Goal: Transaction & Acquisition: Purchase product/service

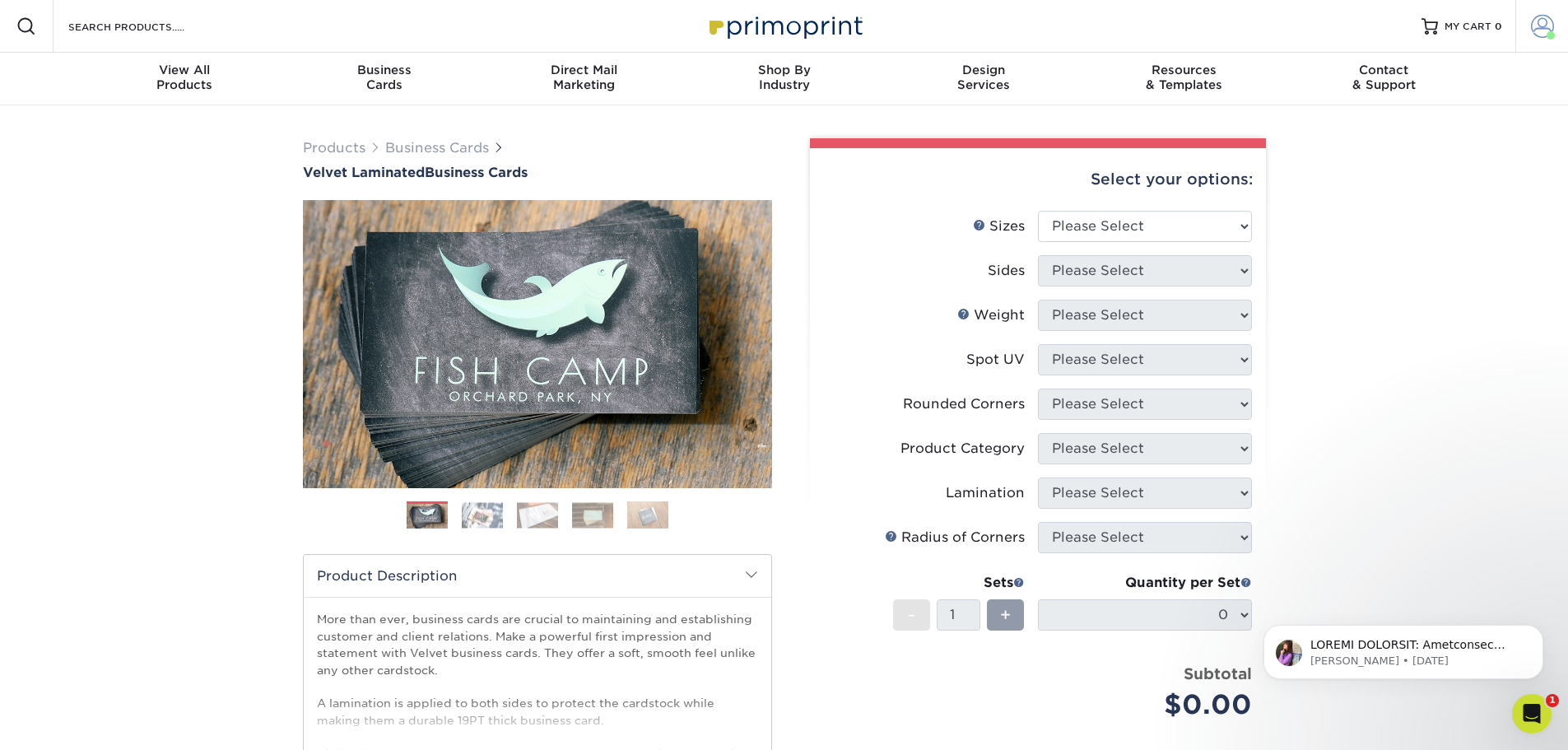
click at [1531, 26] on span at bounding box center [1542, 26] width 23 height 23
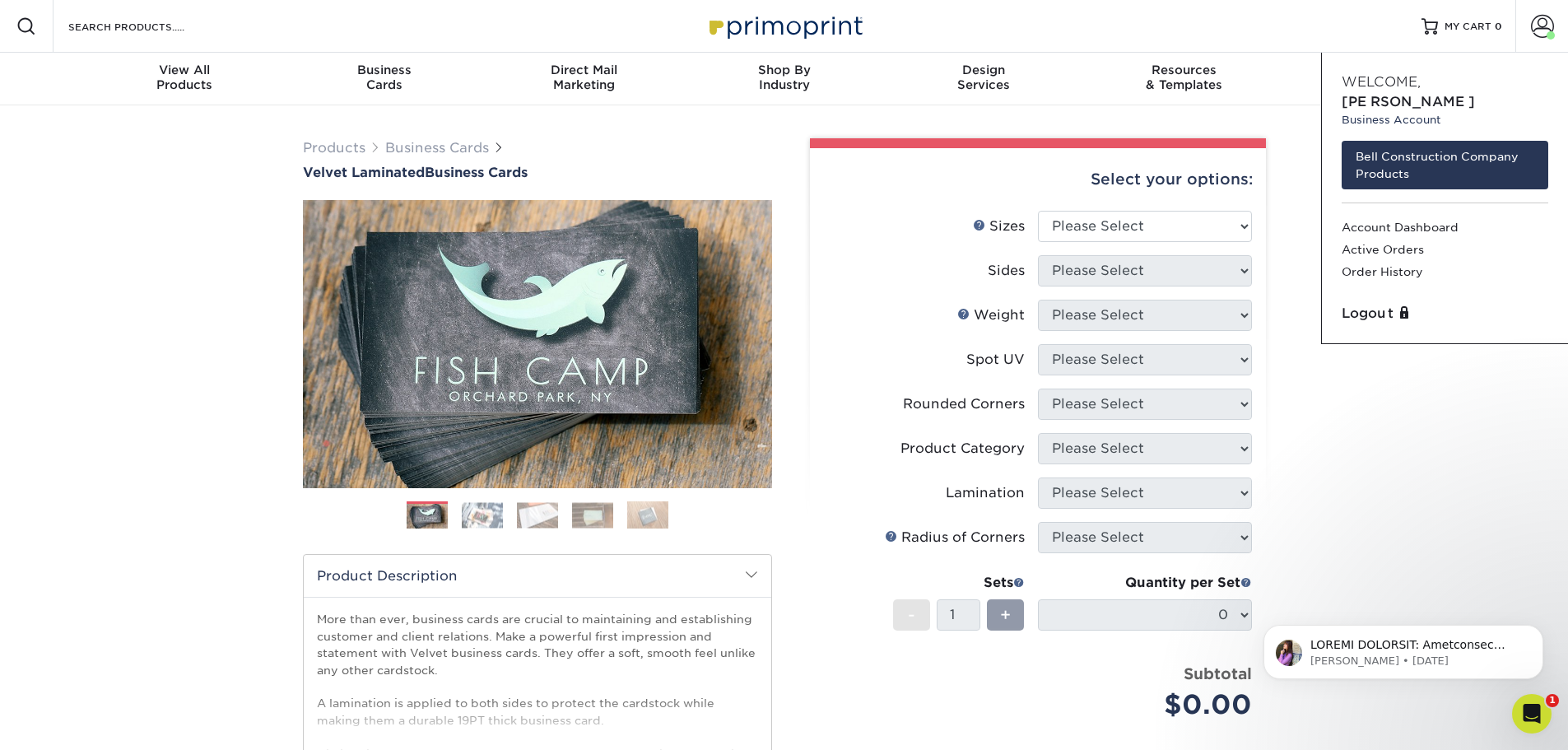
drag, startPoint x: 1298, startPoint y: 451, endPoint x: 1275, endPoint y: 415, distance: 42.7
click at [1298, 451] on div "Products Business Cards Velvet Laminated Business Cards Previous Next" at bounding box center [784, 545] width 1568 height 879
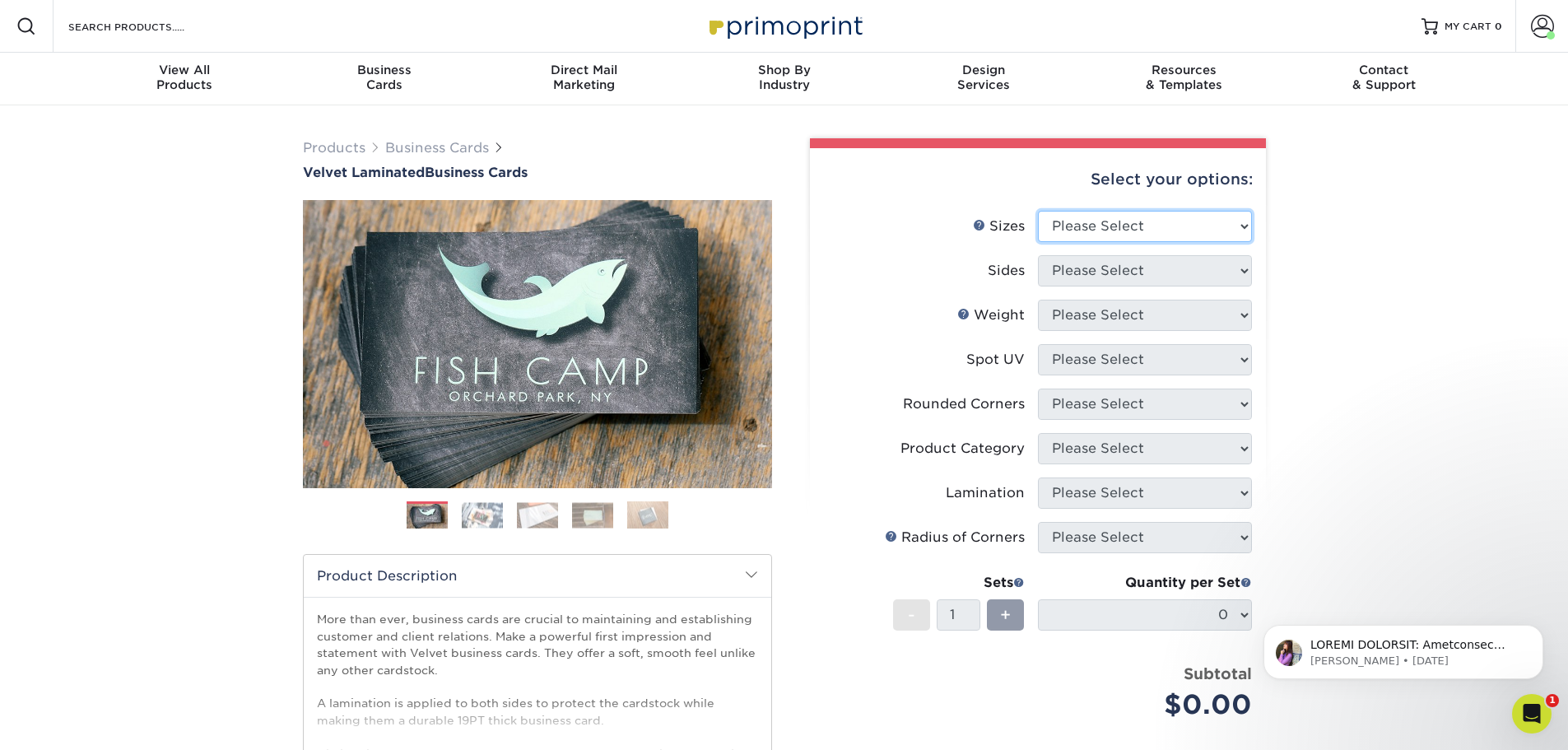
click at [1208, 217] on select "Please Select 1.5" x 3.5" - Mini 1.75" x 3.5" - Mini 2" x 2" - Square 2" x 3" -…" at bounding box center [1144, 226] width 214 height 31
select select "2.00x3.50"
click at [1038, 211] on select "Please Select 1.5" x 3.5" - Mini 1.75" x 3.5" - Mini 2" x 2" - Square 2" x 3" -…" at bounding box center [1144, 226] width 214 height 31
click at [1181, 267] on select "Please Select Print Both Sides Print Front Only" at bounding box center [1144, 271] width 214 height 31
select select "13abbda7-1d64-4f25-8bb2-c179b224825d"
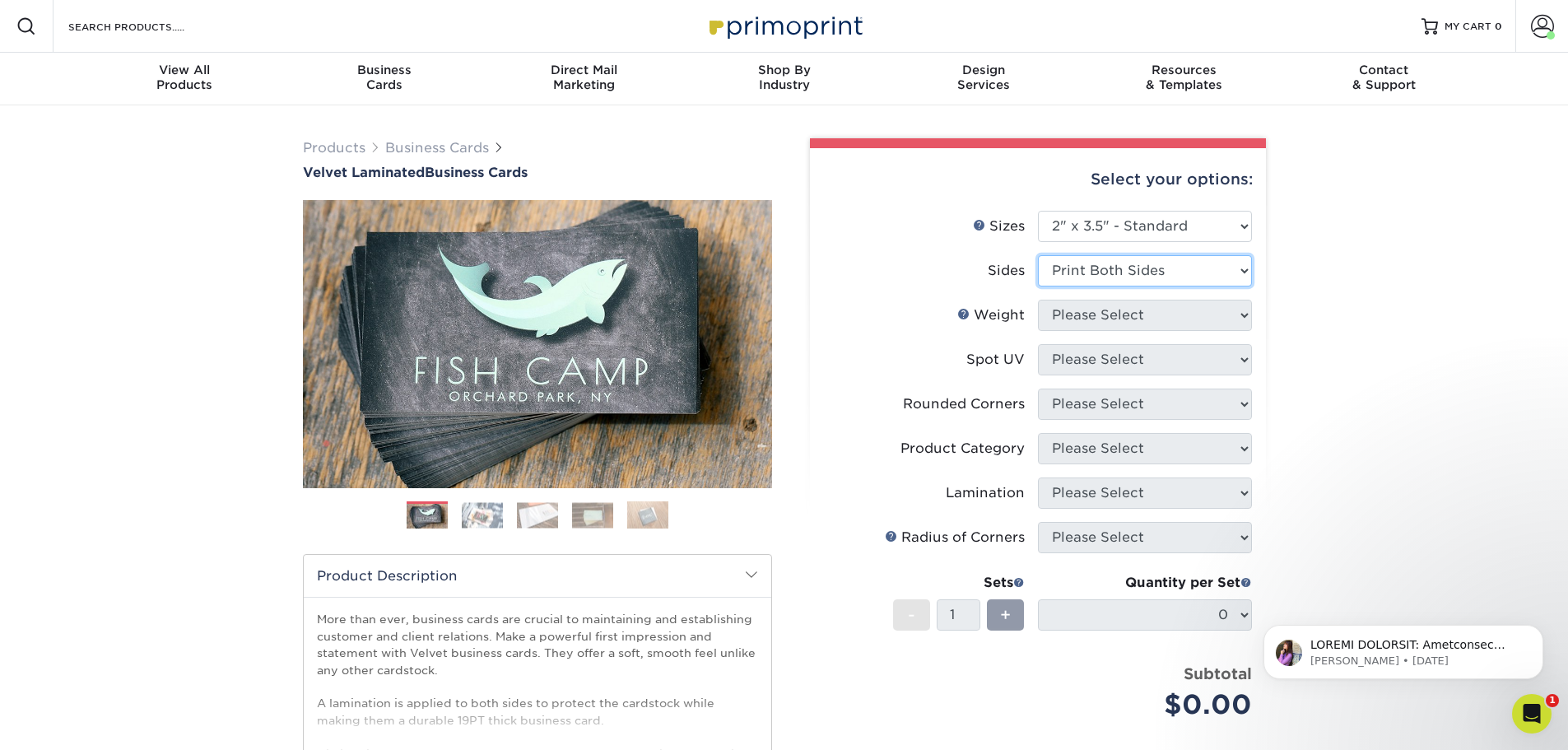
click at [1038, 256] on select "Please Select Print Both Sides Print Front Only" at bounding box center [1144, 271] width 214 height 31
click at [1148, 311] on select "Please Select 16PT" at bounding box center [1144, 314] width 214 height 31
select select "16PT"
click at [1038, 299] on select "Please Select 16PT" at bounding box center [1144, 314] width 214 height 31
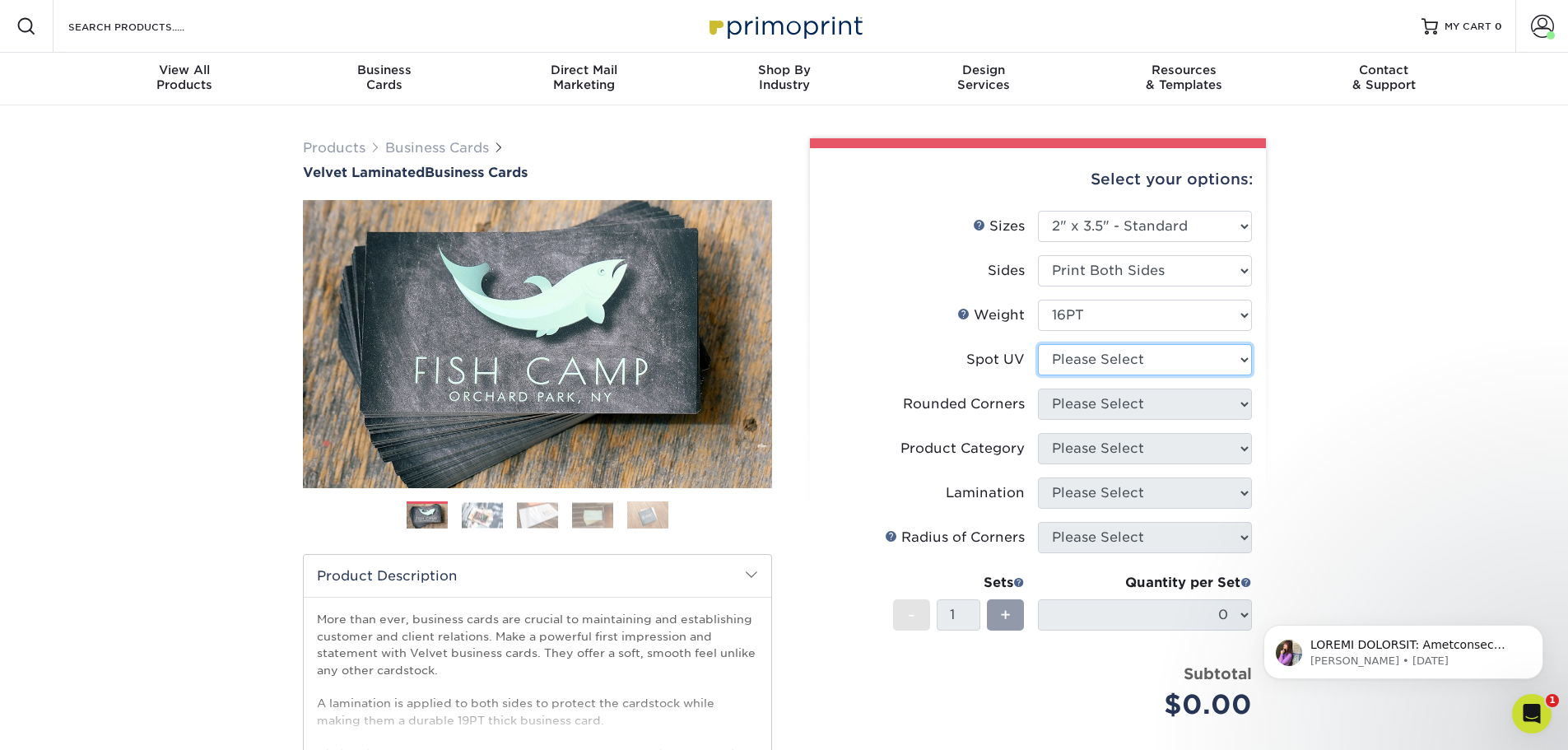
click at [1145, 353] on select "Please Select No Spot UV Front and Back (Both Sides) Front Only Back Only" at bounding box center [1144, 359] width 214 height 31
select select "3"
click at [1038, 344] on select "Please Select No Spot UV Front and Back (Both Sides) Front Only Back Only" at bounding box center [1144, 359] width 214 height 31
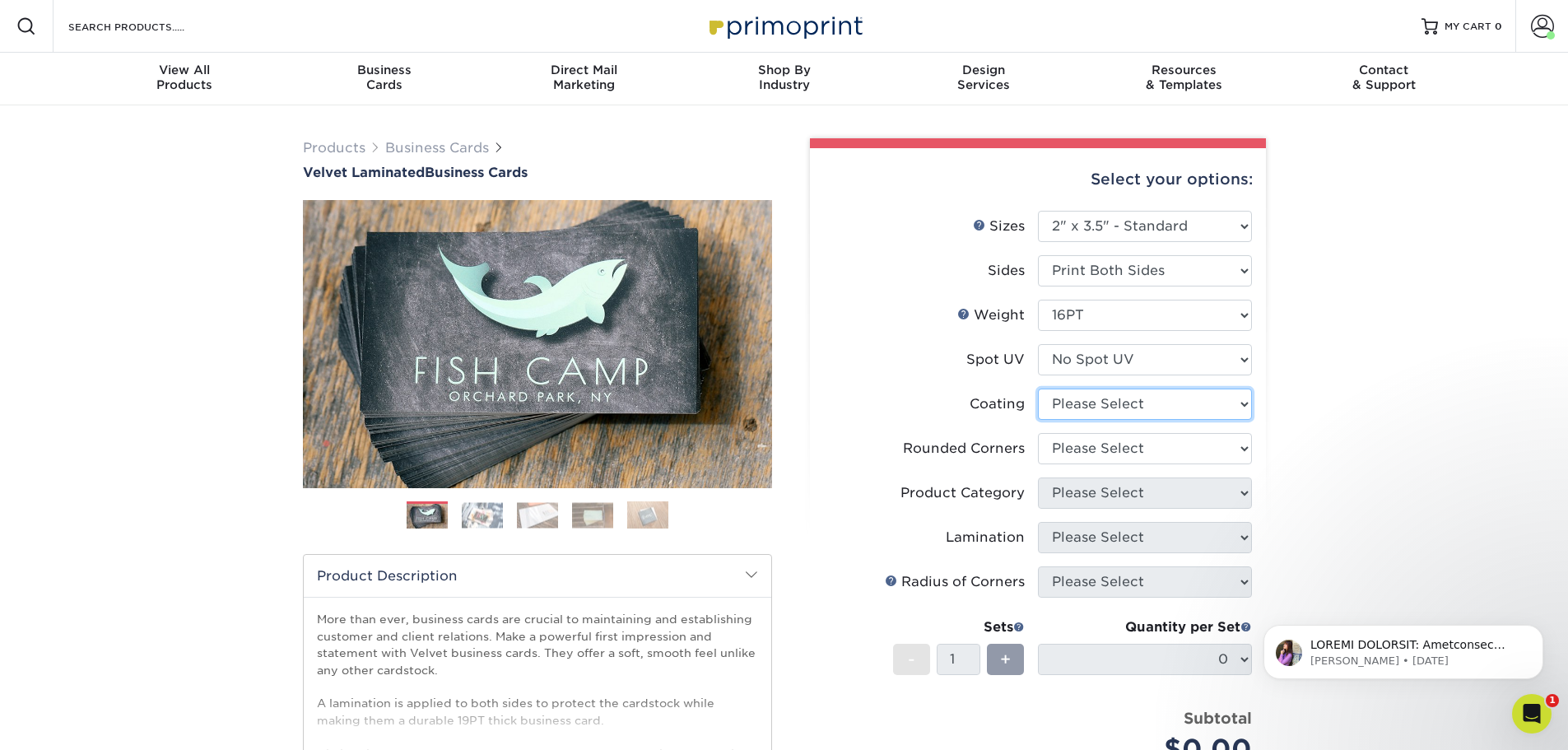
click at [1127, 404] on select at bounding box center [1144, 404] width 214 height 31
select select "3e7618de-abca-4bda-9f97-8b9129e913d8"
click at [1038, 389] on select at bounding box center [1144, 404] width 214 height 31
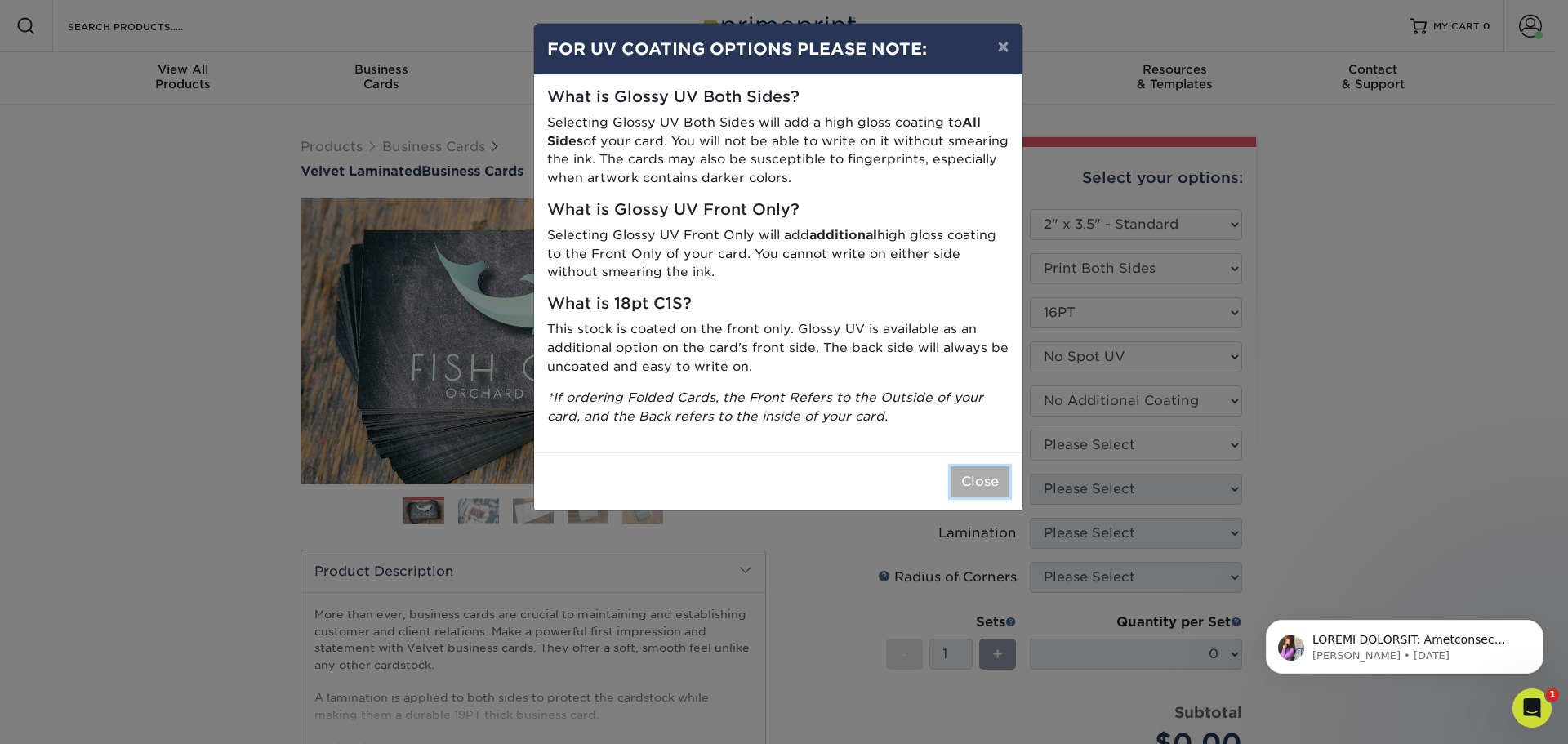
click at [984, 486] on button "Close" at bounding box center [980, 482] width 59 height 31
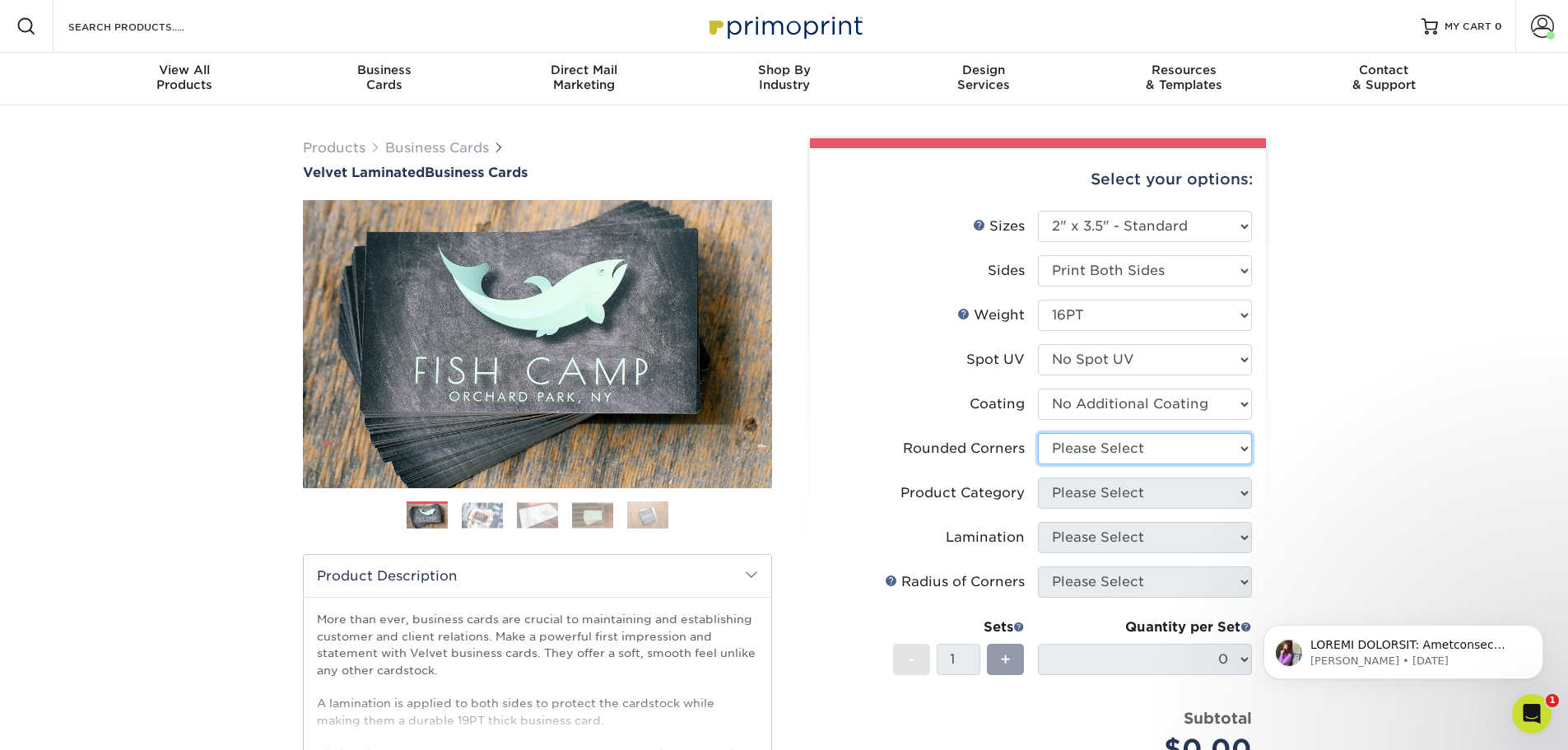
click at [1098, 442] on select "Please Select Yes - Round 2 Corners Yes - Round 4 Corners No" at bounding box center [1144, 448] width 214 height 31
select select "0"
click at [1038, 433] on select "Please Select Yes - Round 2 Corners Yes - Round 4 Corners No" at bounding box center [1144, 448] width 214 height 31
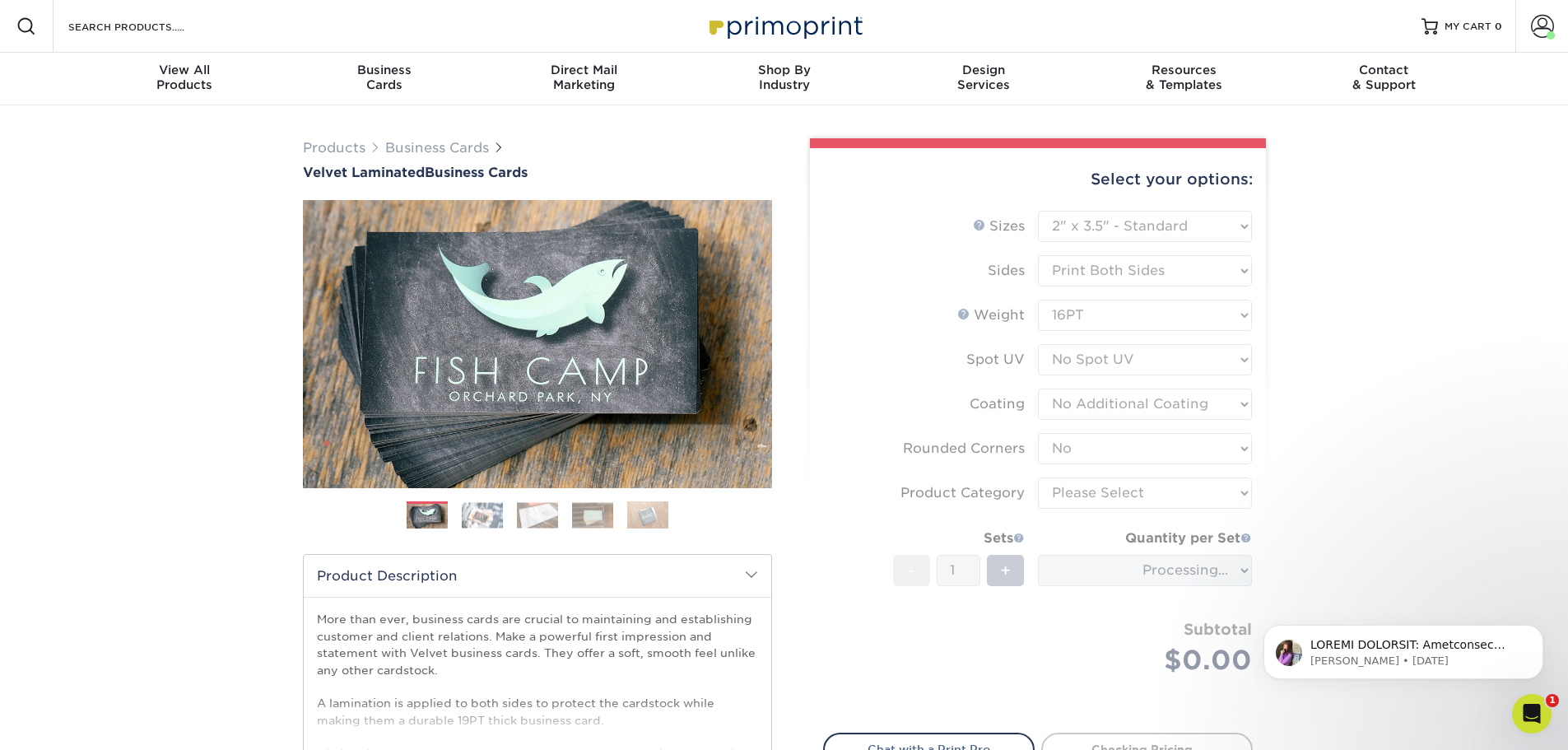
click at [1093, 492] on form "Sizes Help Sizes Please Select 1.5" x 3.5" - Mini 1.75" x 3.5" - Mini 2" x 2" -…" at bounding box center [1038, 463] width 430 height 503
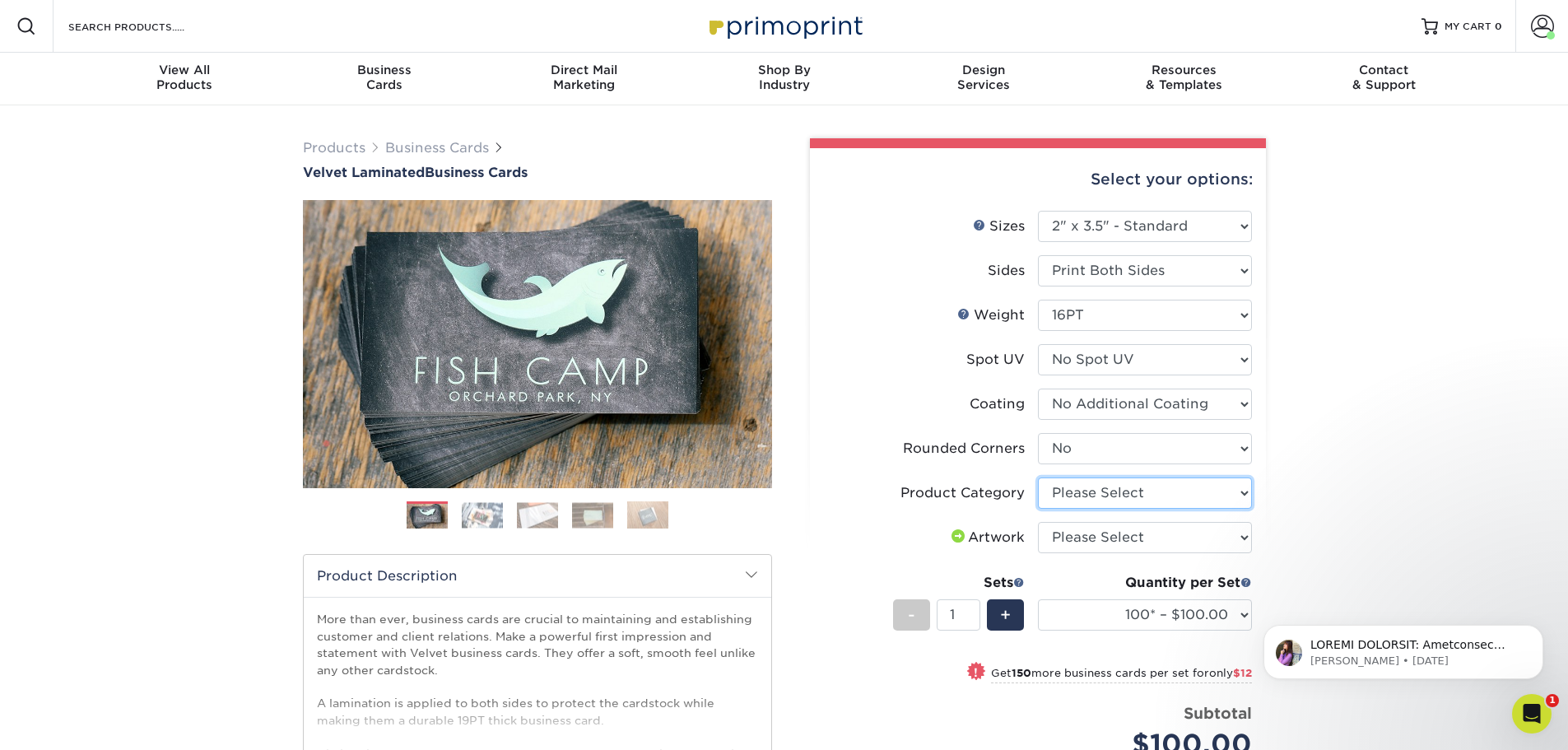
click at [1093, 492] on select "Please Select Business Cards" at bounding box center [1144, 492] width 214 height 31
select select "3b5148f1-0588-4f88-a218-97bcfdce65c1"
click at [1038, 477] on select "Please Select Business Cards" at bounding box center [1144, 492] width 214 height 31
drag, startPoint x: 1104, startPoint y: 535, endPoint x: 1112, endPoint y: 529, distance: 10.0
click at [1104, 535] on select "Please Select I will upload files I need a design - $100" at bounding box center [1144, 537] width 214 height 31
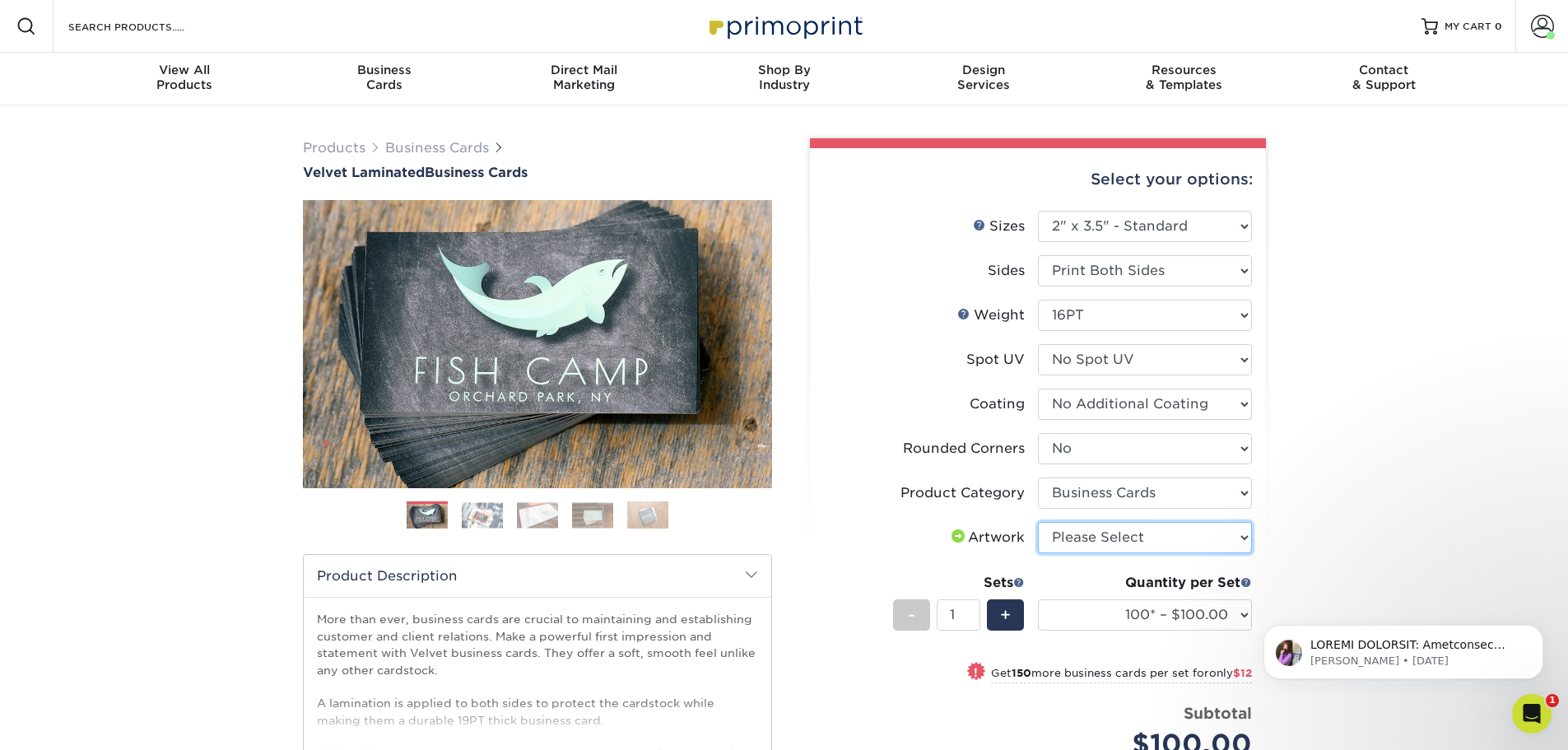
select select "upload"
click at [1038, 522] on select "Please Select I will upload files I need a design - $100" at bounding box center [1144, 537] width 214 height 31
click at [1346, 496] on div "Products Business Cards Velvet Laminated Business Cards Previous Next" at bounding box center [784, 573] width 1568 height 936
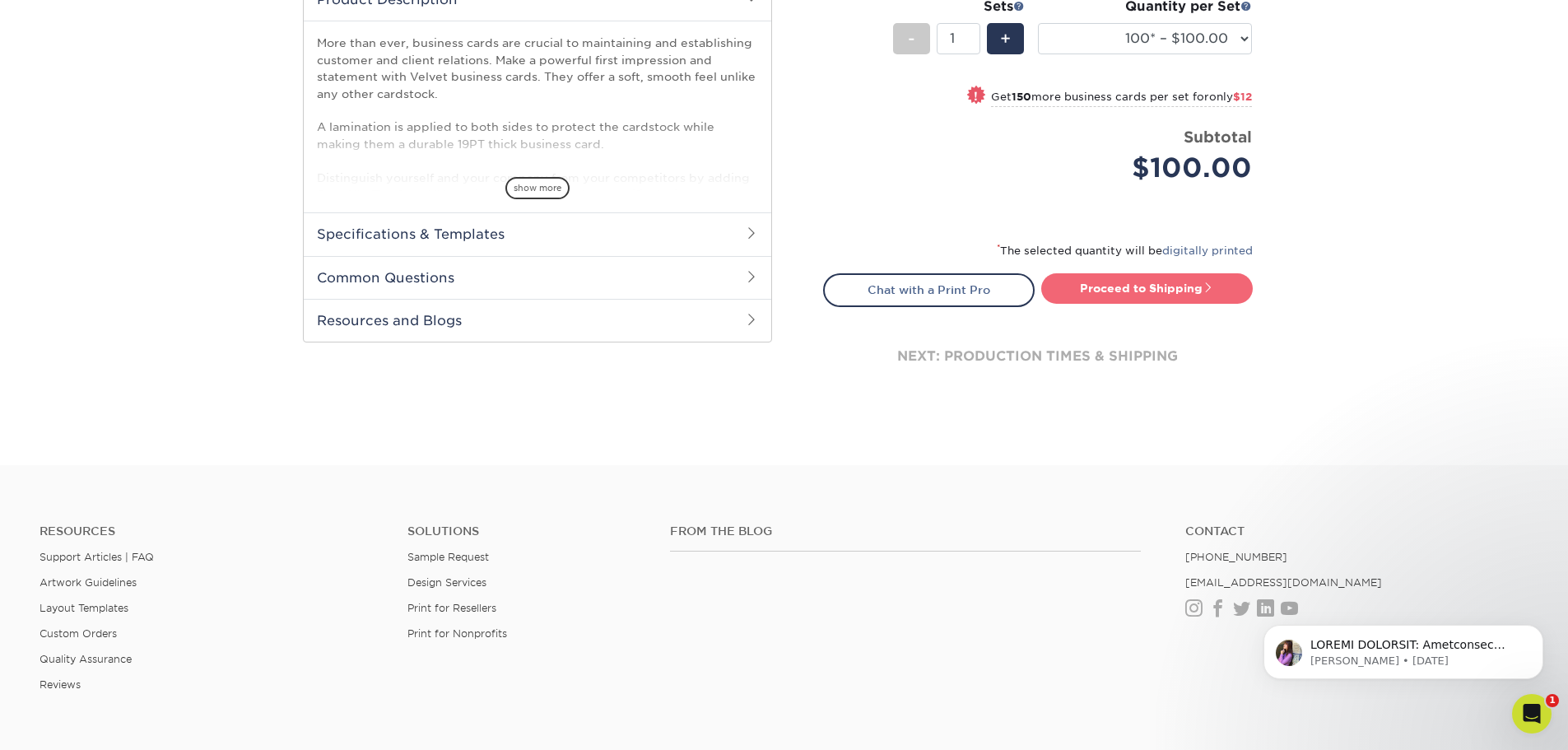
click at [1153, 283] on link "Proceed to Shipping" at bounding box center [1146, 288] width 212 height 30
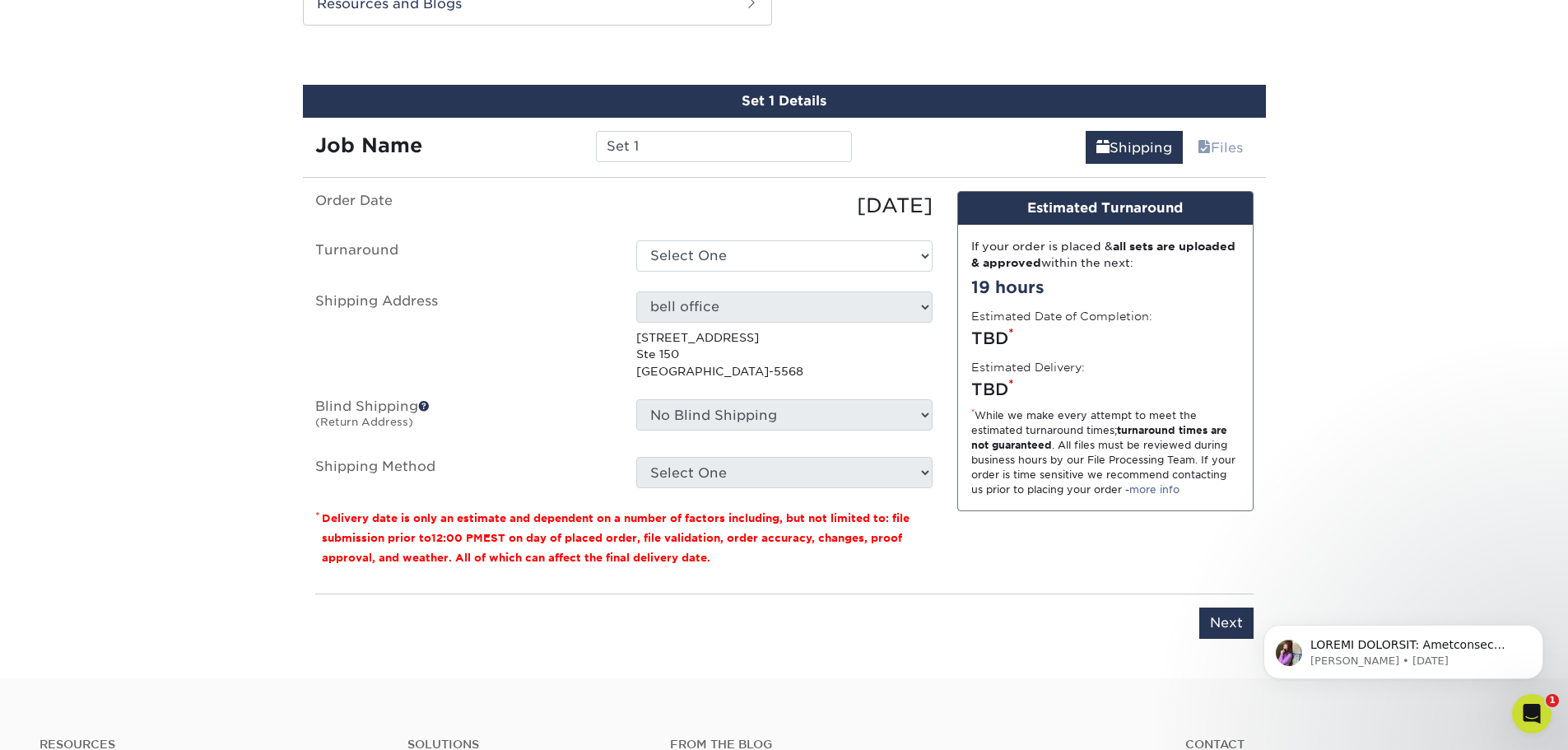
scroll to position [895, 0]
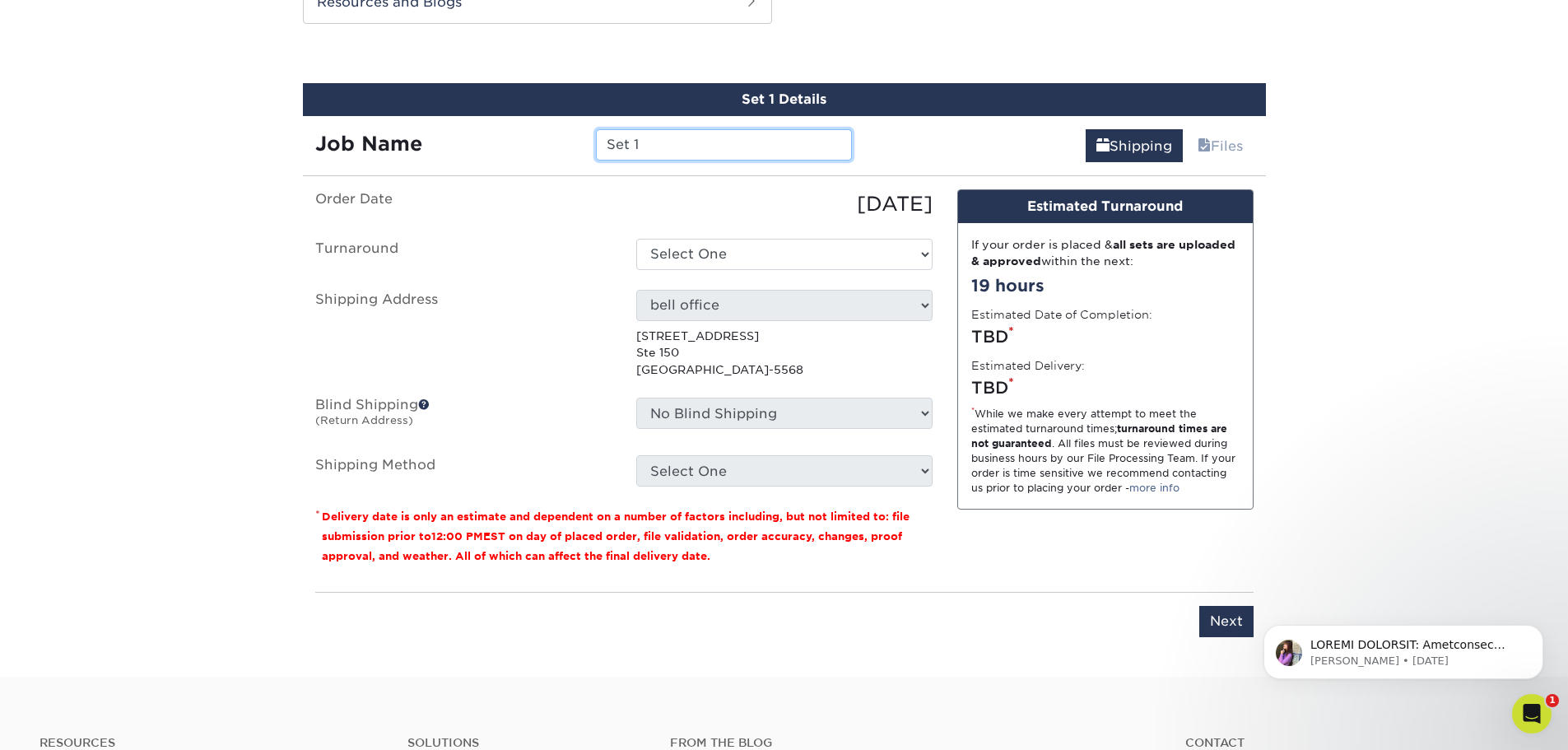
drag, startPoint x: 685, startPoint y: 140, endPoint x: 603, endPoint y: 147, distance: 82.3
click at [604, 147] on input "Set 1" at bounding box center [723, 144] width 256 height 31
type input "[PERSON_NAME]"
click at [701, 261] on select "Select One 2-4 Business Days 2 Day Next Business Day" at bounding box center [784, 254] width 296 height 31
select select "2ada4704-3e6d-433a-a581-722d89888c56"
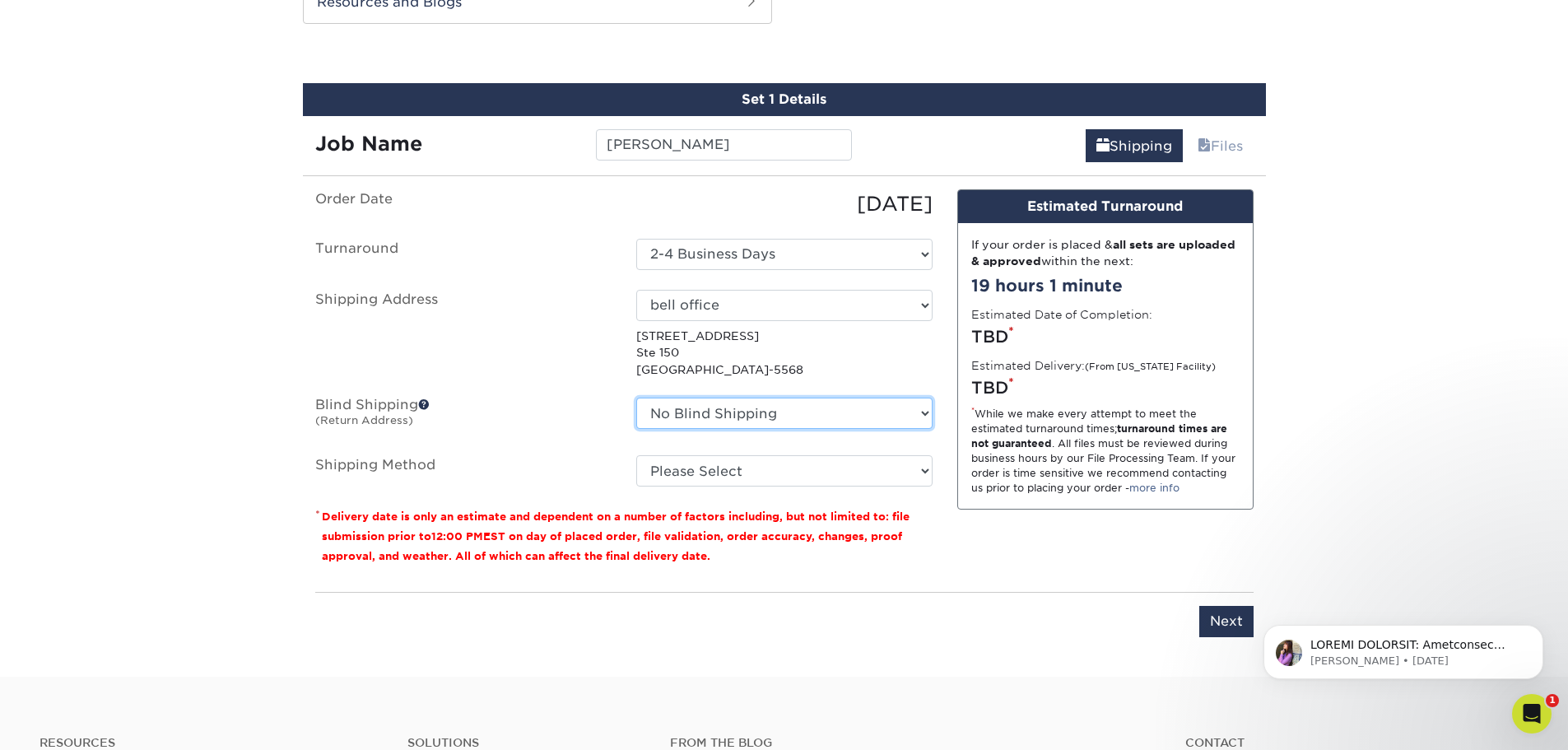
click at [700, 408] on select "No Blind Shipping bell office BELL Office BELL Office Bill Coy Kevin Shelton Ho…" at bounding box center [784, 413] width 296 height 31
drag, startPoint x: 523, startPoint y: 444, endPoint x: 649, endPoint y: 460, distance: 127.0
click at [527, 443] on ul "Order Date 09/11/2025 Turnaround Select One 2-4 Business Days 2 Day Next Busine…" at bounding box center [623, 337] width 617 height 297
click at [671, 474] on select "Please Select Ground Shipping (+$7.84) 3 Day Shipping Service (+$15.34) 2 Day A…" at bounding box center [784, 470] width 296 height 31
select select "03"
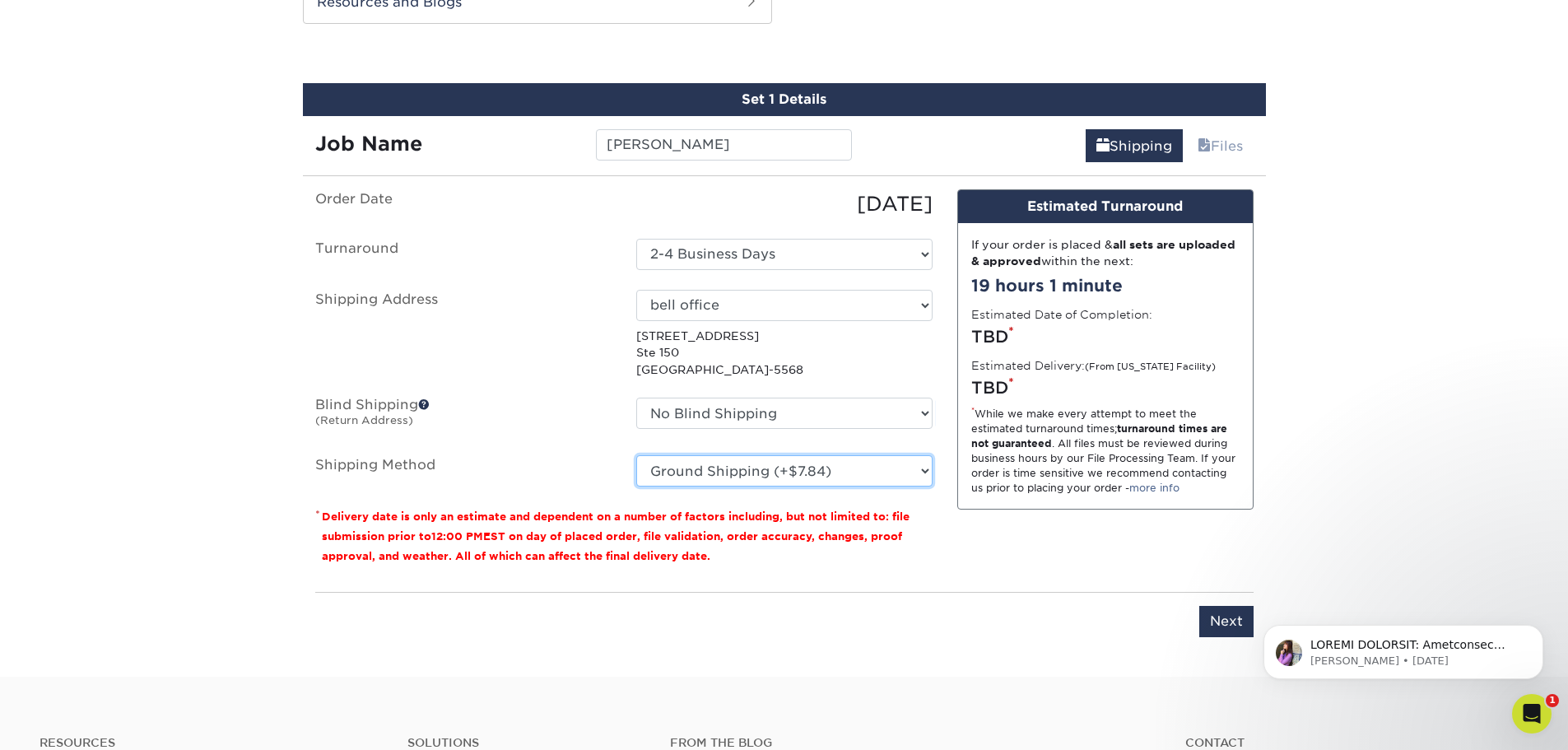
click at [636, 456] on select "Please Select Ground Shipping (+$7.84) 3 Day Shipping Service (+$15.34) 2 Day A…" at bounding box center [784, 470] width 296 height 31
click at [1236, 616] on input "Next" at bounding box center [1226, 621] width 55 height 31
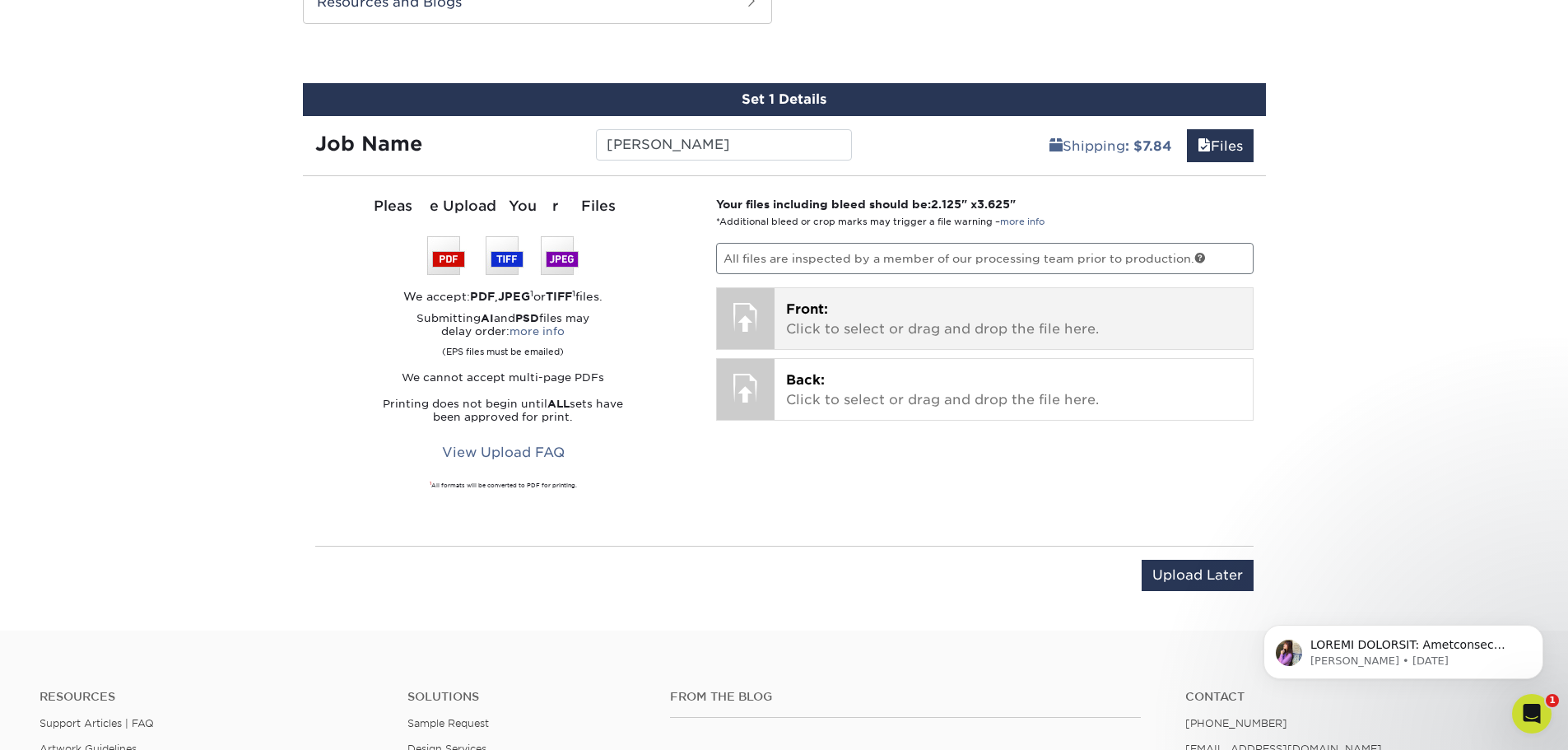
click at [795, 312] on span "Front:" at bounding box center [807, 309] width 42 height 16
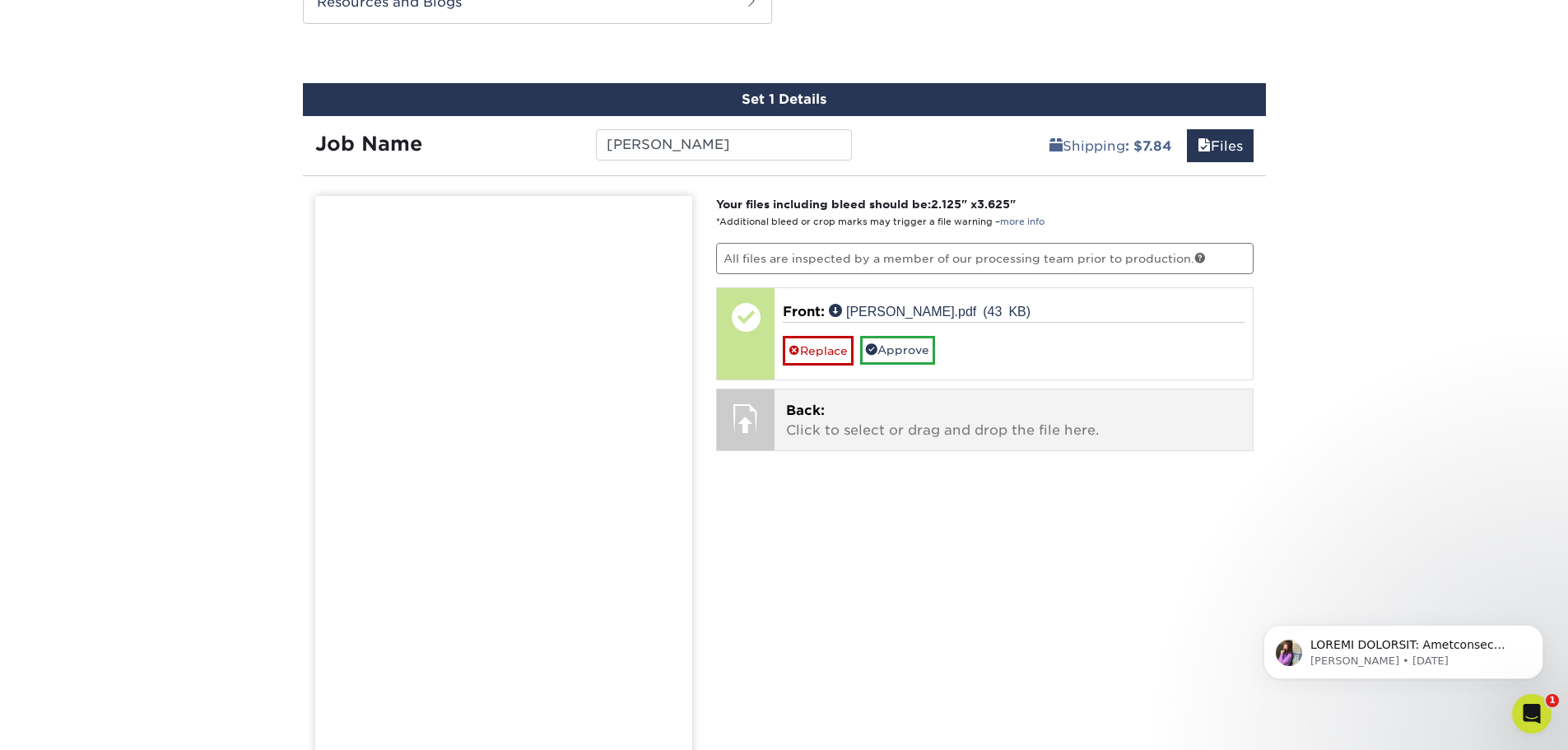
click at [935, 421] on p "Back: Click to select or drag and drop the file here." at bounding box center [1014, 421] width 455 height 40
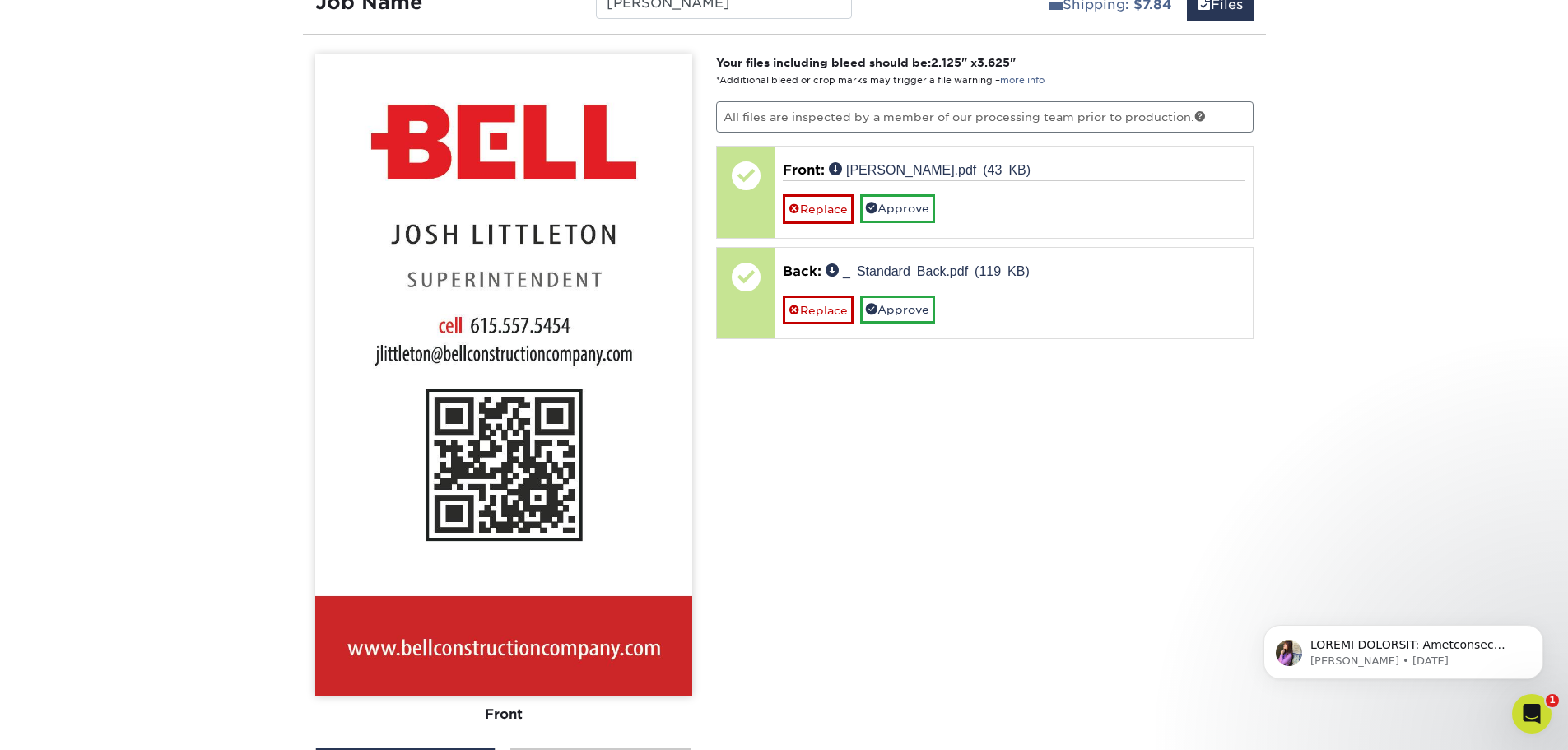
scroll to position [1059, 0]
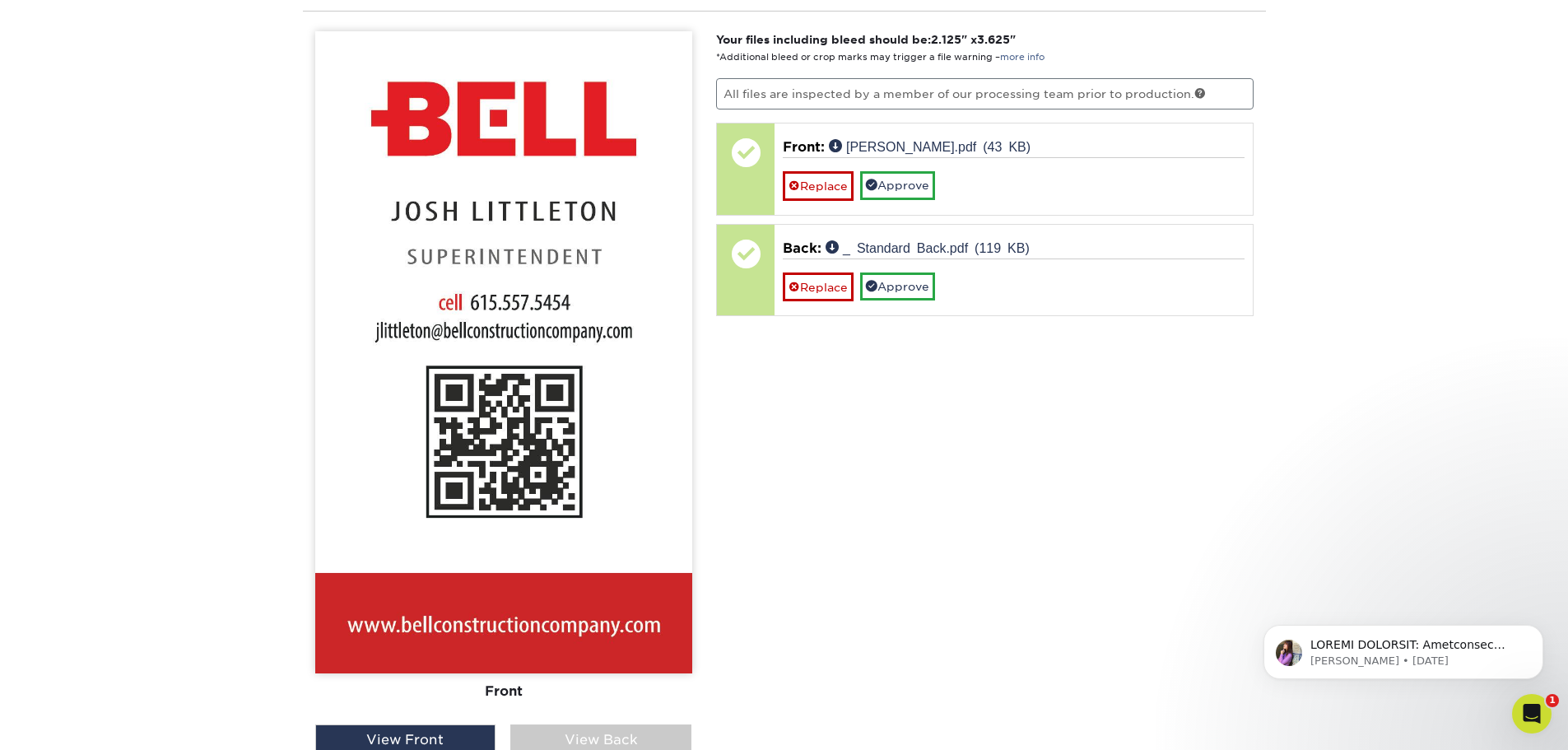
click at [615, 730] on div "View Back" at bounding box center [601, 740] width 181 height 31
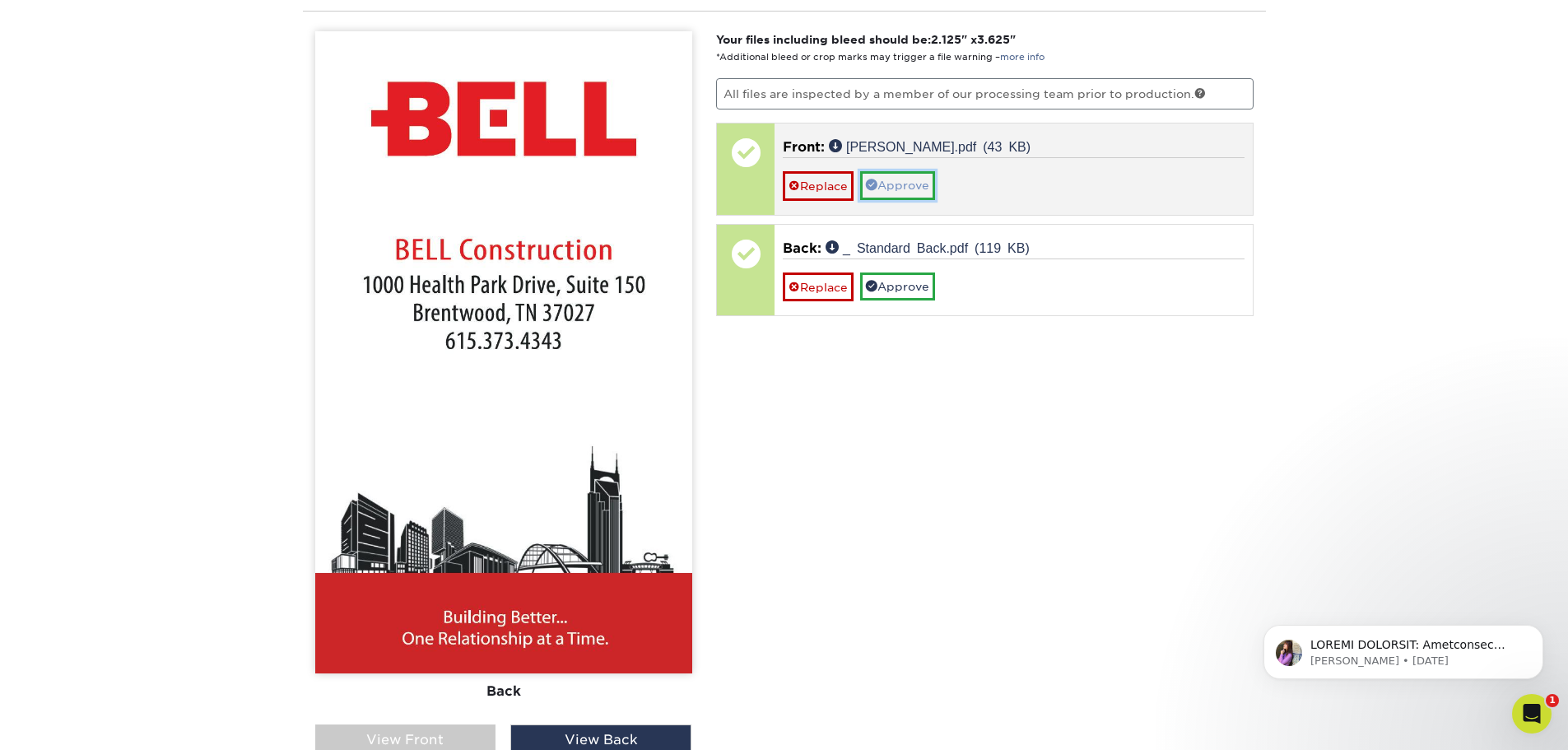
click at [894, 177] on link "Approve" at bounding box center [897, 185] width 75 height 28
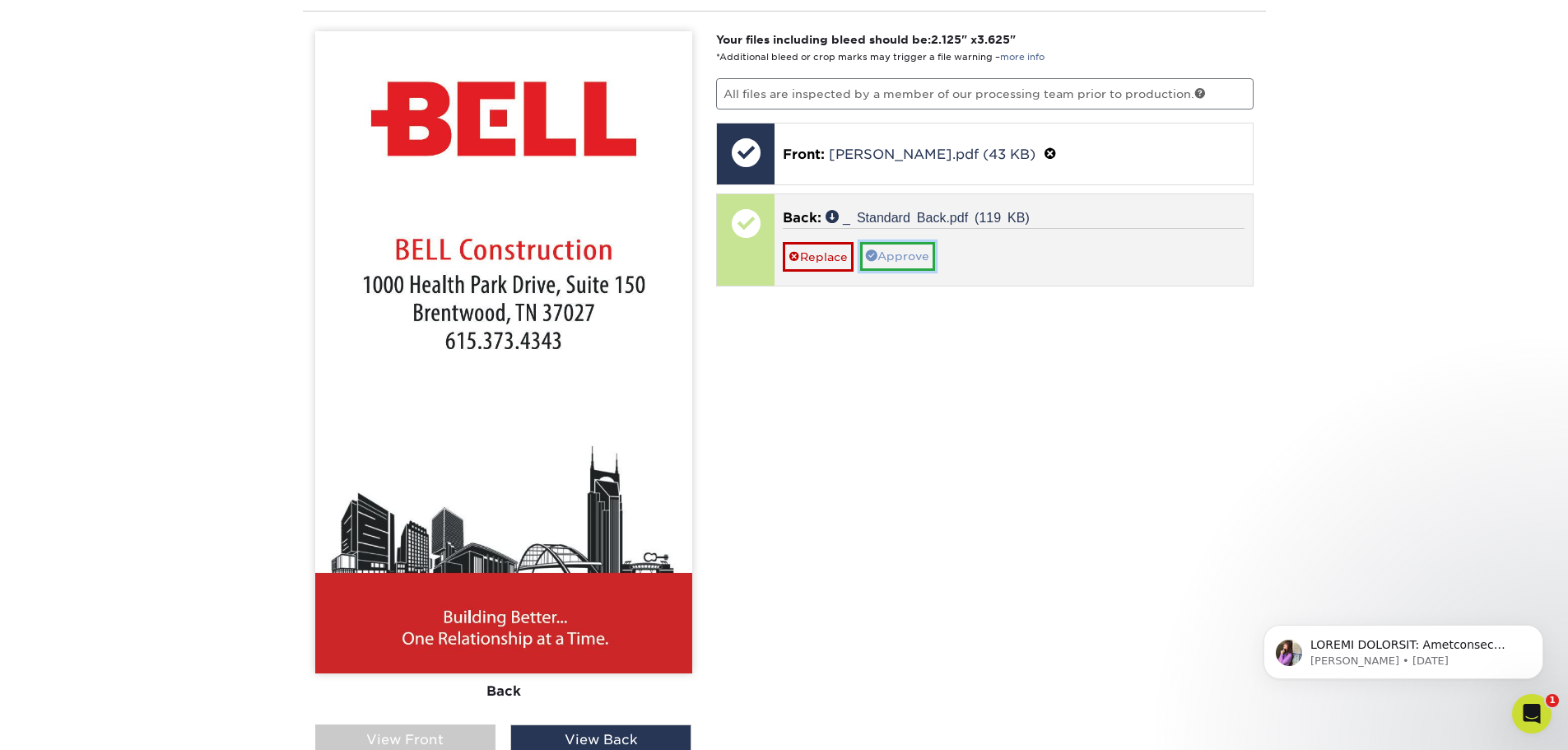
click at [888, 252] on link "Approve" at bounding box center [897, 256] width 75 height 28
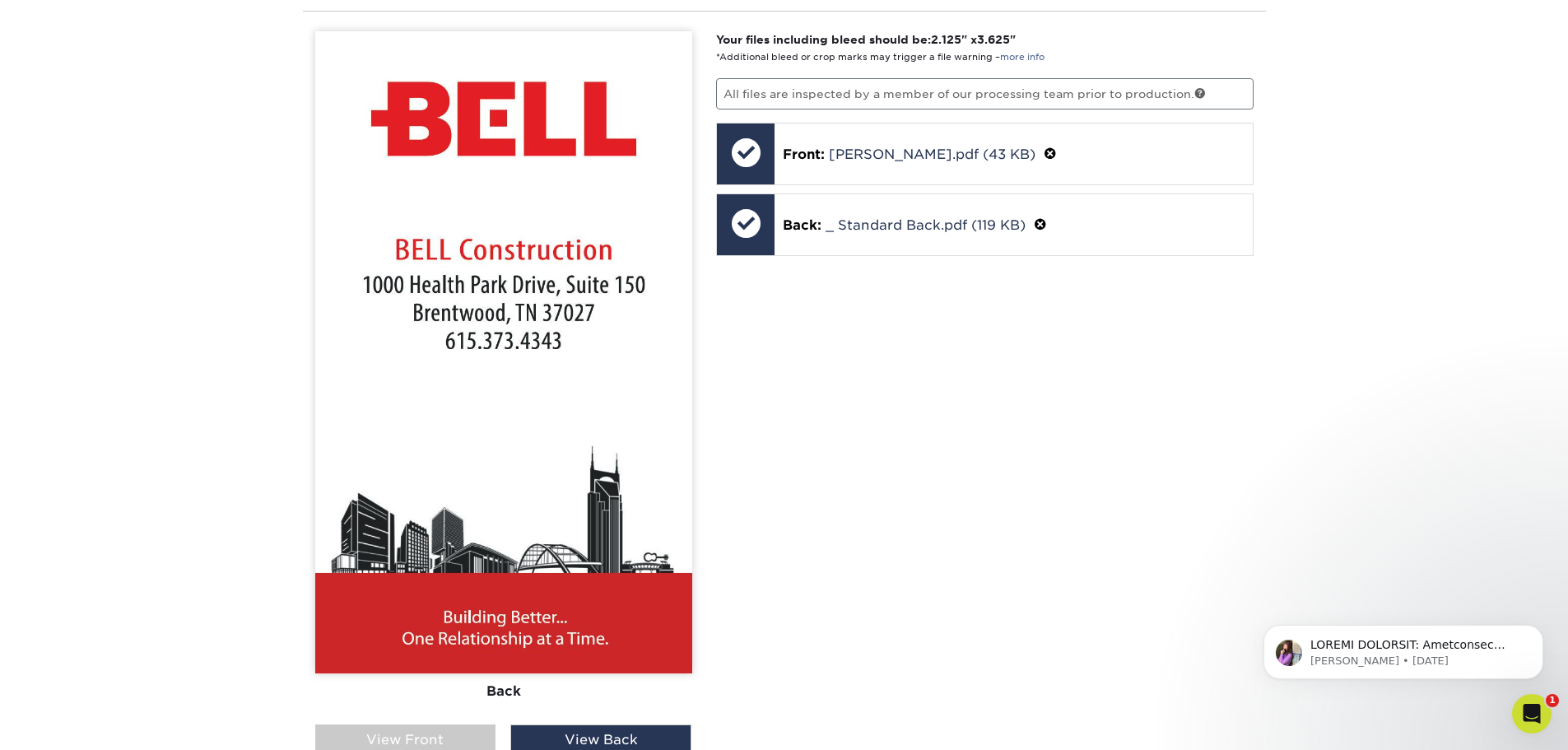
click at [436, 736] on div "View Front" at bounding box center [406, 740] width 181 height 31
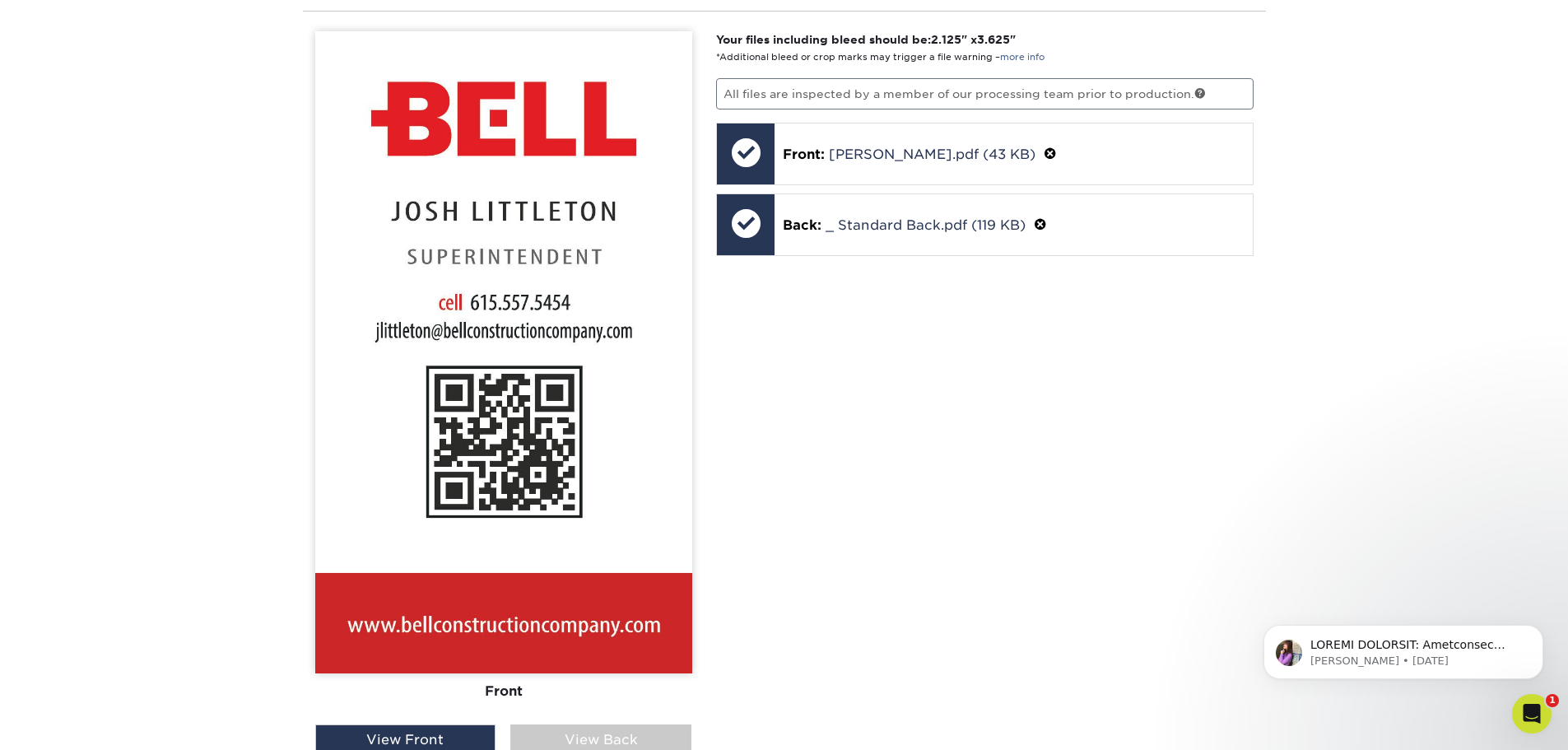
click at [1261, 408] on div "Your files including bleed should be: 2.125 " x 3.625 " *Additional bleed or cr…" at bounding box center [984, 446] width 562 height 831
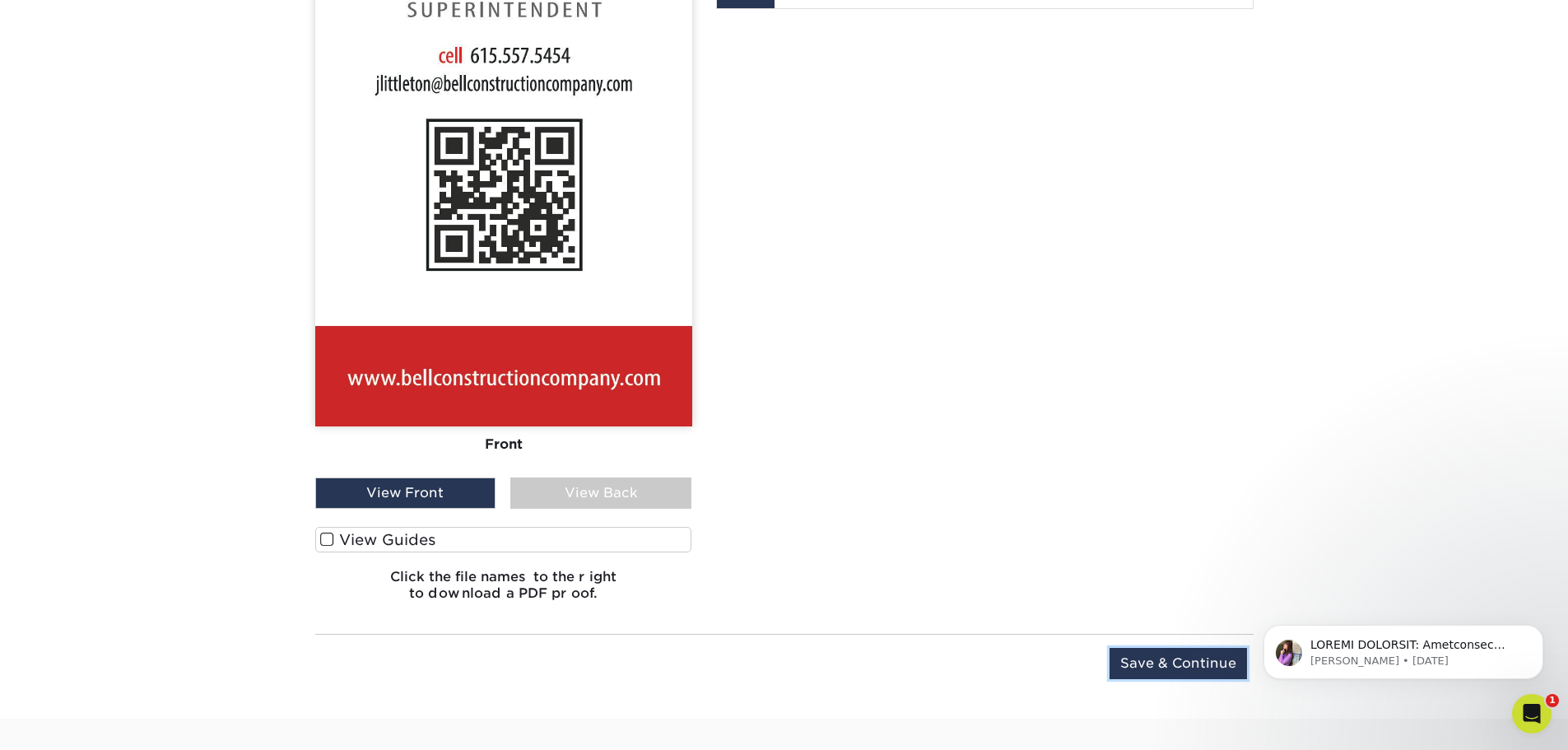
click at [1197, 662] on input "Save & Continue" at bounding box center [1178, 663] width 137 height 31
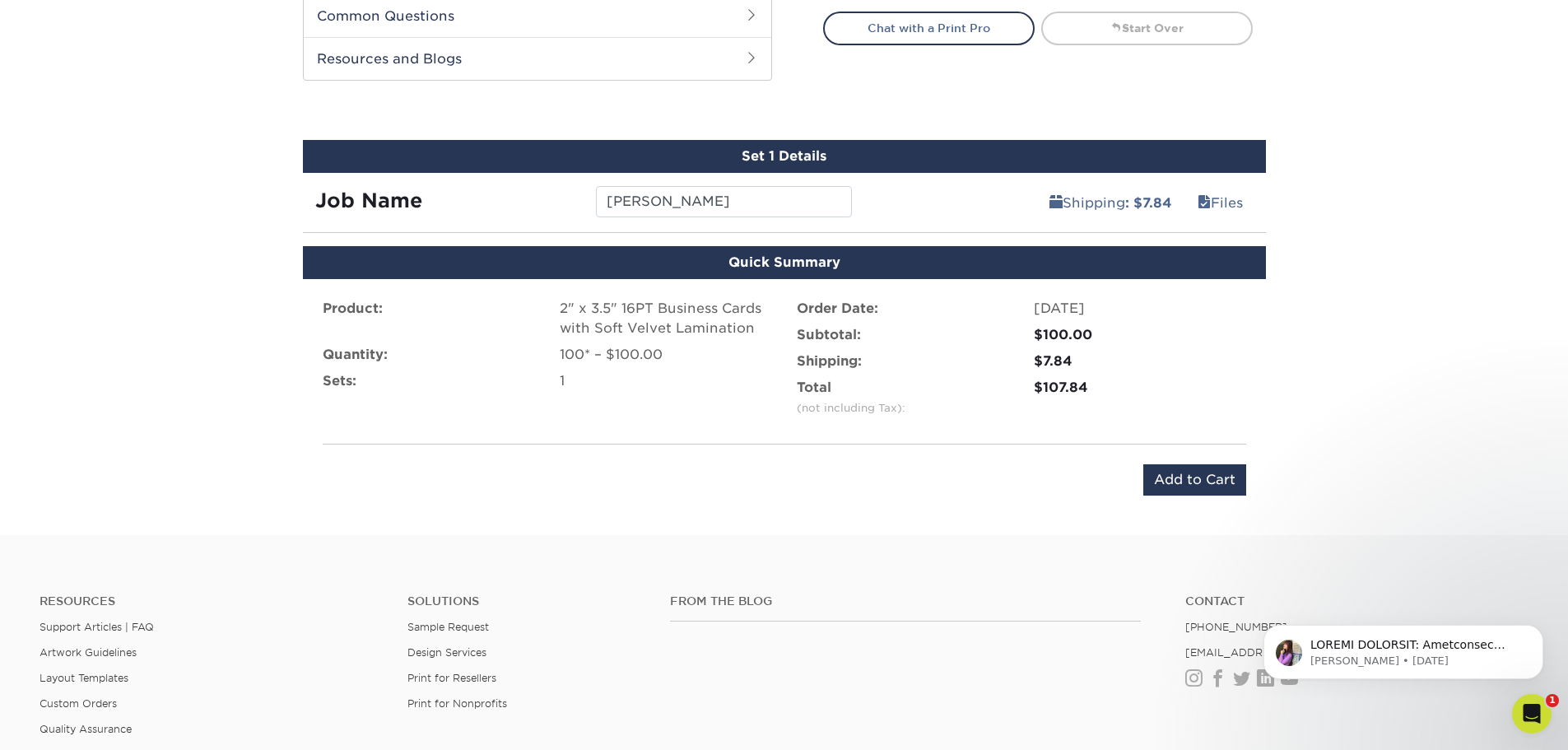
scroll to position [858, 0]
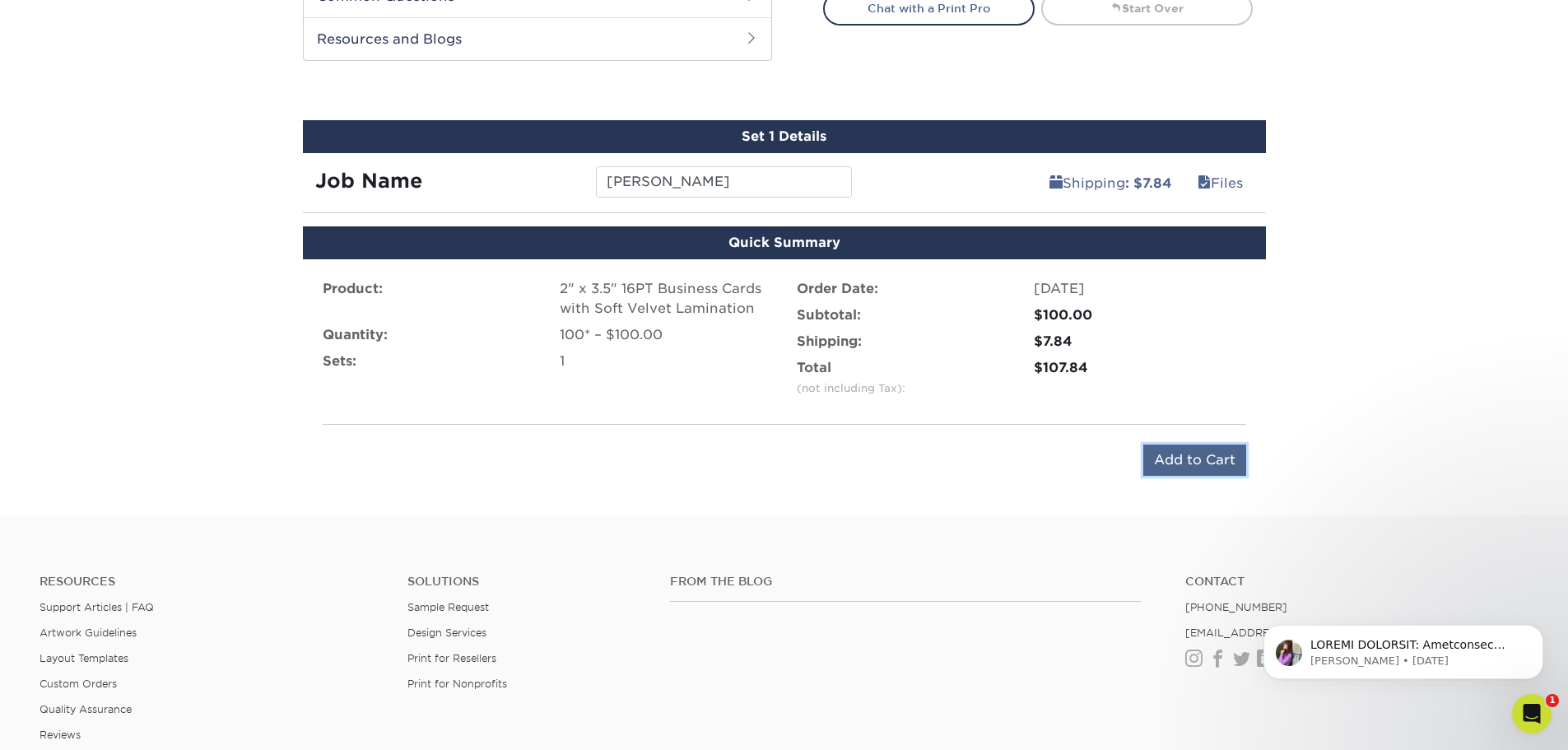
click at [1186, 453] on input "Add to Cart" at bounding box center [1194, 460] width 102 height 31
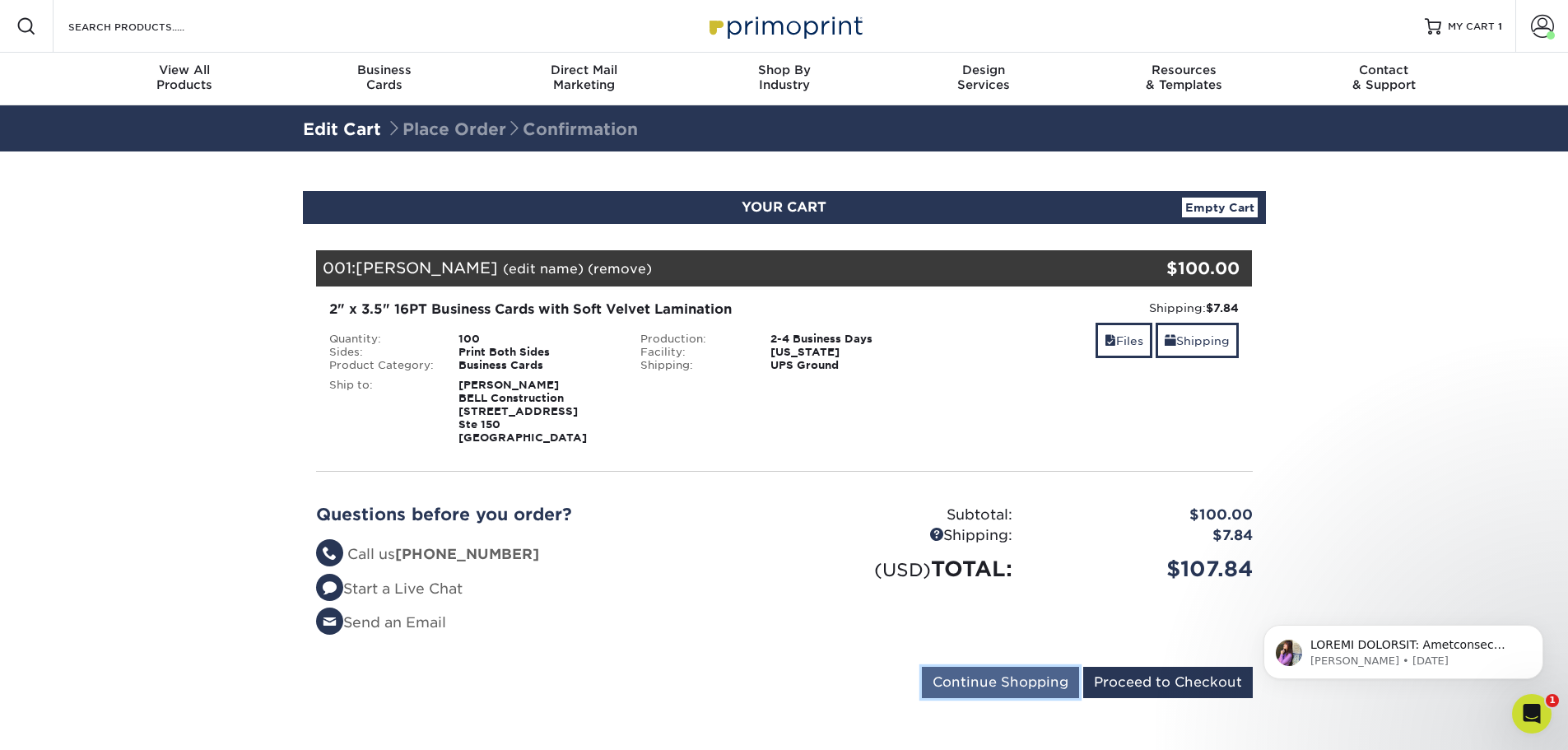
click at [1035, 682] on input "Continue Shopping" at bounding box center [1000, 682] width 157 height 31
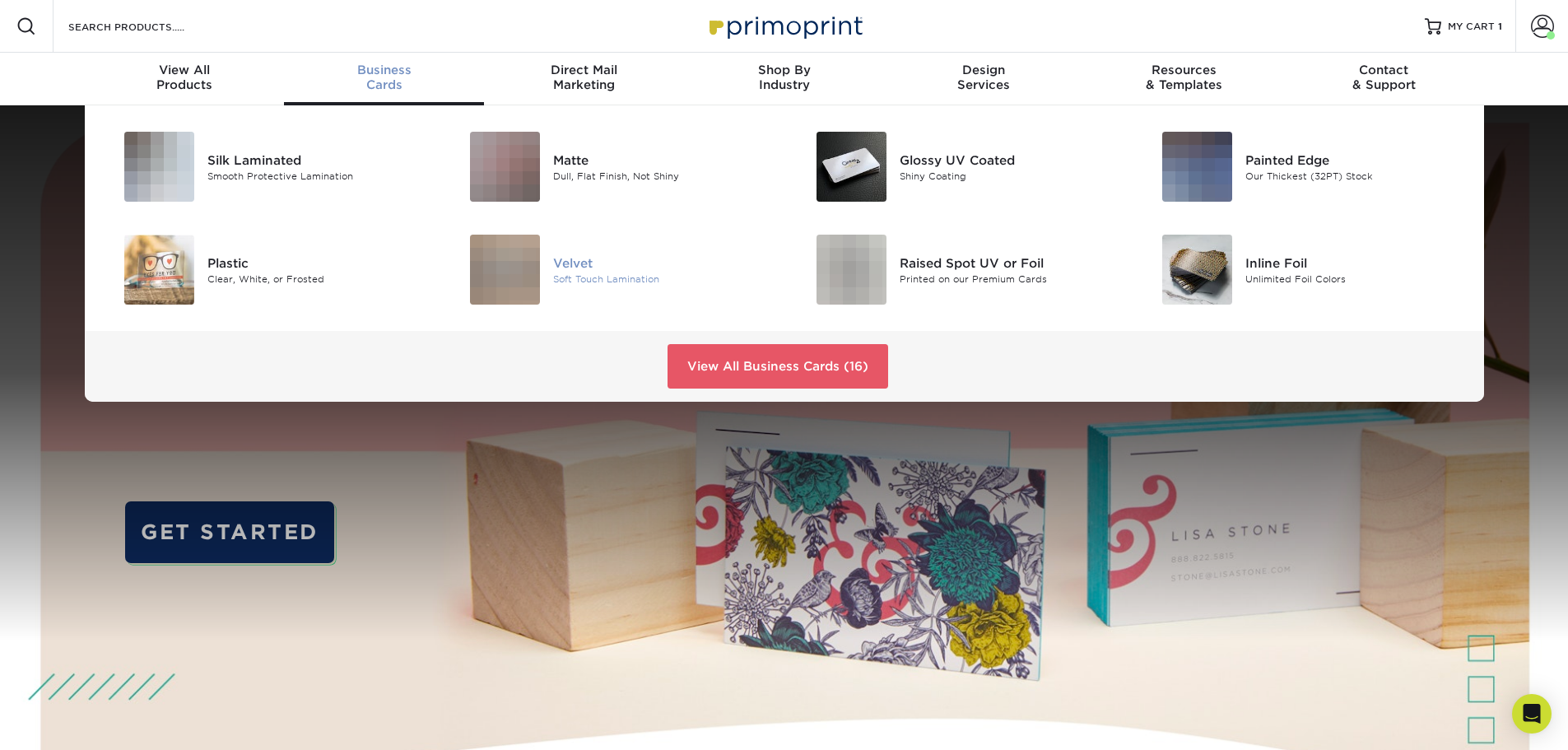
click at [577, 264] on div "Velvet" at bounding box center [661, 263] width 218 height 18
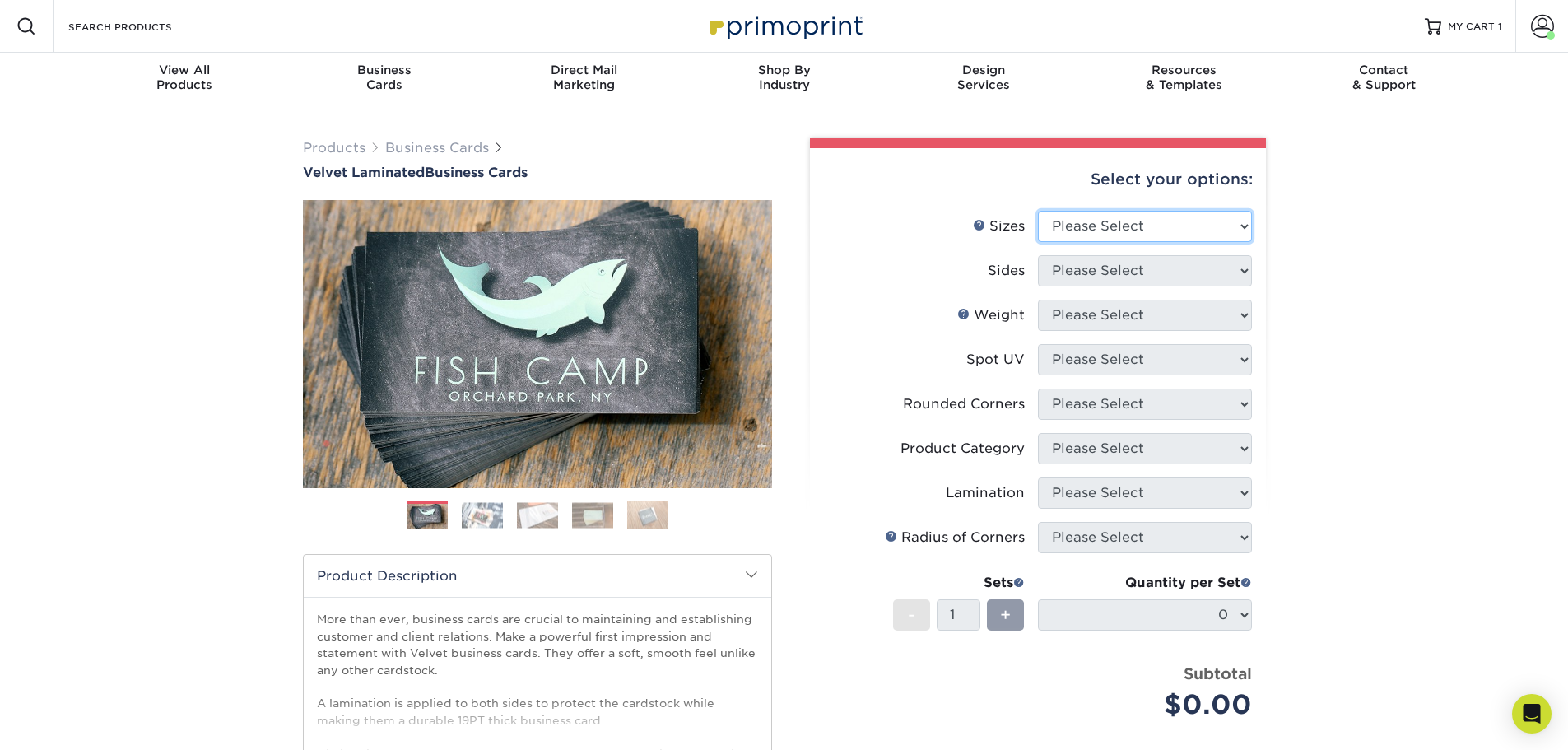
click at [1159, 229] on select "Please Select 1.5" x 3.5" - Mini 1.75" x 3.5" - Mini 2" x 2" - Square 2" x 3" -…" at bounding box center [1144, 226] width 214 height 31
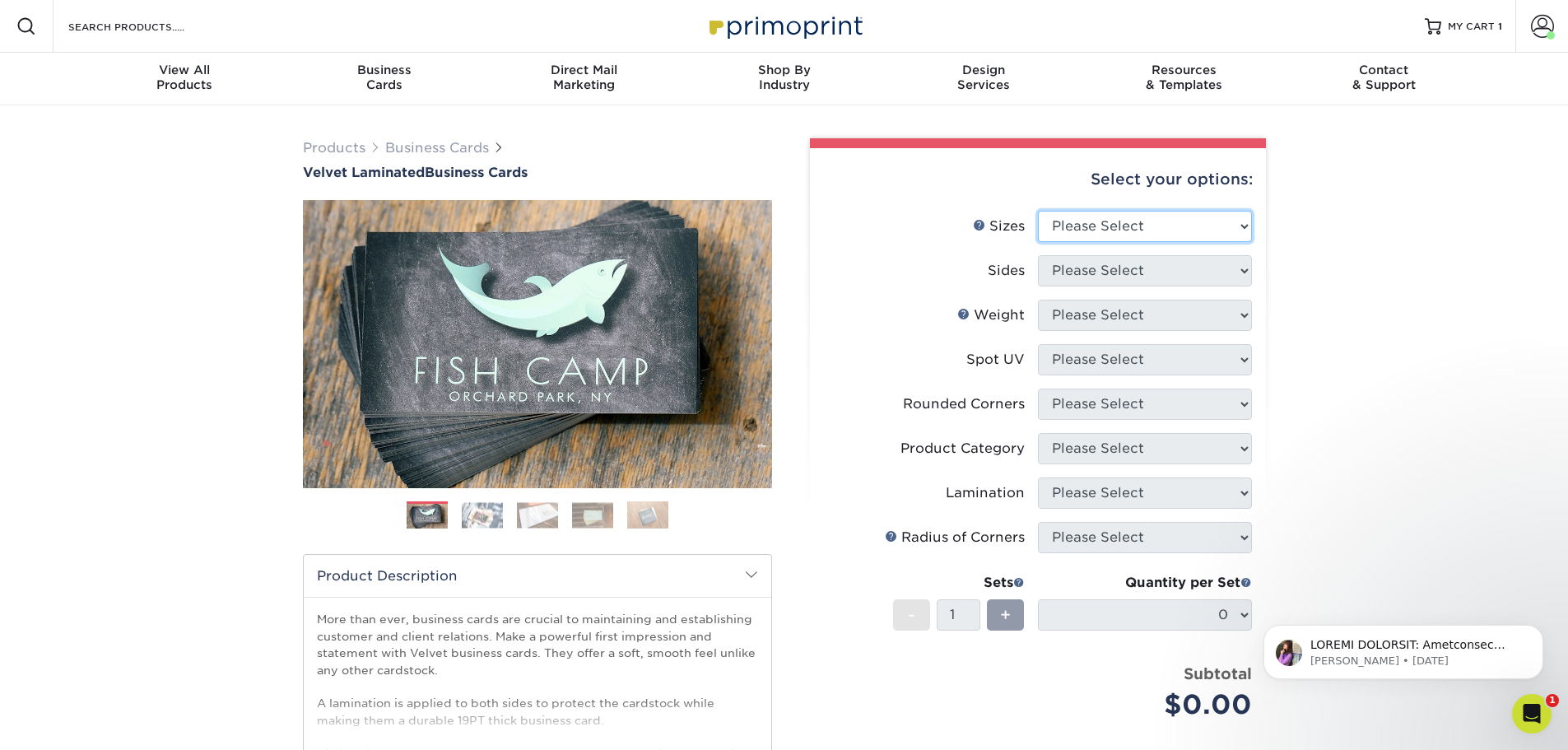
select select "2.00x3.50"
click at [1038, 211] on select "Please Select 1.5" x 3.5" - Mini 1.75" x 3.5" - Mini 2" x 2" - Square 2" x 3" -…" at bounding box center [1144, 226] width 214 height 31
click at [1138, 271] on select "Please Select Print Both Sides Print Front Only" at bounding box center [1144, 271] width 214 height 31
select select "13abbda7-1d64-4f25-8bb2-c179b224825d"
click at [1038, 256] on select "Please Select Print Both Sides Print Front Only" at bounding box center [1144, 271] width 214 height 31
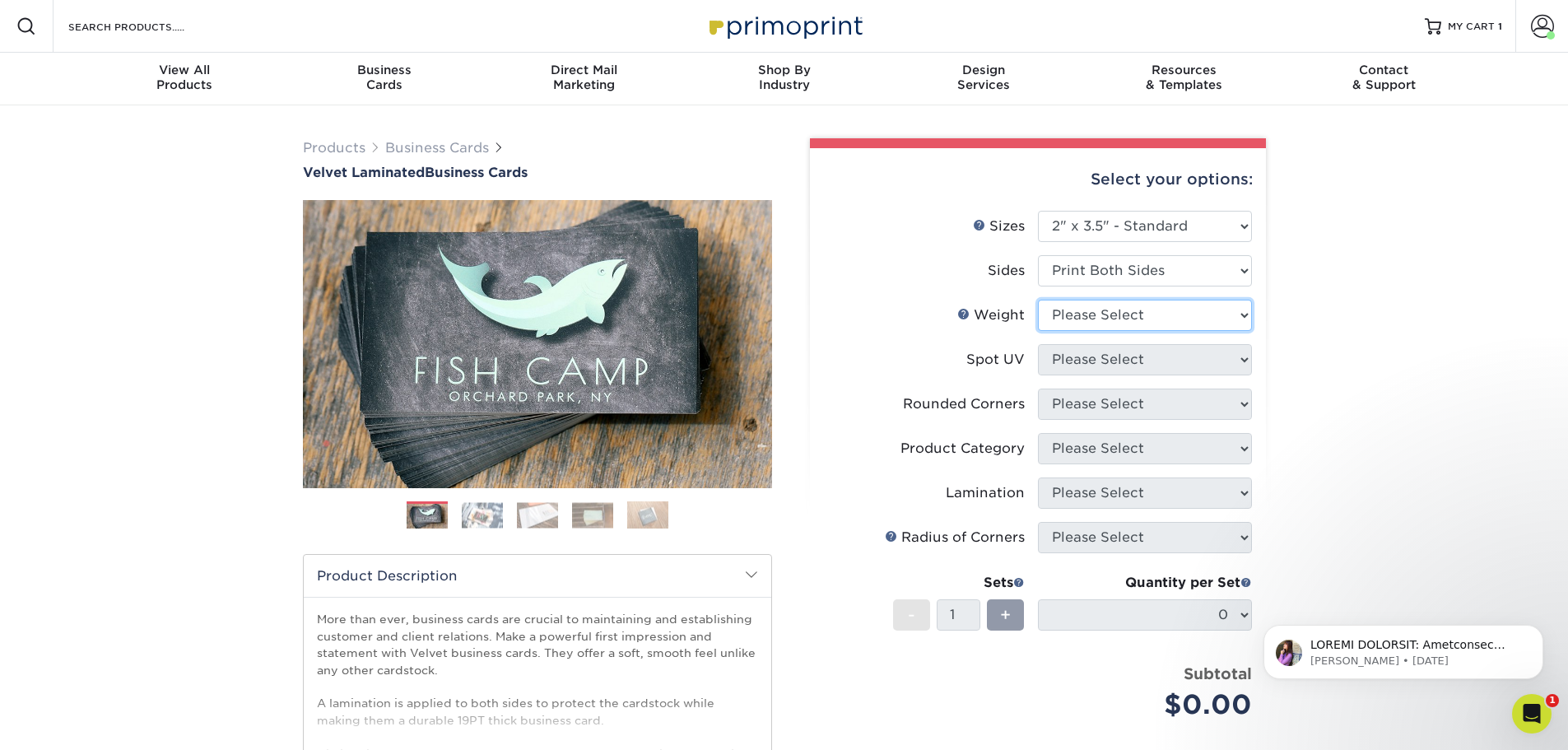
click at [1140, 310] on select "Please Select 16PT" at bounding box center [1144, 314] width 214 height 31
select select "16PT"
click at [1038, 299] on select "Please Select 16PT" at bounding box center [1144, 314] width 214 height 31
click at [1139, 364] on select "Please Select No Spot UV Front and Back (Both Sides) Front Only Back Only" at bounding box center [1144, 359] width 214 height 31
select select "3"
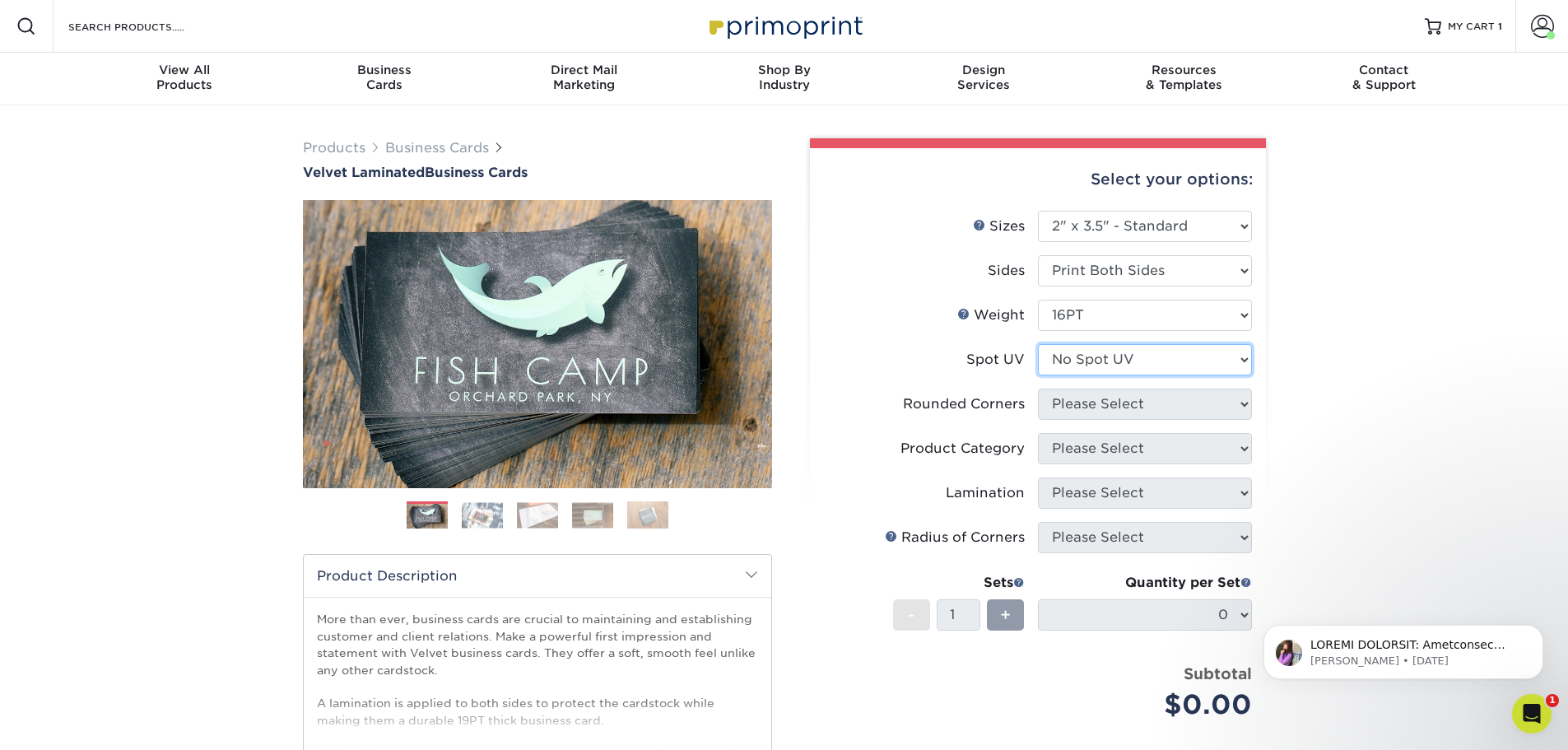
click at [1038, 344] on select "Please Select No Spot UV Front and Back (Both Sides) Front Only Back Only" at bounding box center [1144, 359] width 214 height 31
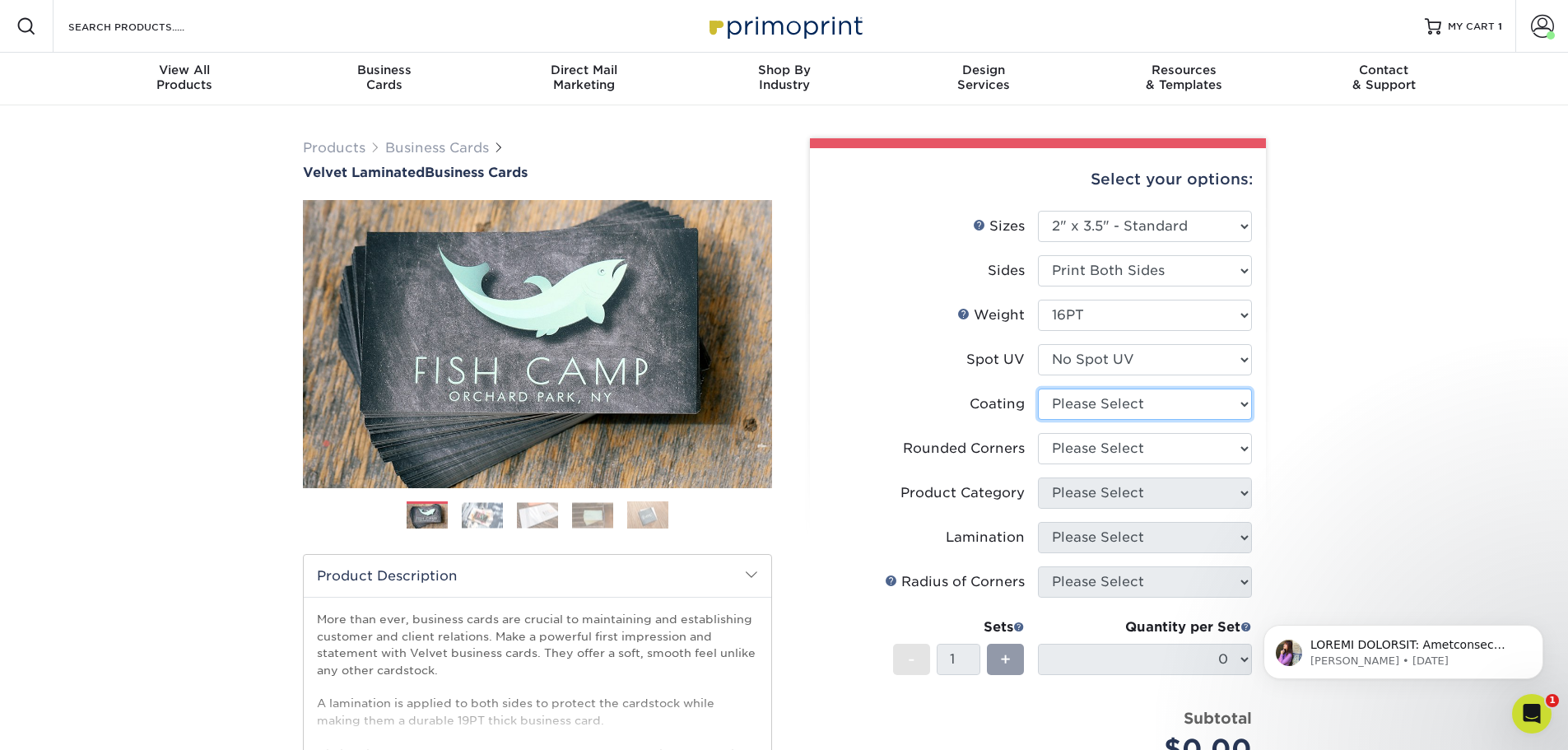
drag, startPoint x: 1128, startPoint y: 399, endPoint x: 1133, endPoint y: 392, distance: 8.6
click at [1128, 399] on select at bounding box center [1144, 404] width 214 height 31
select select "3e7618de-abca-4bda-9f97-8b9129e913d8"
click at [1038, 389] on select at bounding box center [1144, 404] width 214 height 31
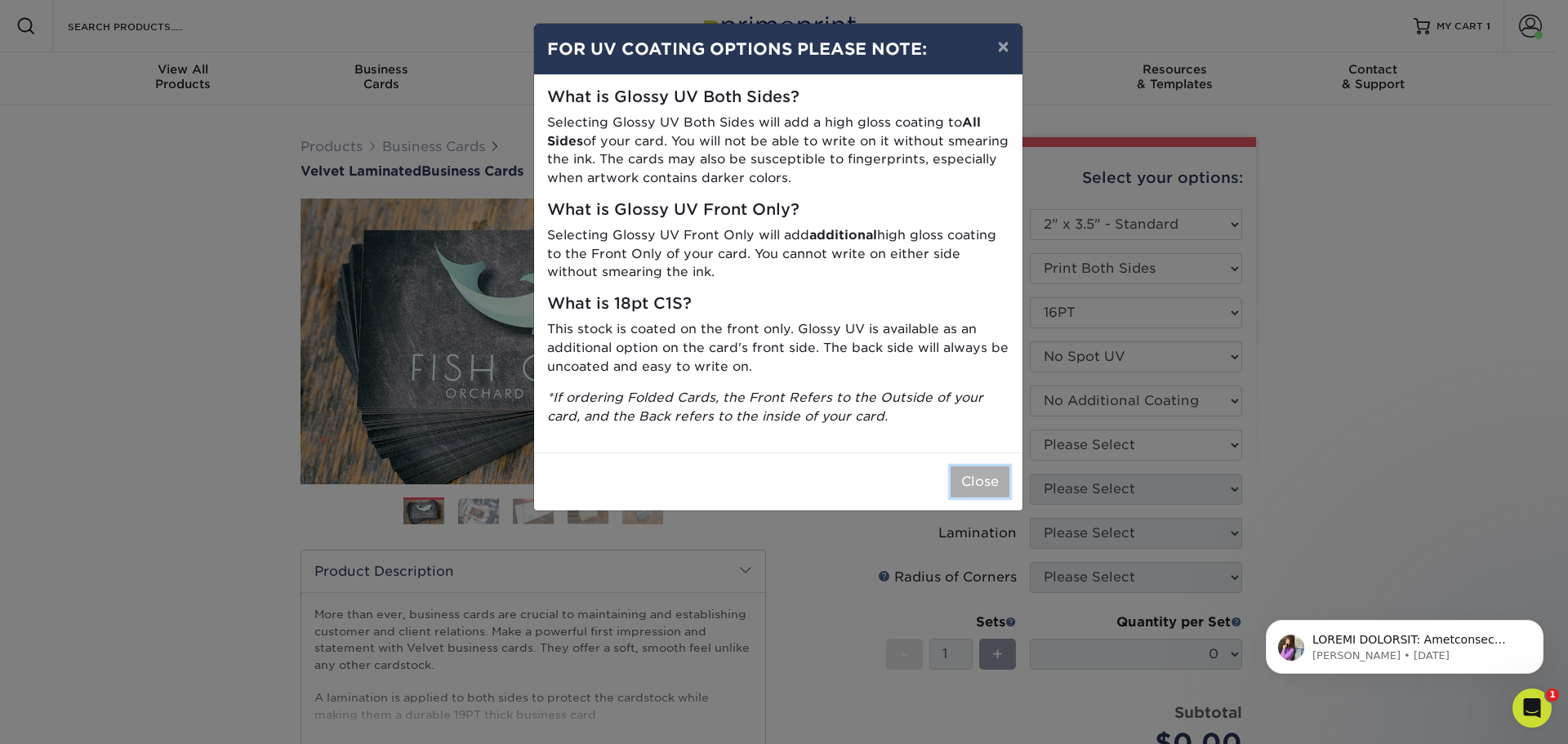
click at [995, 480] on button "Close" at bounding box center [980, 482] width 59 height 31
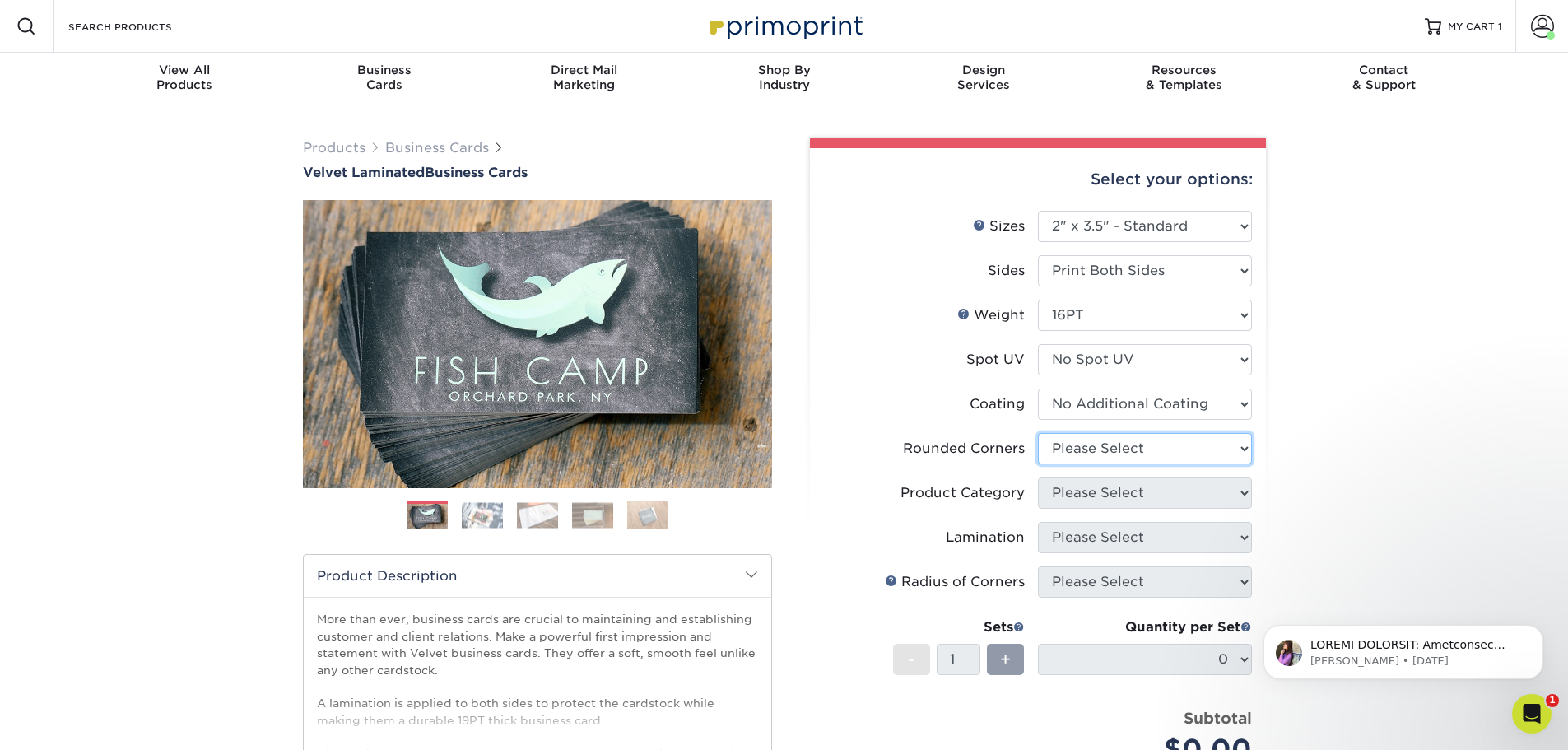
click at [1101, 442] on select "Please Select Yes - Round 2 Corners Yes - Round 4 Corners No" at bounding box center [1144, 448] width 214 height 31
select select "0"
click at [1038, 433] on select "Please Select Yes - Round 2 Corners Yes - Round 4 Corners No" at bounding box center [1144, 448] width 214 height 31
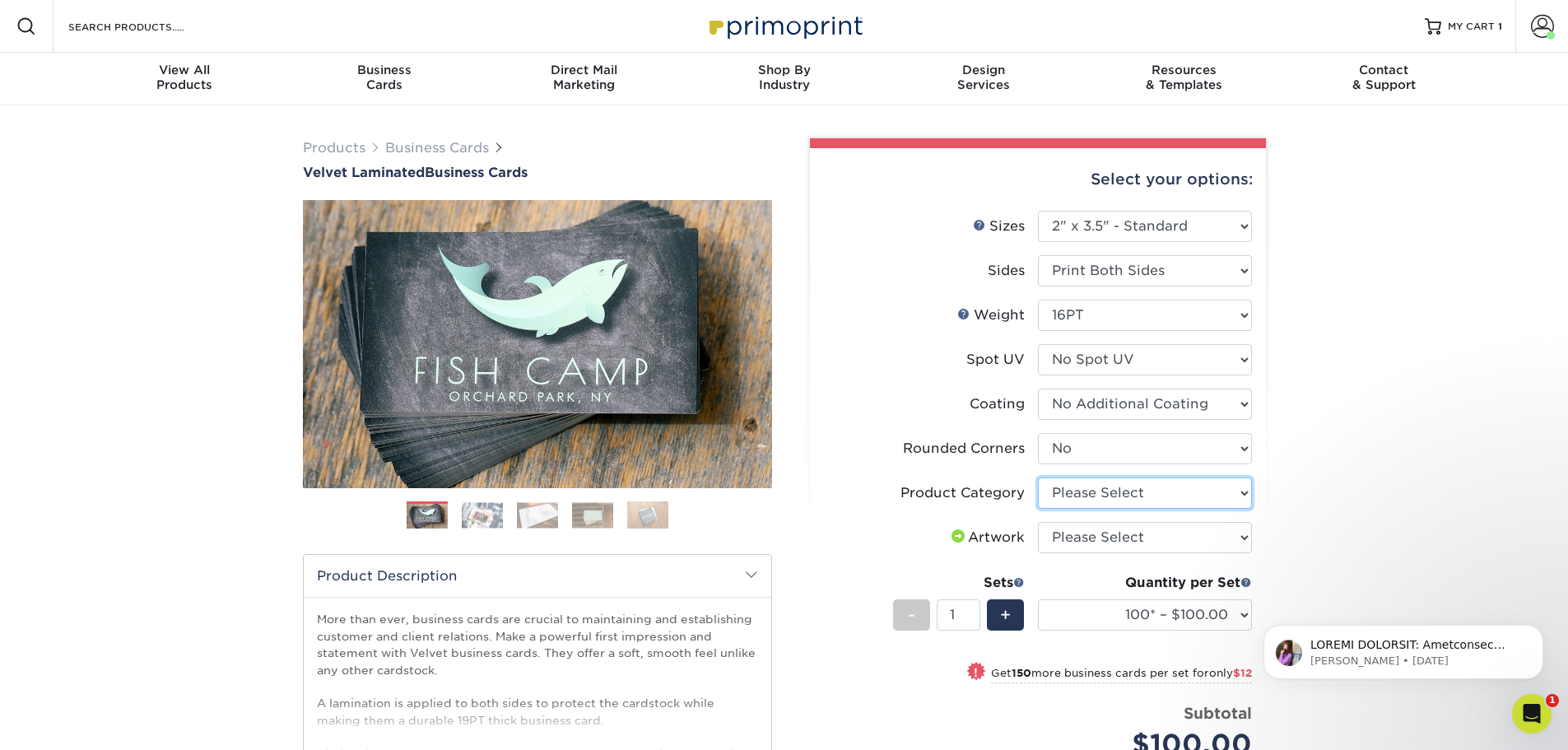
click at [1058, 502] on select "Please Select Business Cards" at bounding box center [1144, 492] width 214 height 31
select select "3b5148f1-0588-4f88-a218-97bcfdce65c1"
click at [1038, 477] on select "Please Select Business Cards" at bounding box center [1144, 492] width 214 height 31
click at [1063, 538] on select "Please Select I will upload files I need a design - $100" at bounding box center [1144, 537] width 214 height 31
drag, startPoint x: 1047, startPoint y: 548, endPoint x: 1052, endPoint y: 572, distance: 24.5
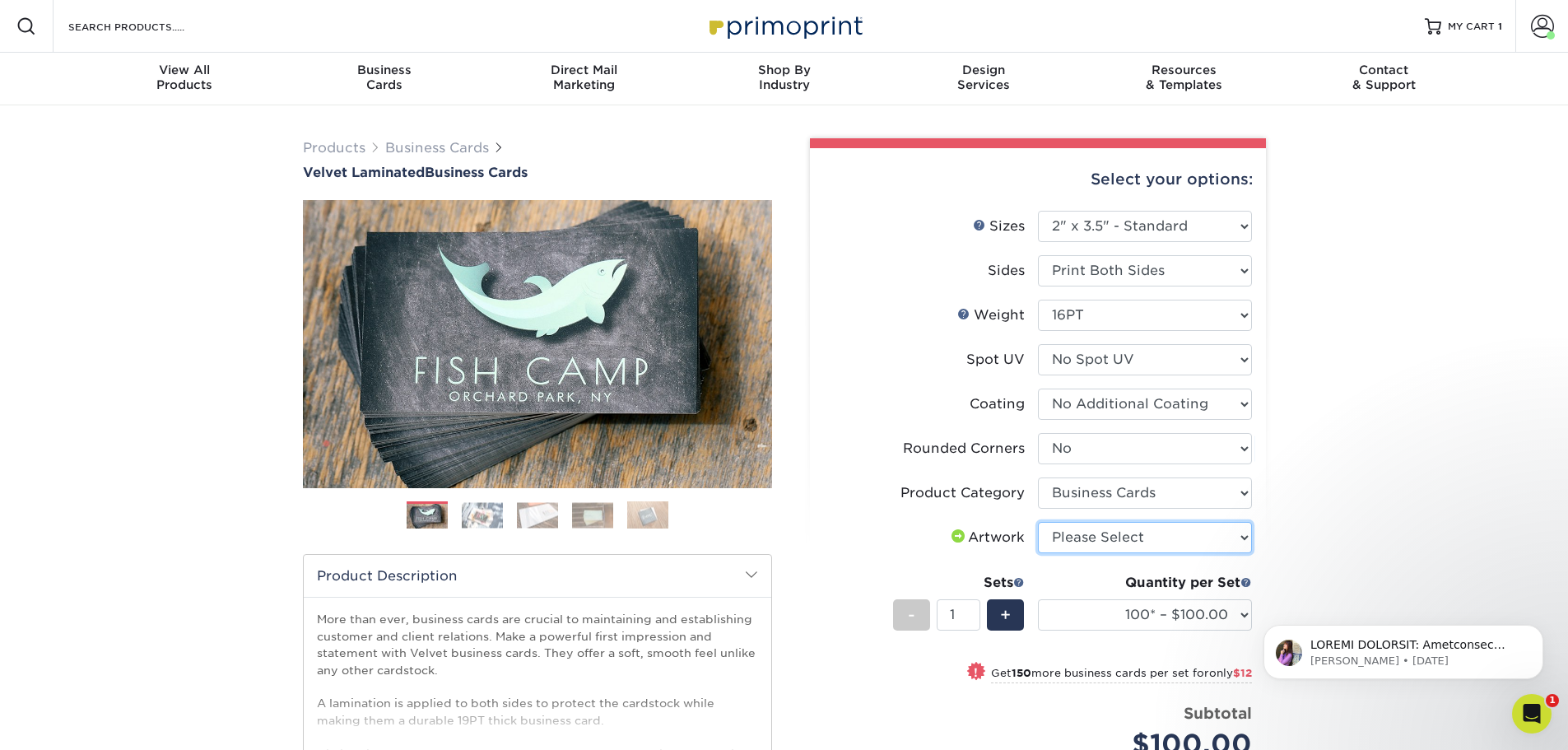
click at [1050, 572] on ul "Sizes Help Sizes Please Select 1.5" x 3.5" - Mini 1.75" x 3.5" - Mini 2" x 2" -…" at bounding box center [1038, 497] width 430 height 574
click at [1064, 537] on select "Please Select I will upload files I need a design - $100" at bounding box center [1144, 537] width 214 height 31
select select "upload"
click at [1038, 522] on select "Please Select I will upload files I need a design - $100" at bounding box center [1144, 537] width 214 height 31
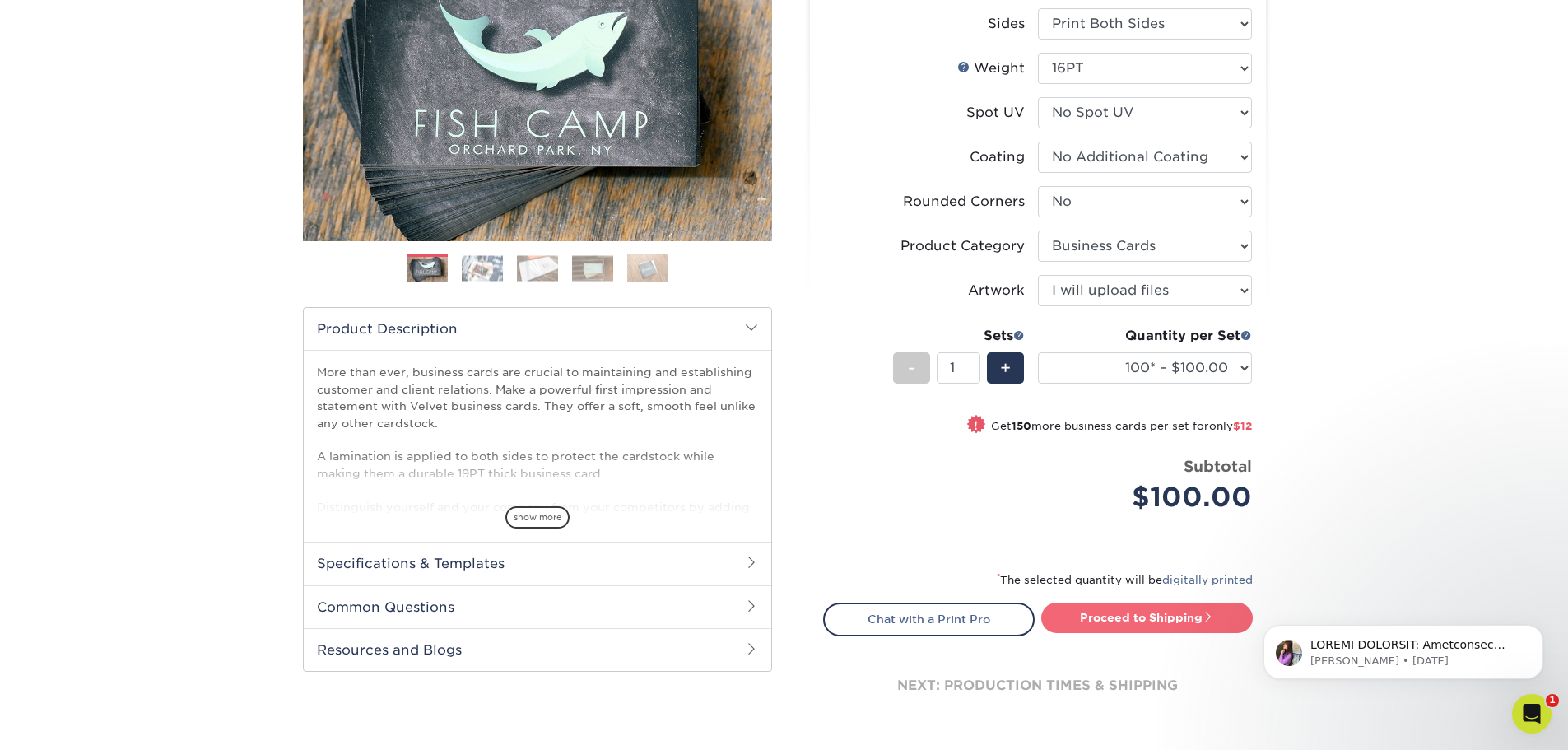
click at [1195, 622] on link "Proceed to Shipping" at bounding box center [1146, 618] width 212 height 30
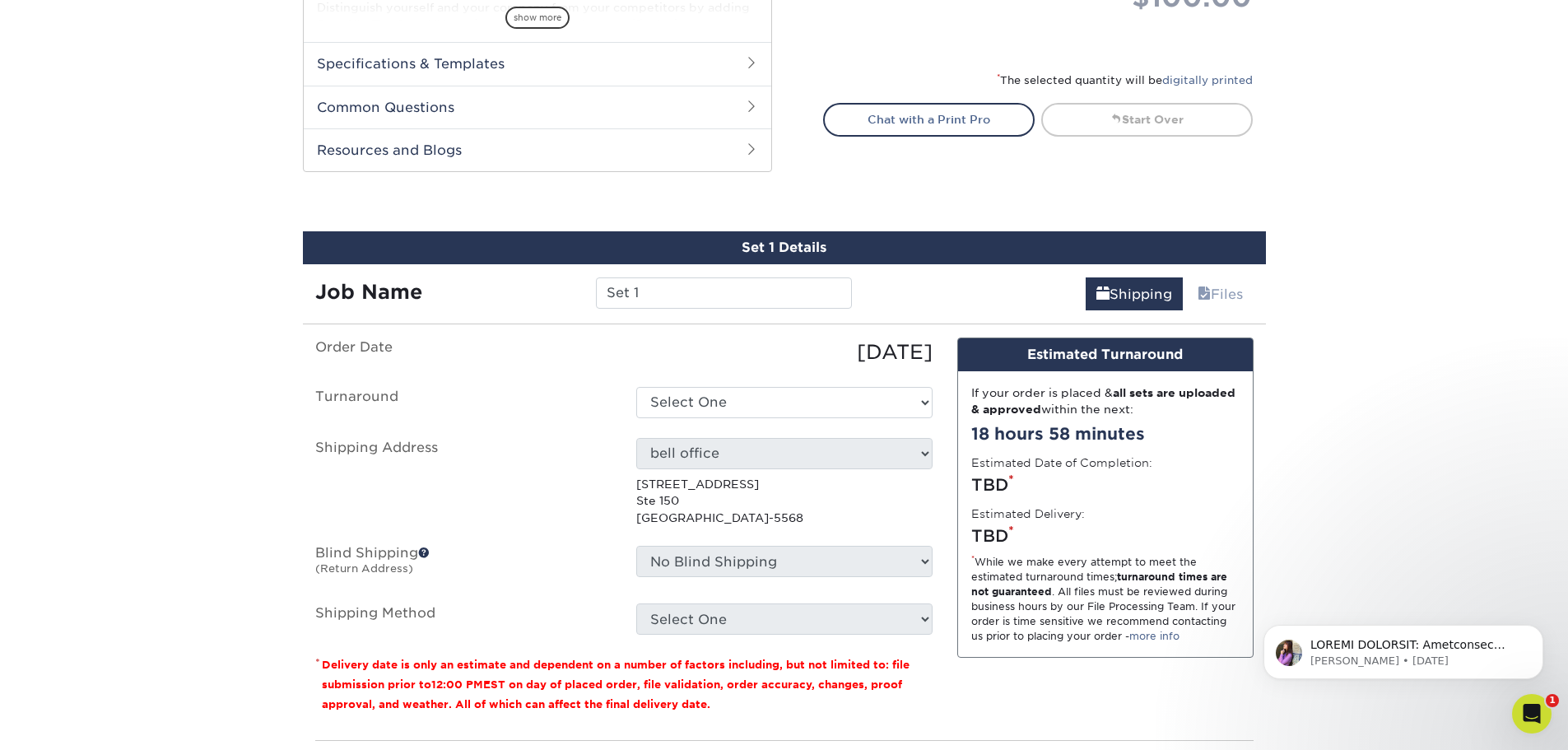
scroll to position [895, 0]
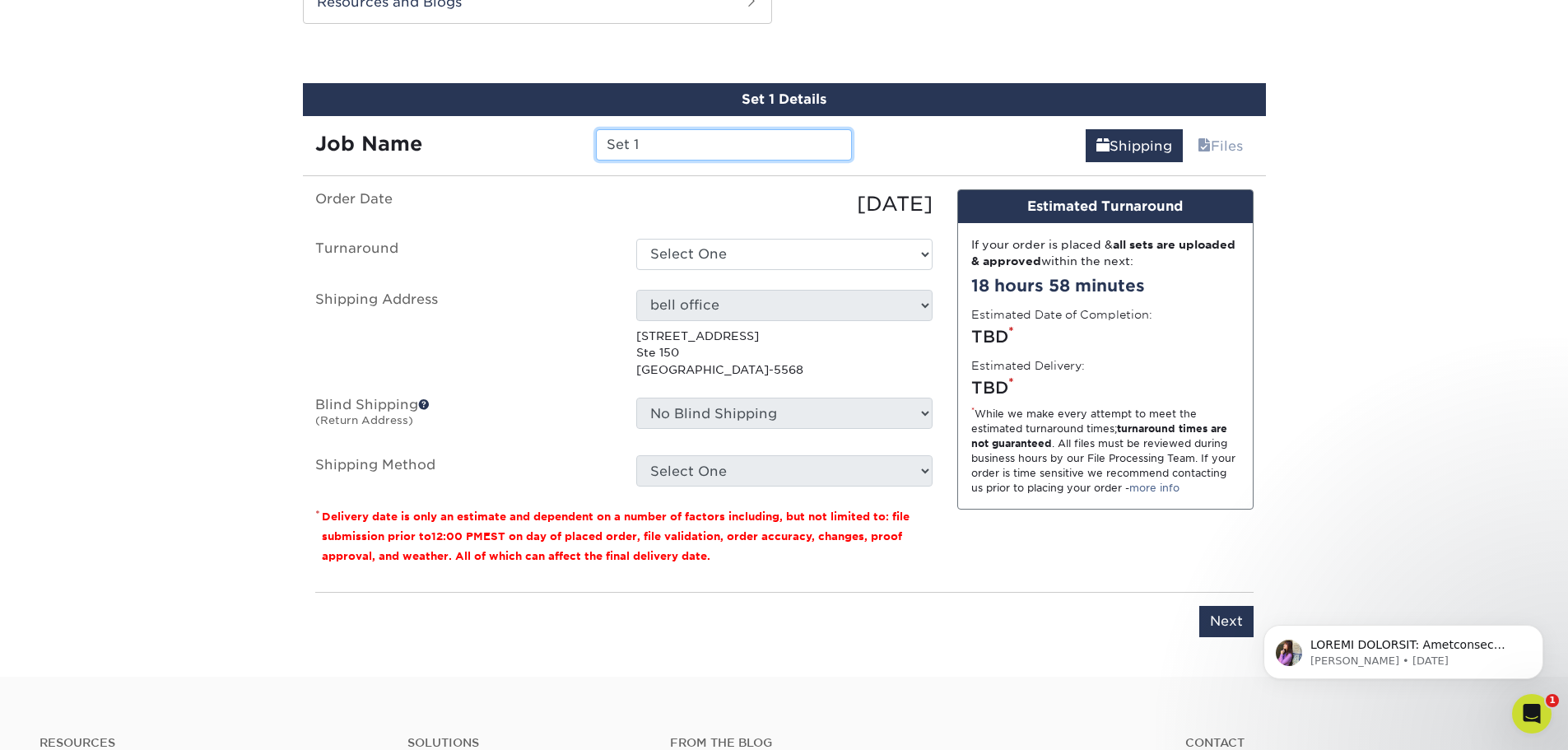
drag, startPoint x: 699, startPoint y: 139, endPoint x: 591, endPoint y: 142, distance: 108.0
click at [592, 142] on div "Set 1" at bounding box center [724, 144] width 280 height 31
type input "[PERSON_NAME]"
click at [749, 257] on select "Select One 2-4 Business Days 2 Day Next Business Day" at bounding box center [784, 254] width 296 height 31
select select "2ada4704-3e6d-433a-a581-722d89888c56"
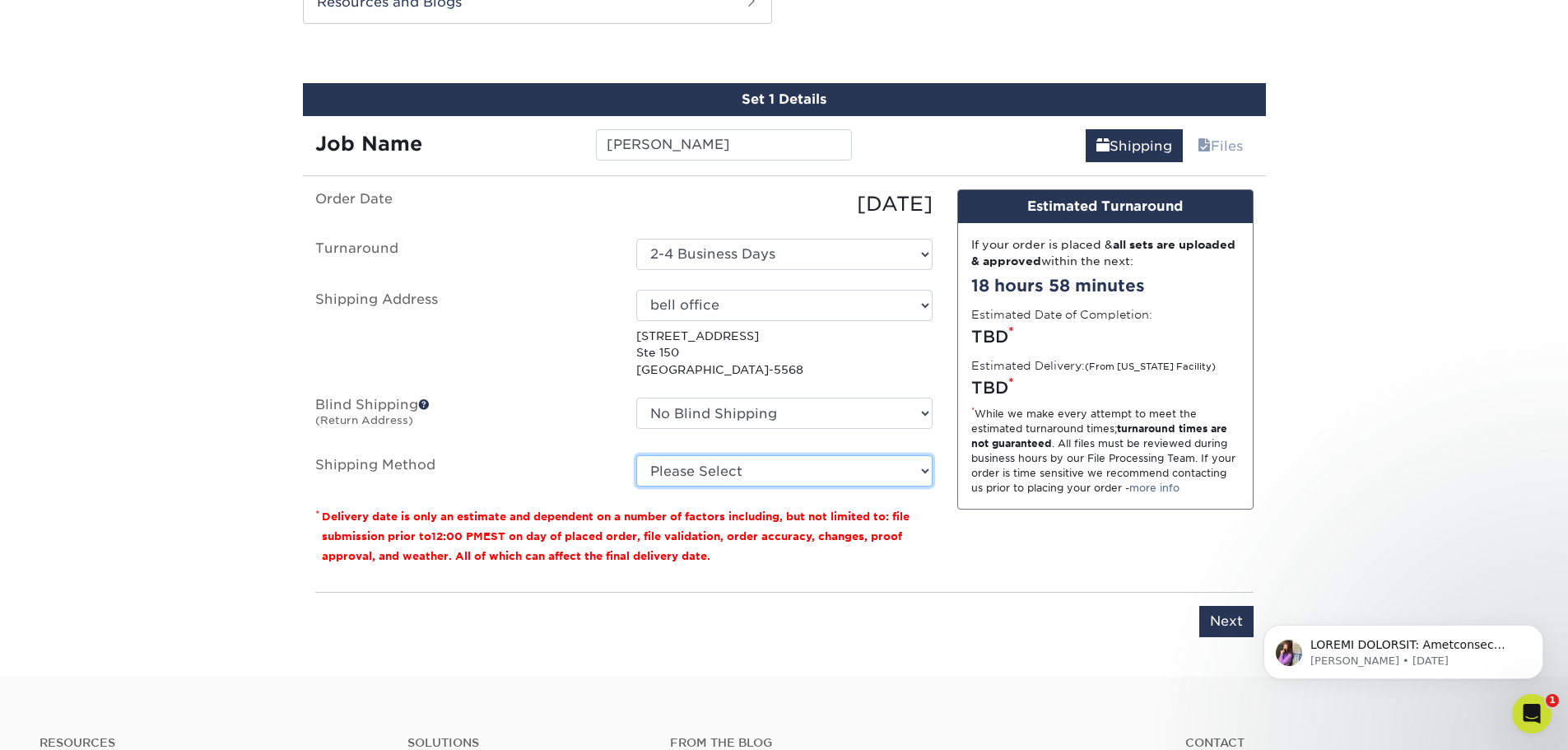
click at [677, 469] on select "Please Select Ground Shipping (+$7.84) 3 Day Shipping Service (+$15.34) 2 Day A…" at bounding box center [784, 470] width 296 height 31
select select "03"
click at [636, 456] on select "Please Select Ground Shipping (+$7.84) 3 Day Shipping Service (+$15.34) 2 Day A…" at bounding box center [784, 470] width 296 height 31
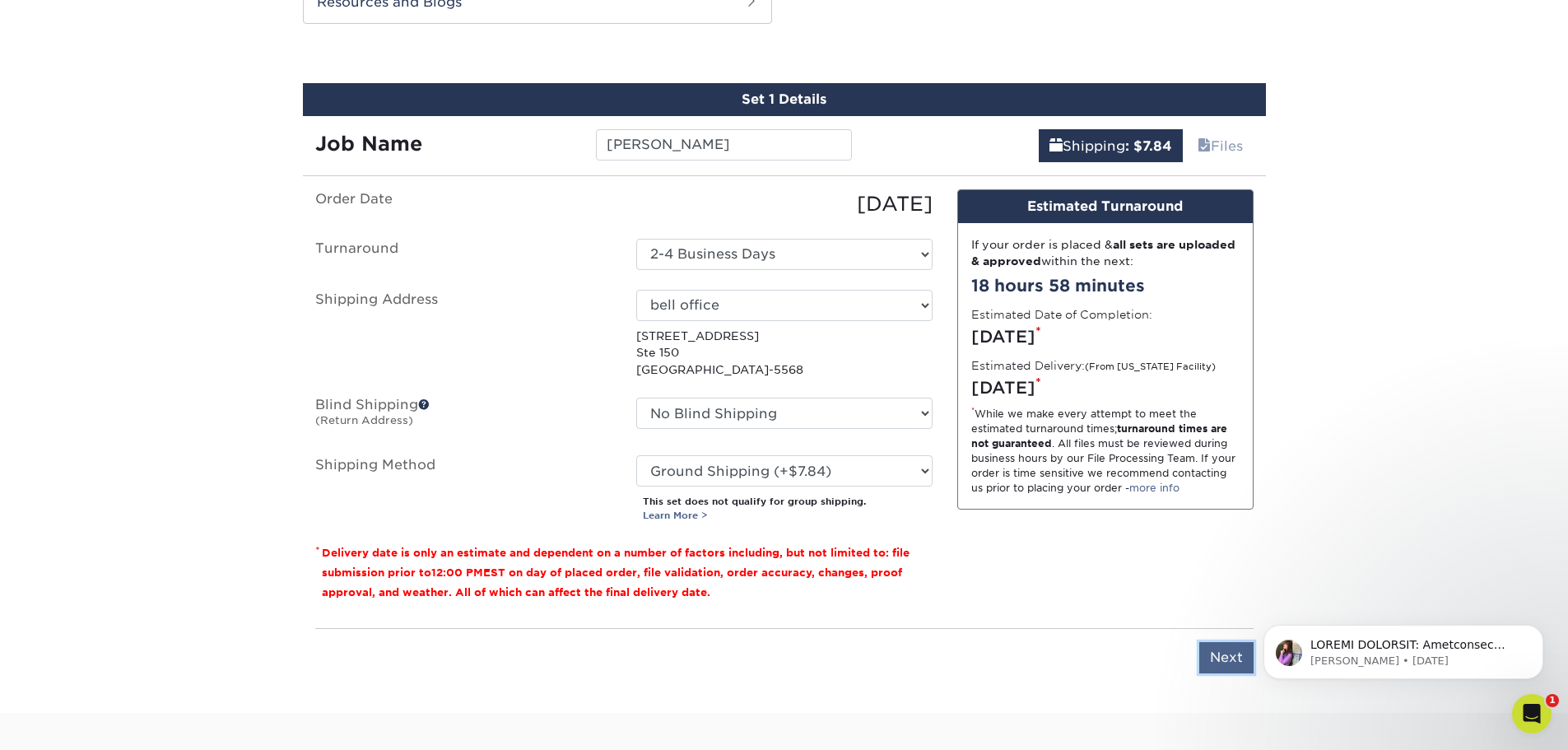
click at [1229, 656] on input "Next" at bounding box center [1226, 657] width 55 height 31
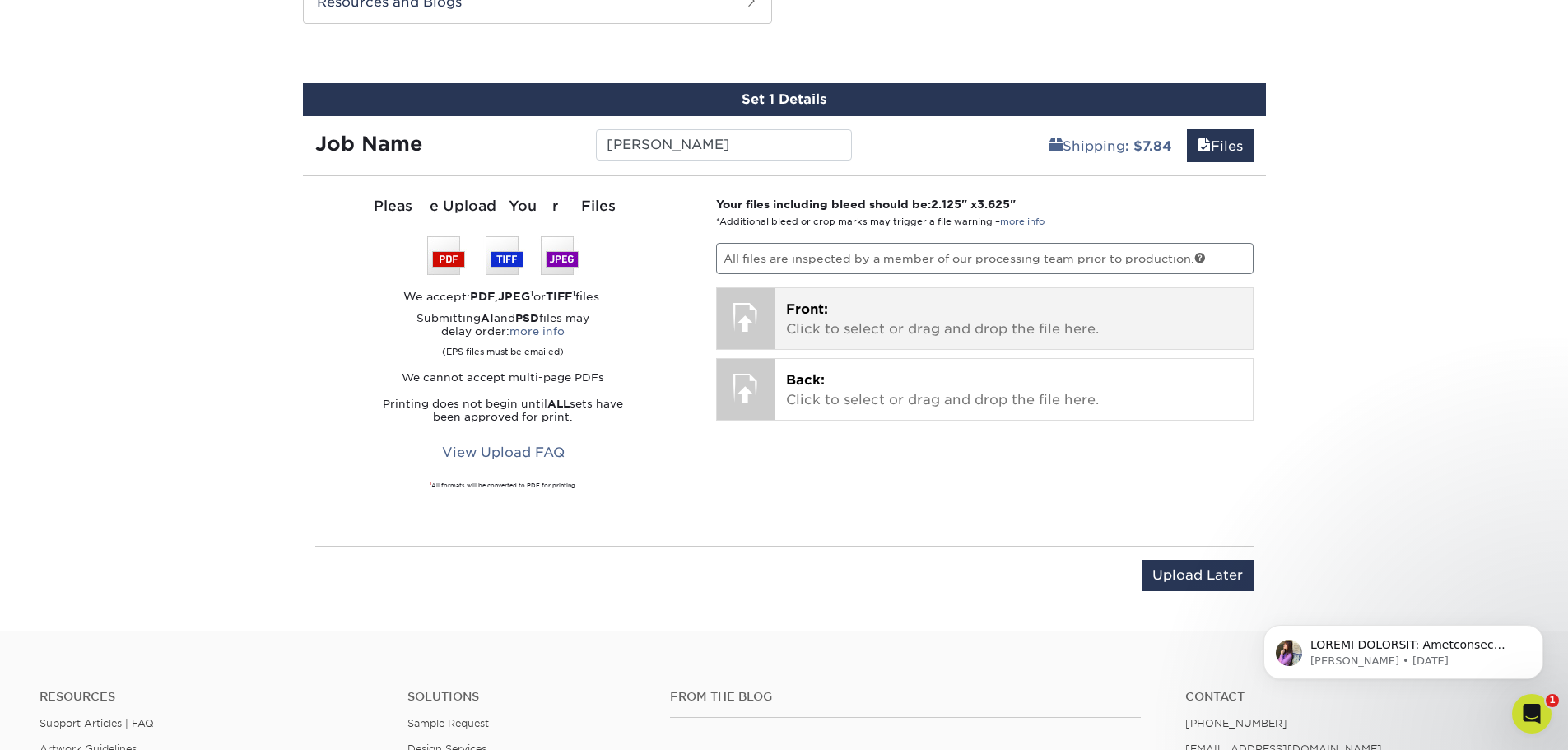
click at [1010, 303] on p "Front: Click to select or drag and drop the file here." at bounding box center [1014, 319] width 455 height 40
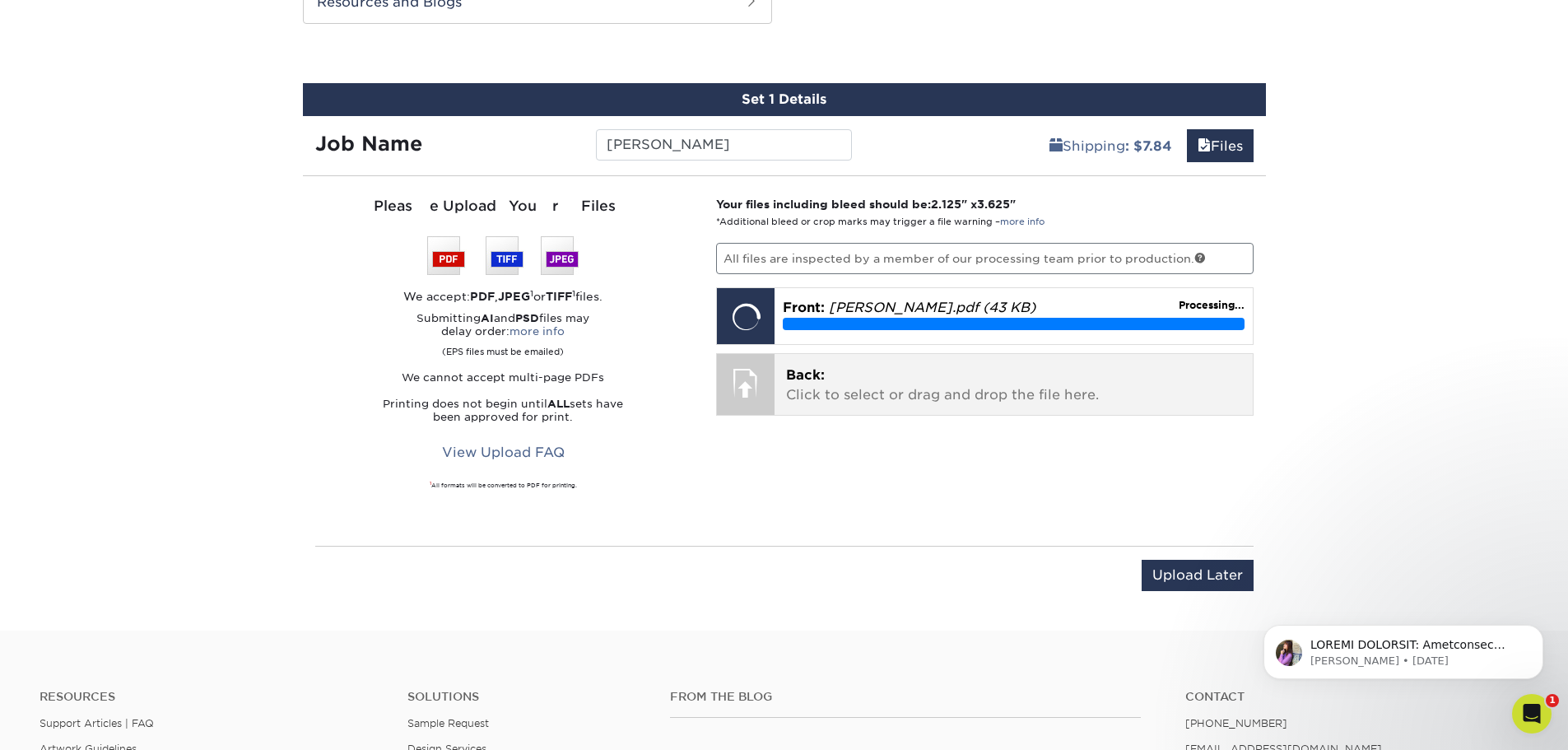
click at [782, 403] on div "Back: Click to select or drag and drop the file here. Choose file" at bounding box center [1013, 384] width 478 height 61
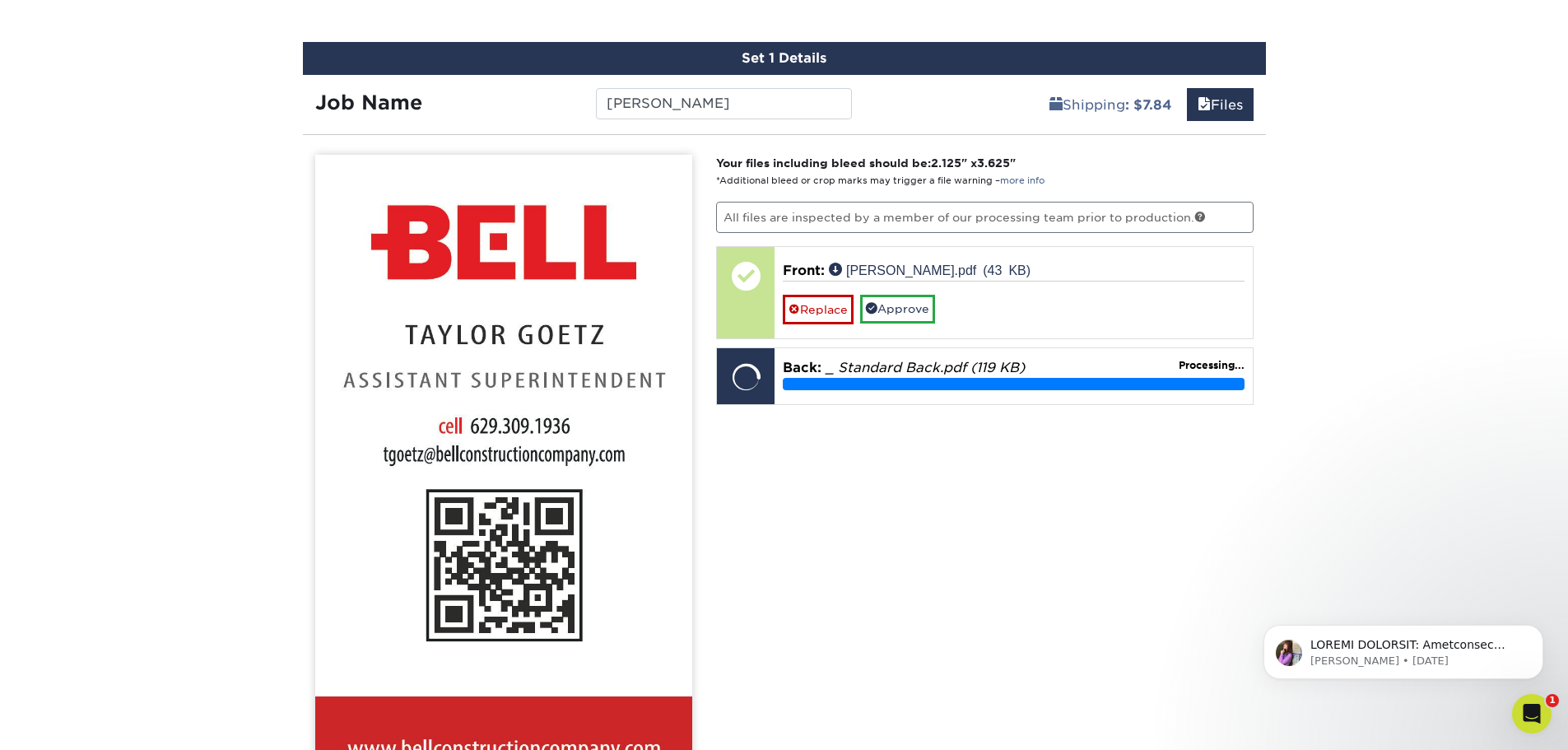
scroll to position [978, 0]
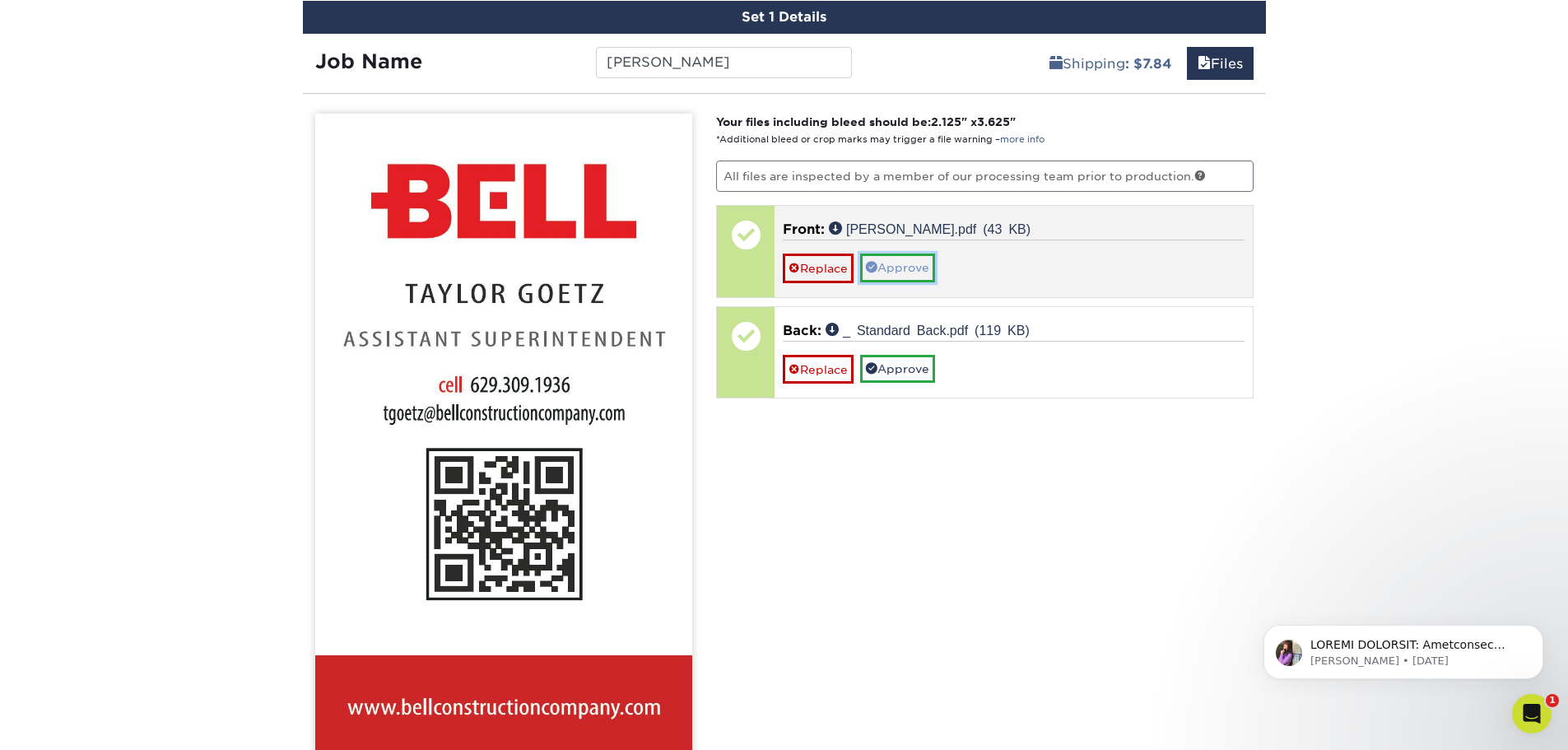
click at [900, 263] on link "Approve" at bounding box center [897, 268] width 75 height 28
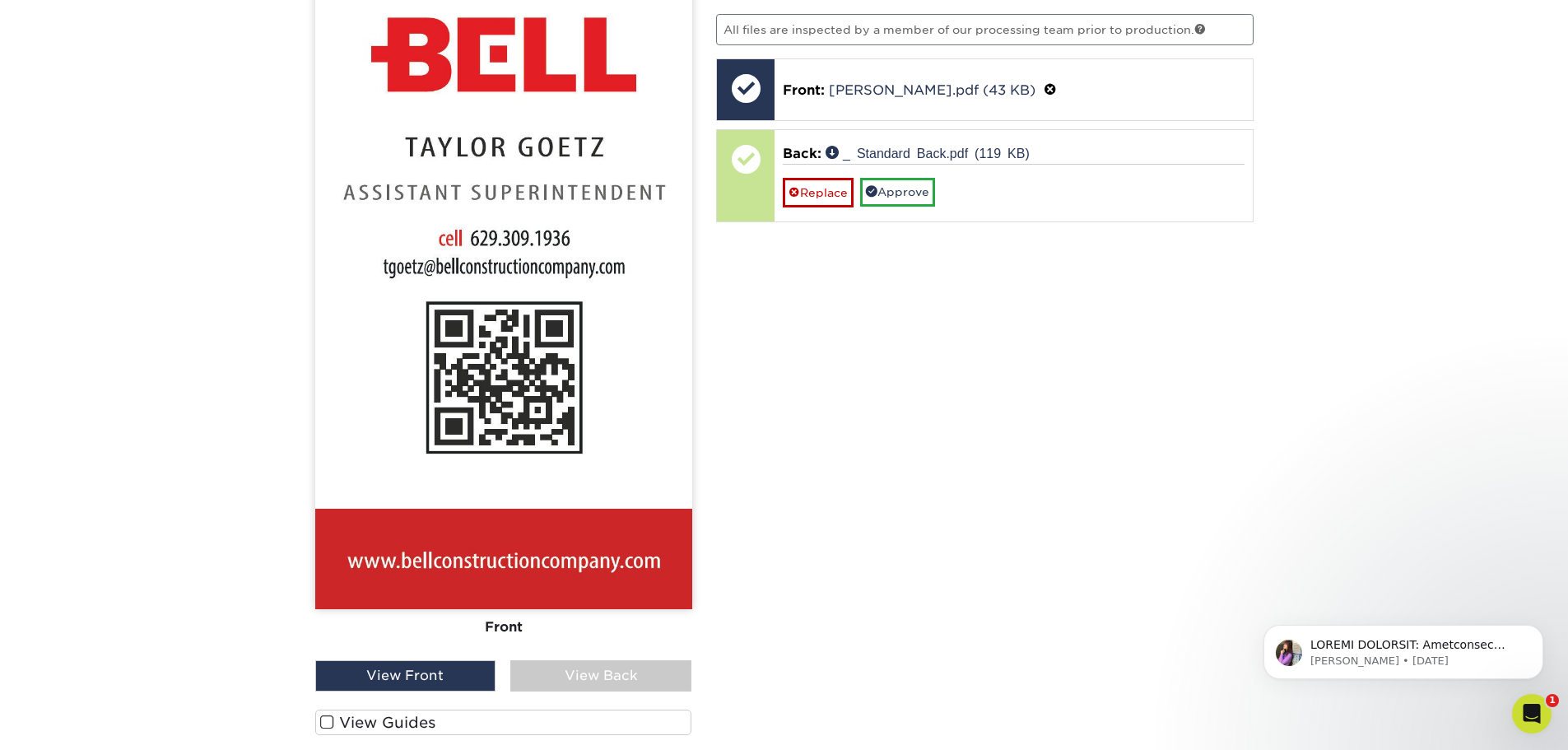
scroll to position [1142, 0]
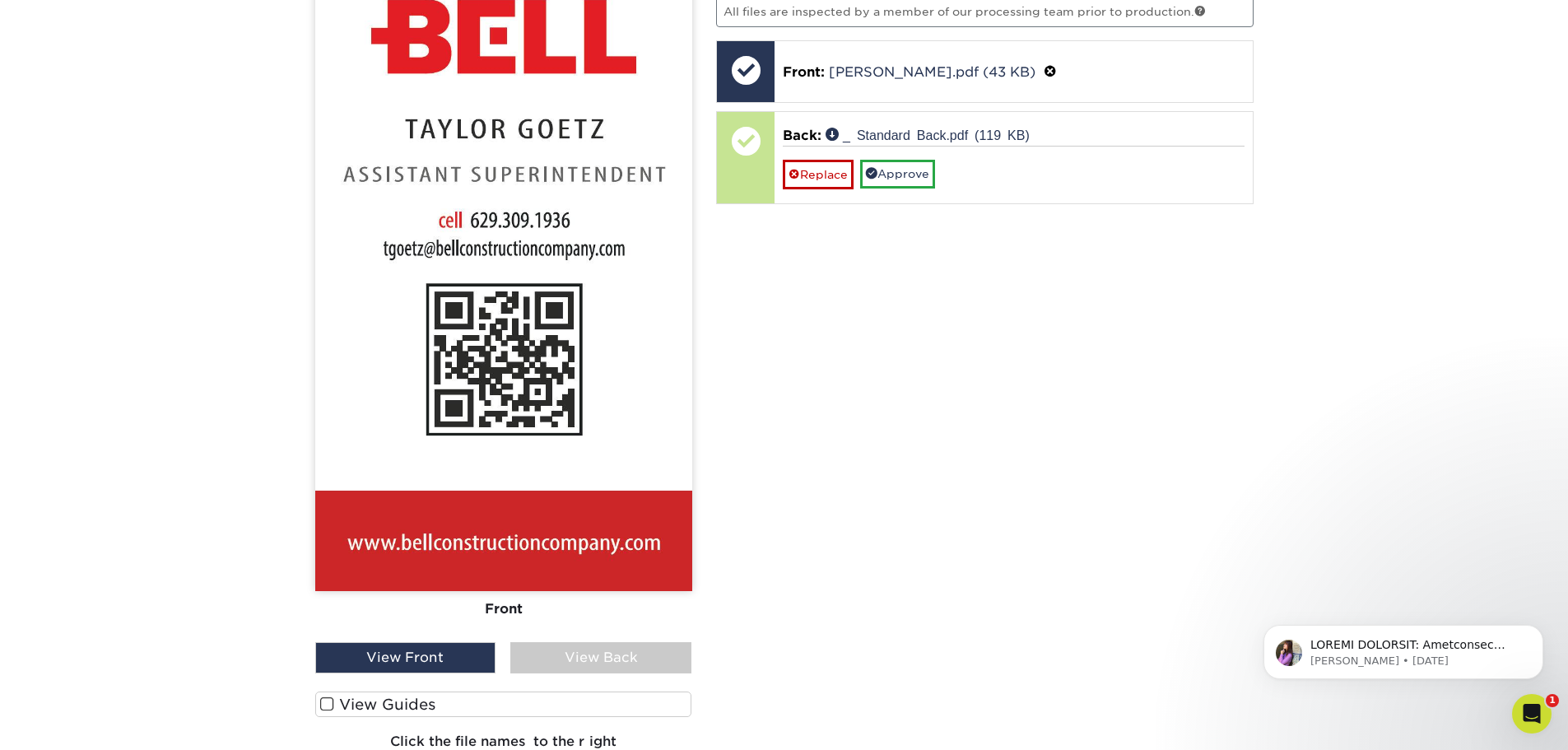
click at [658, 654] on div "View Back" at bounding box center [601, 657] width 181 height 31
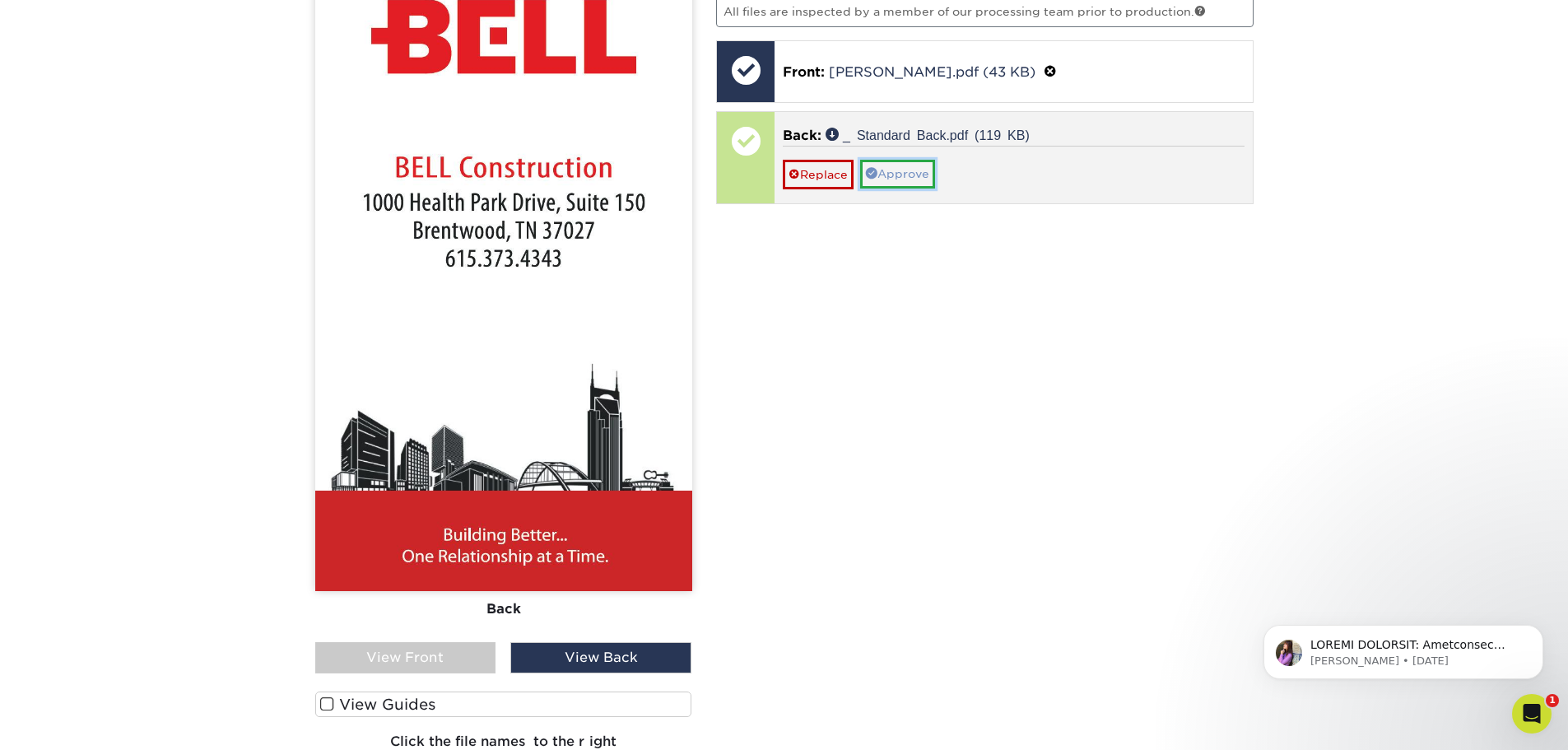
click at [919, 176] on link "Approve" at bounding box center [897, 174] width 75 height 28
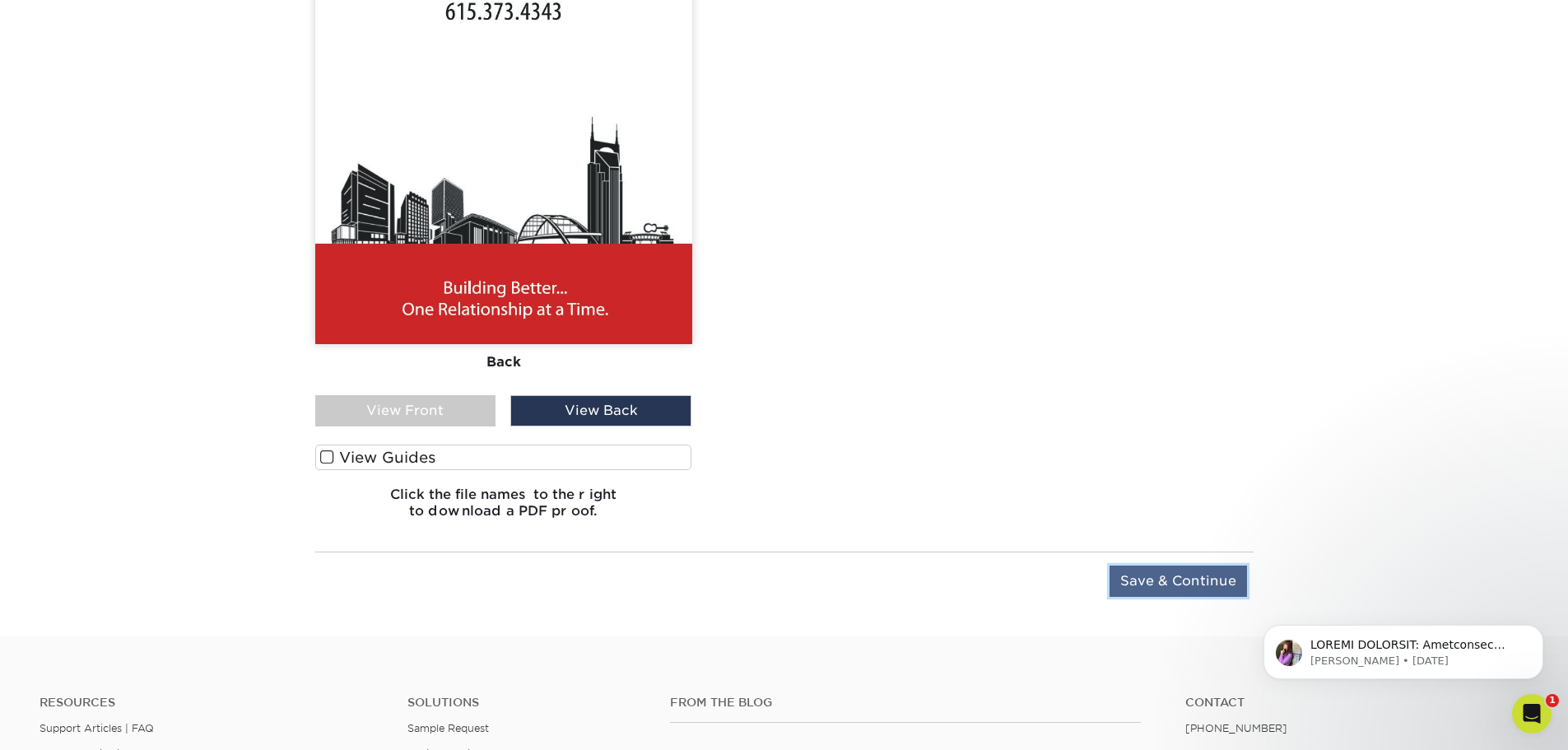
click at [1177, 583] on input "Save & Continue" at bounding box center [1178, 581] width 137 height 31
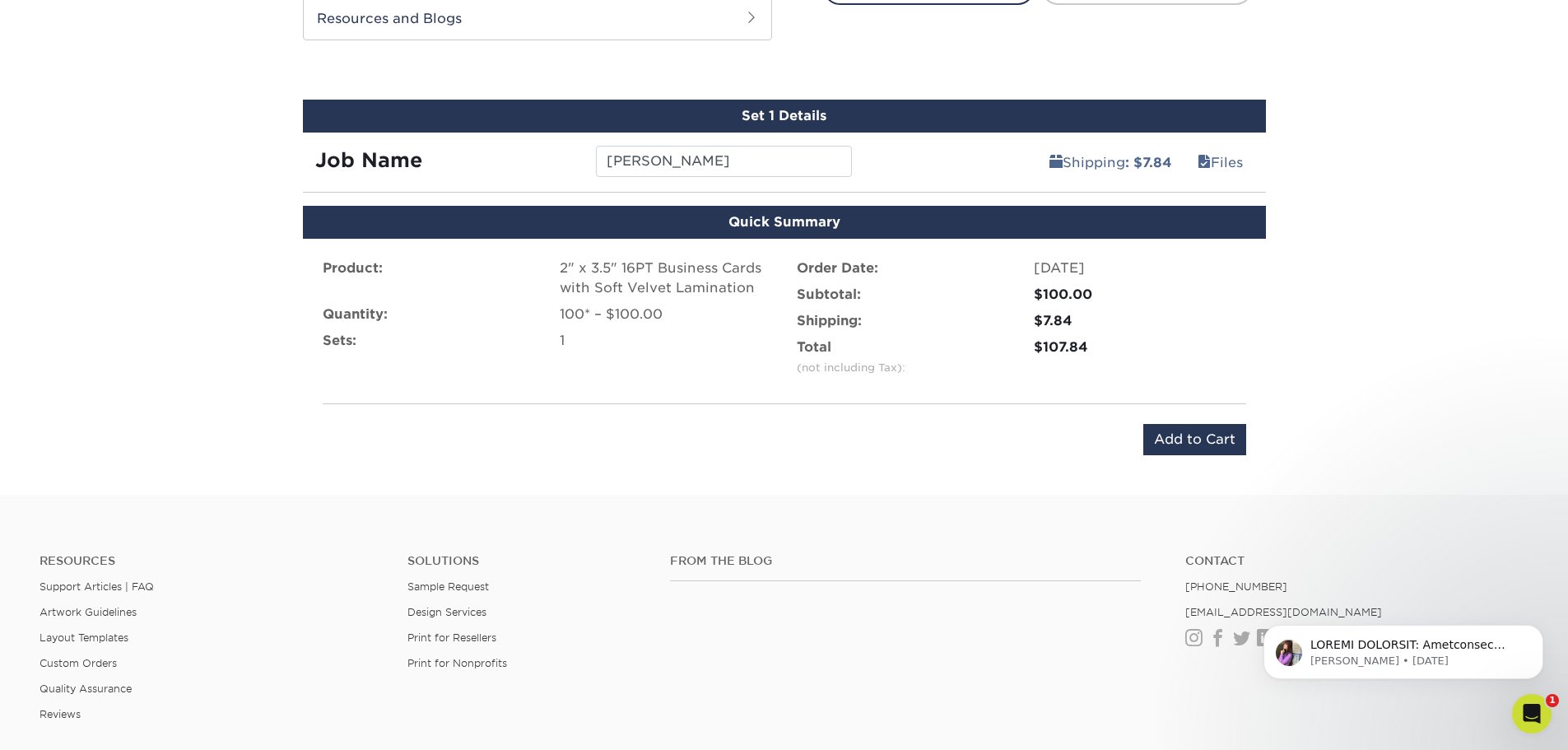
scroll to position [940, 0]
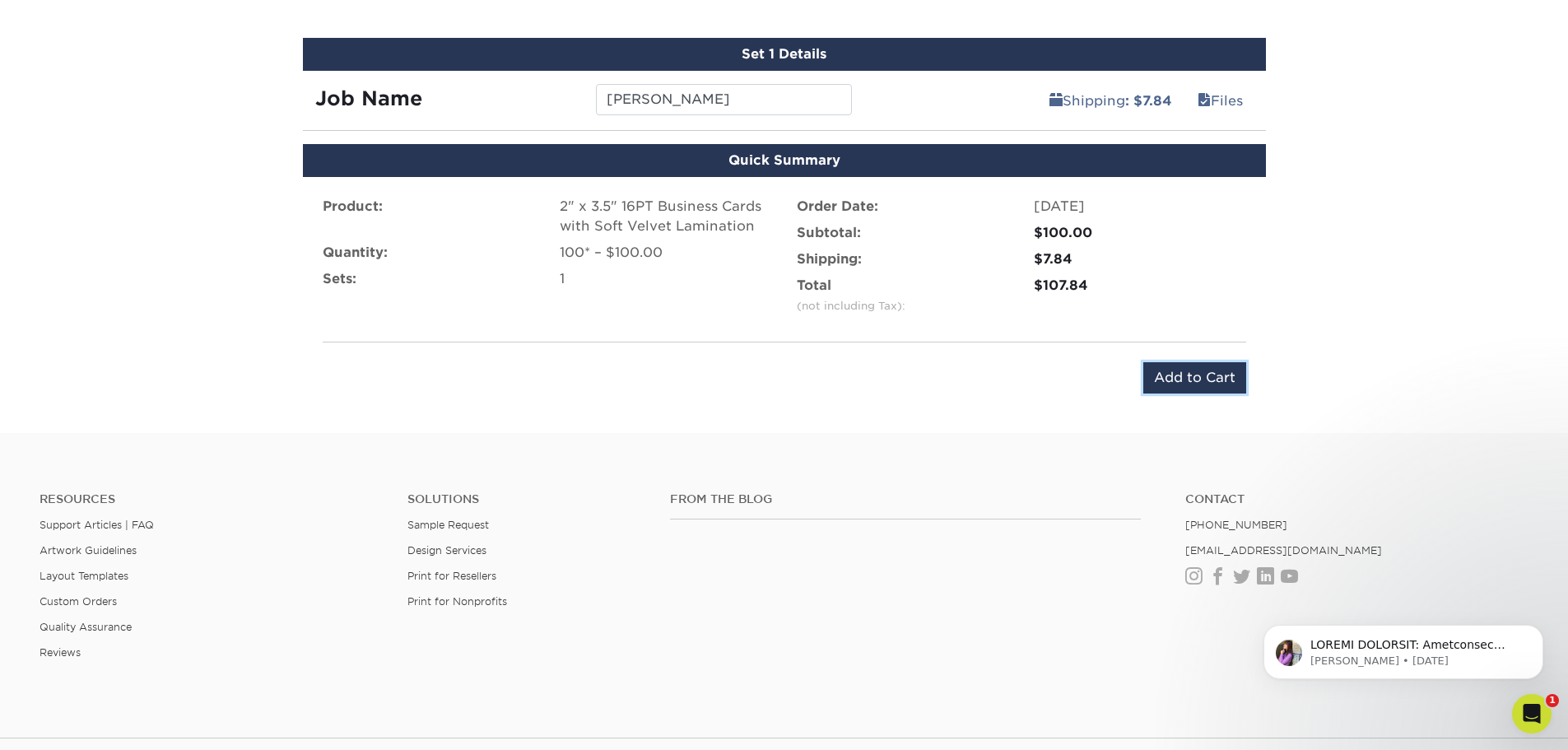
click at [1188, 393] on input "Add to Cart" at bounding box center [1194, 377] width 102 height 31
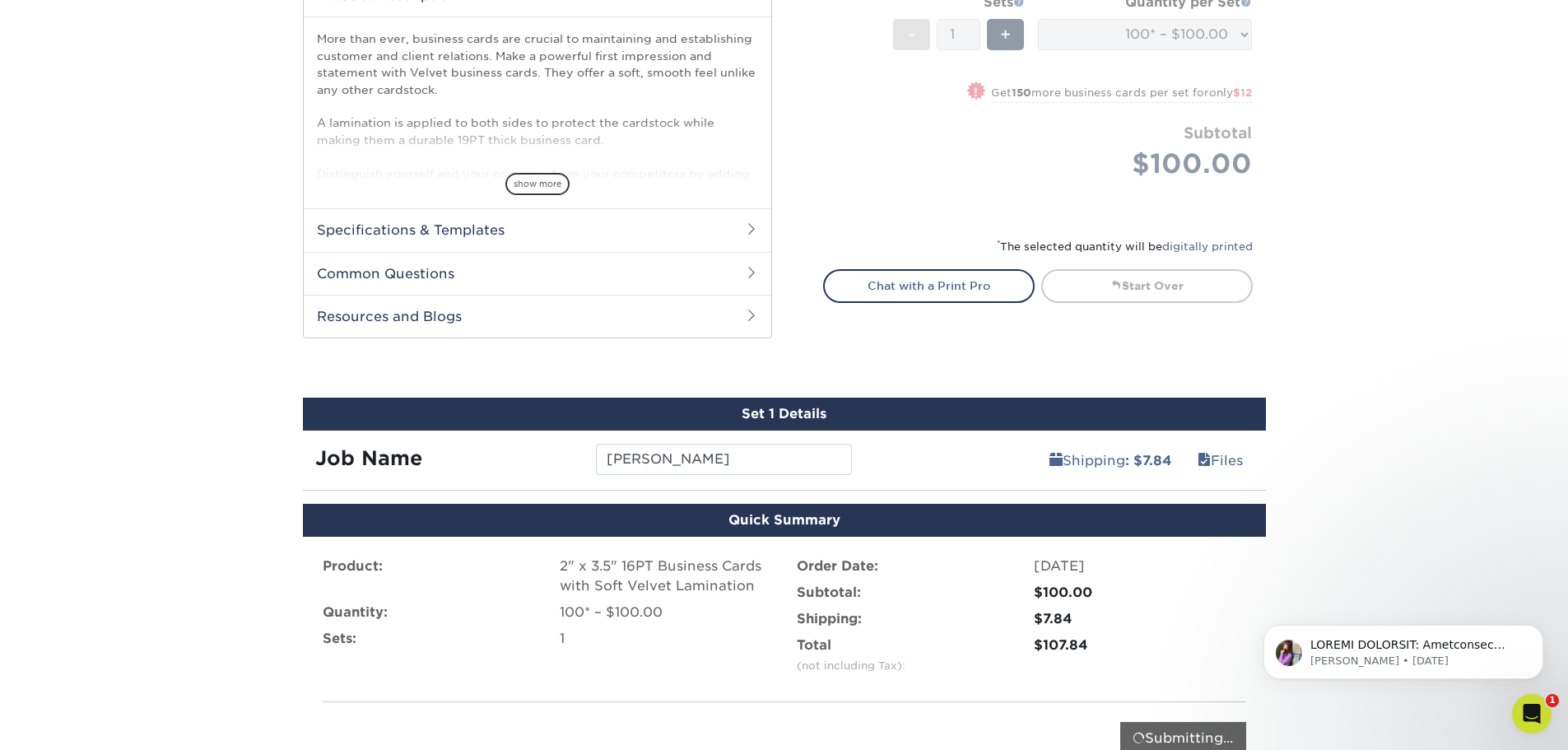
scroll to position [611, 0]
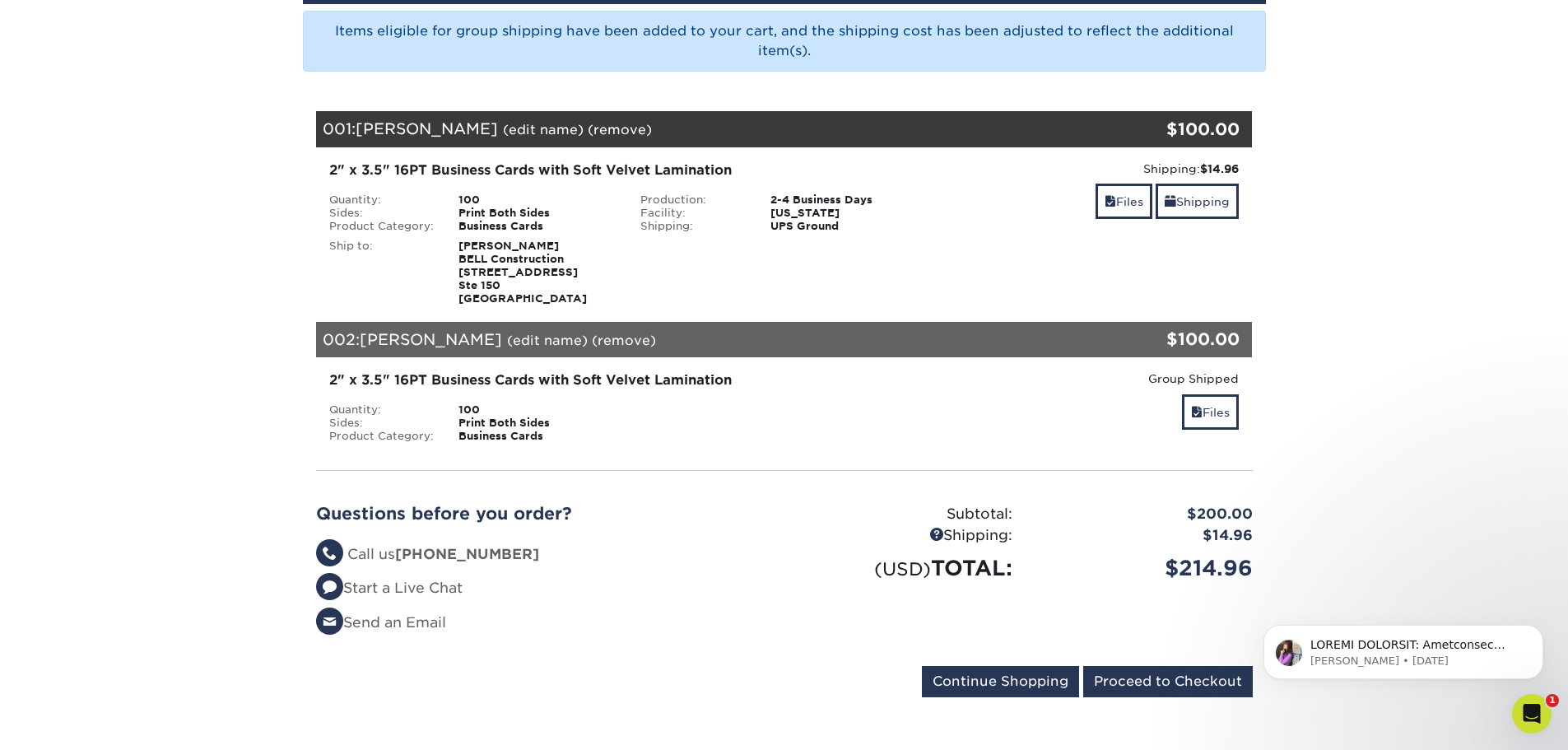
scroll to position [247, 0]
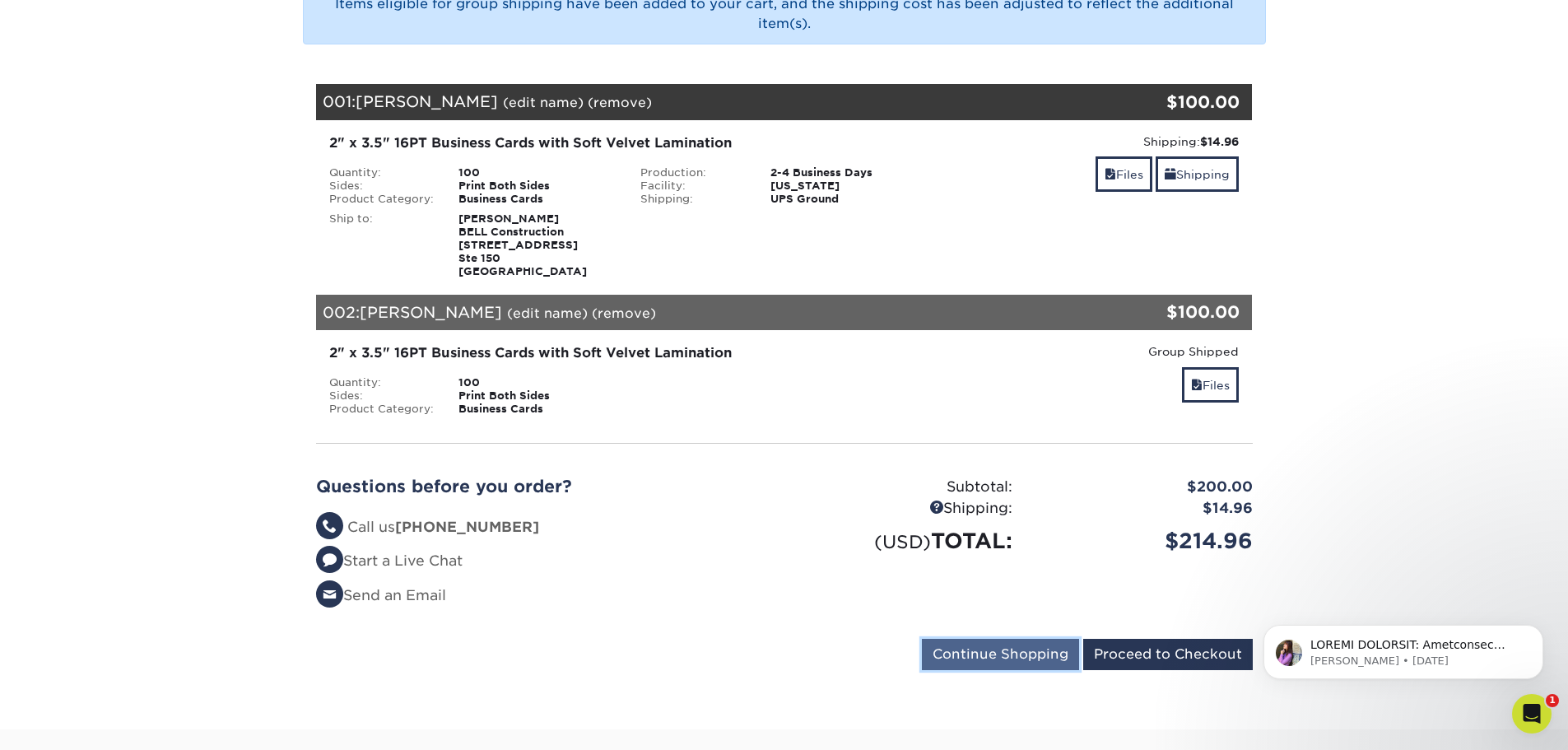
click at [975, 656] on input "Continue Shopping" at bounding box center [1000, 654] width 157 height 31
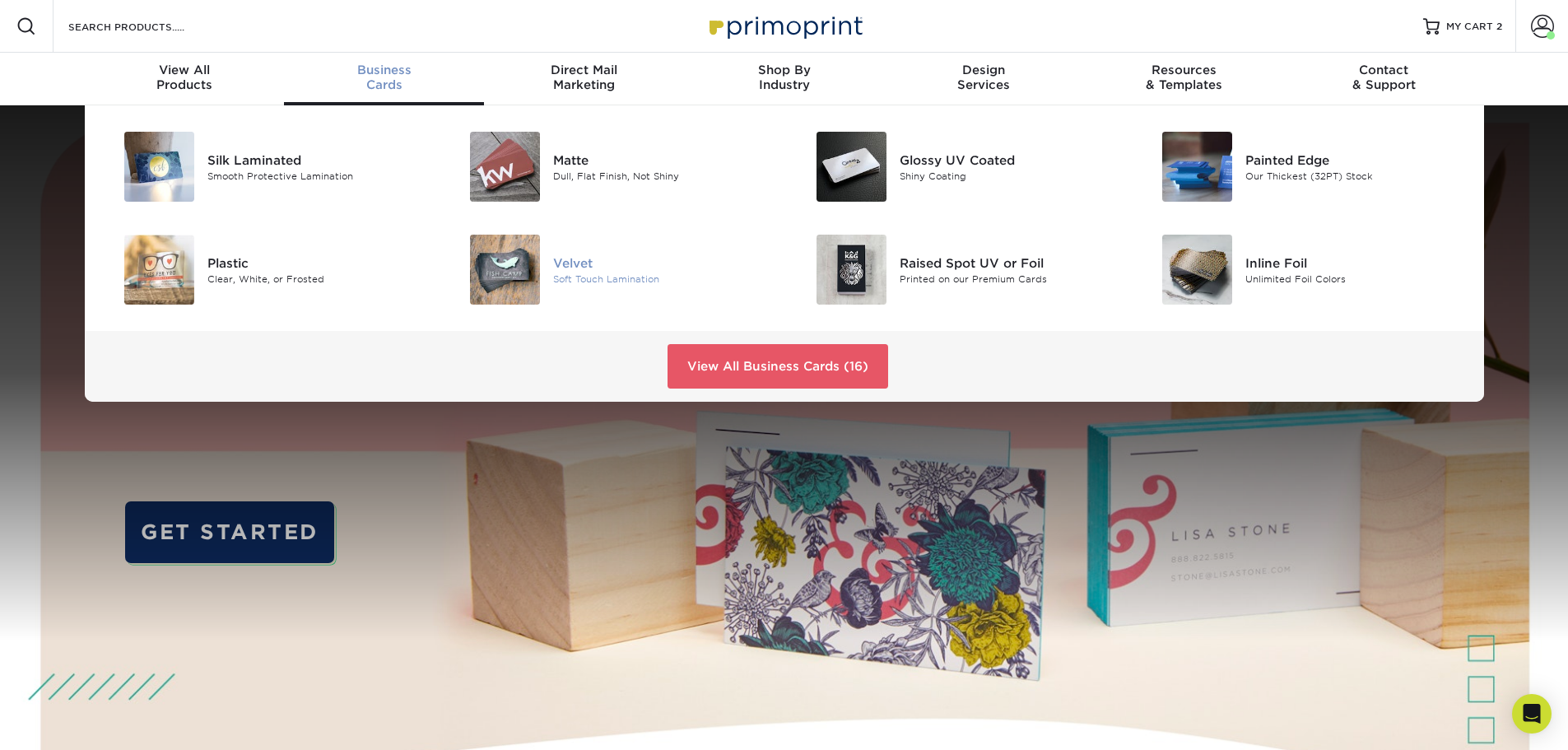
click at [558, 267] on div "Velvet" at bounding box center [661, 263] width 218 height 18
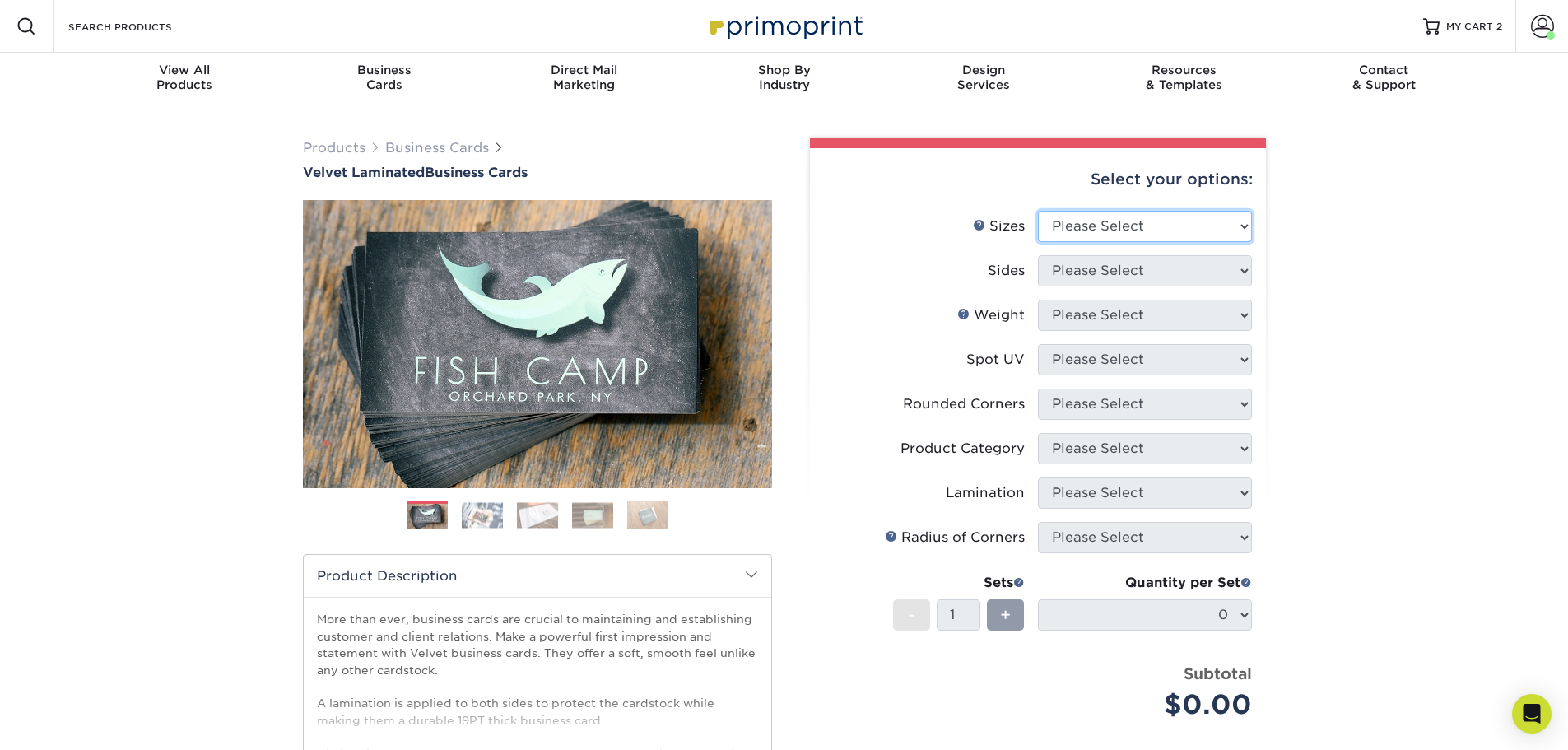
click at [1158, 230] on select "Please Select 1.5" x 3.5" - Mini 1.75" x 3.5" - Mini 2" x 2" - Square 2" x 3" -…" at bounding box center [1144, 226] width 214 height 31
select select "2.00x3.50"
click at [1038, 211] on select "Please Select 1.5" x 3.5" - Mini 1.75" x 3.5" - Mini 2" x 2" - Square 2" x 3" -…" at bounding box center [1144, 226] width 214 height 31
click at [1150, 276] on select "Please Select Print Both Sides Print Front Only" at bounding box center [1144, 271] width 214 height 31
select select "13abbda7-1d64-4f25-8bb2-c179b224825d"
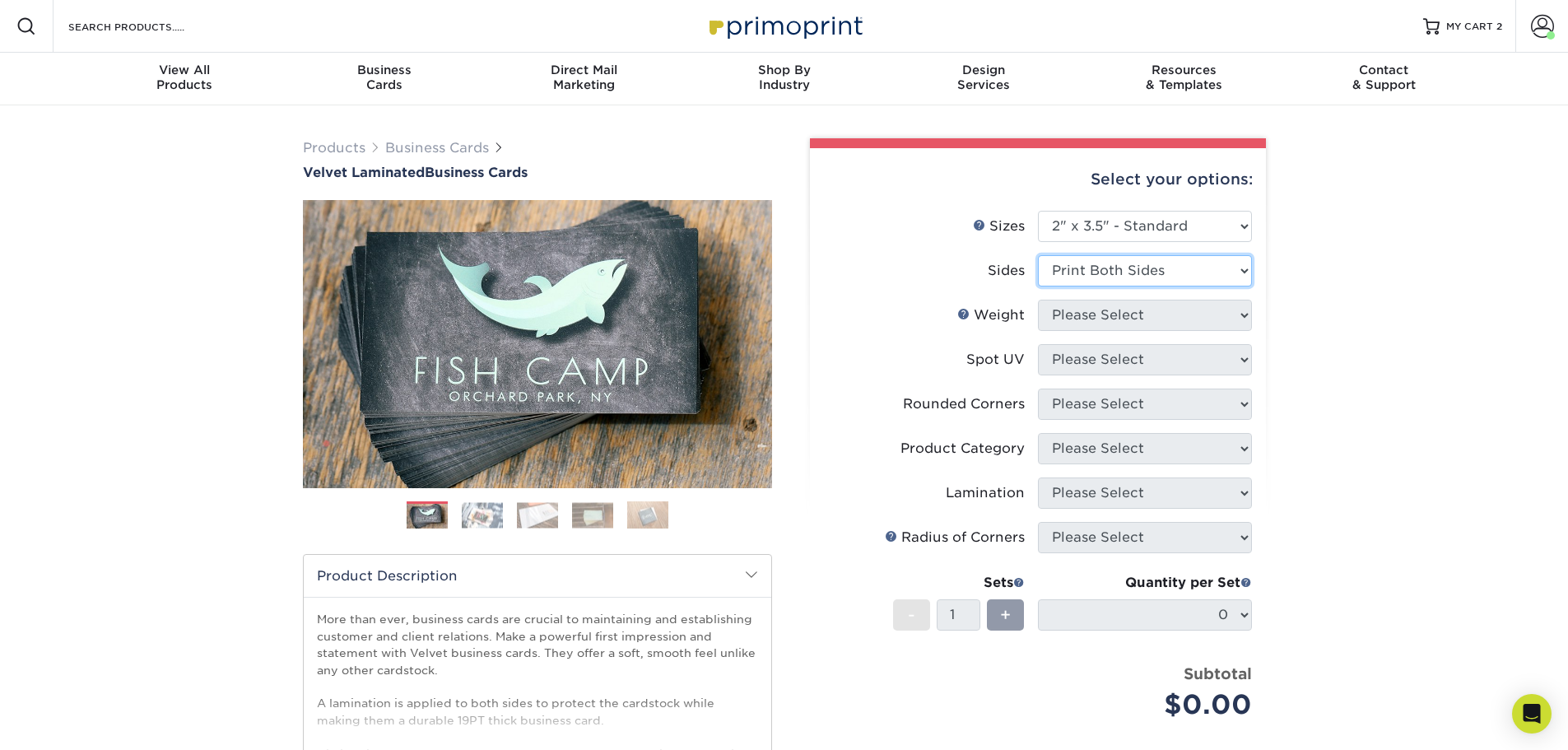
click at [1038, 256] on select "Please Select Print Both Sides Print Front Only" at bounding box center [1144, 271] width 214 height 31
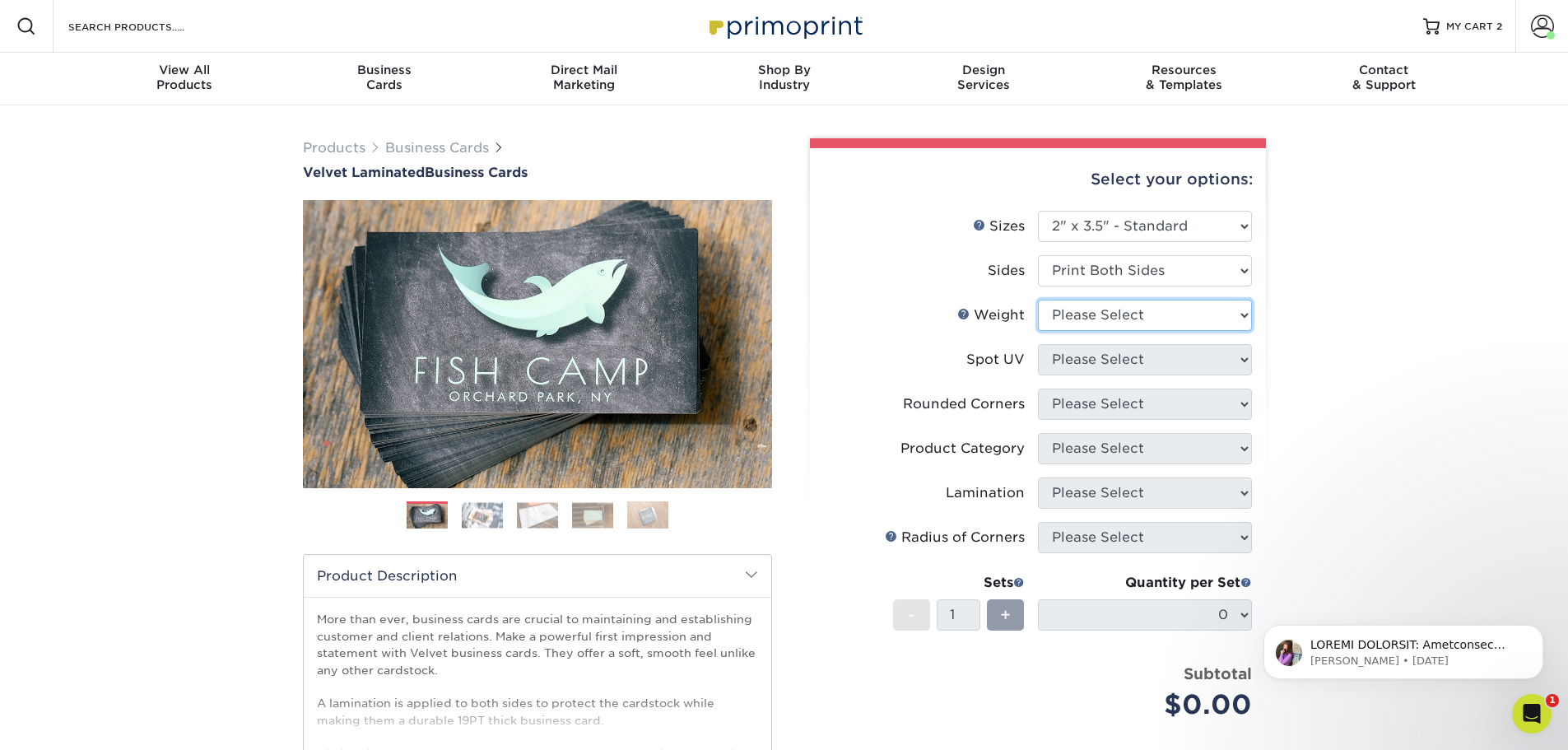
click at [1150, 323] on select "Please Select 16PT" at bounding box center [1144, 314] width 214 height 31
select select "16PT"
click at [1038, 299] on select "Please Select 16PT" at bounding box center [1144, 314] width 214 height 31
click at [1132, 354] on select "Please Select No Spot UV Front and Back (Both Sides) Front Only Back Only" at bounding box center [1144, 359] width 214 height 31
select select "3"
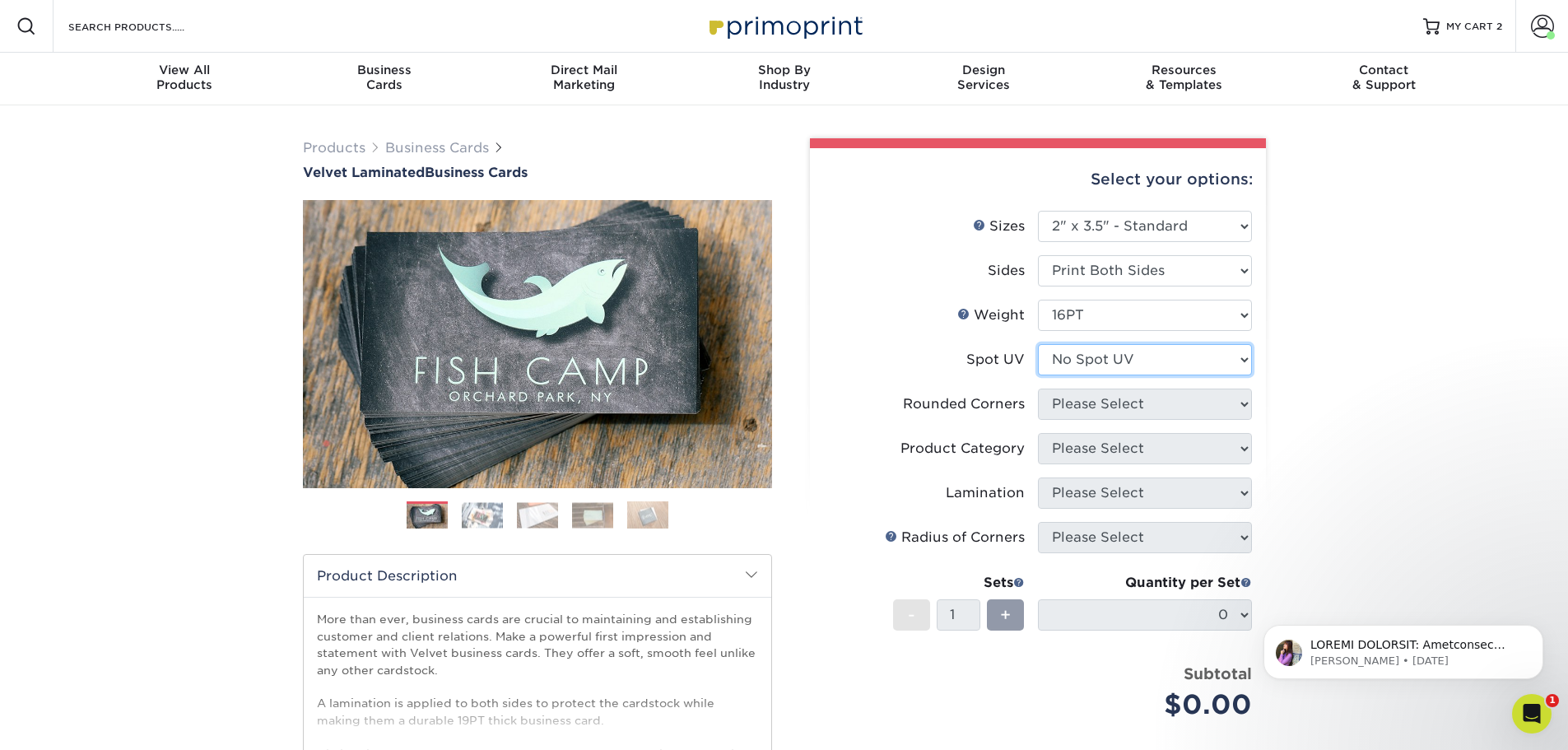
click at [1038, 344] on select "Please Select No Spot UV Front and Back (Both Sides) Front Only Back Only" at bounding box center [1144, 359] width 214 height 31
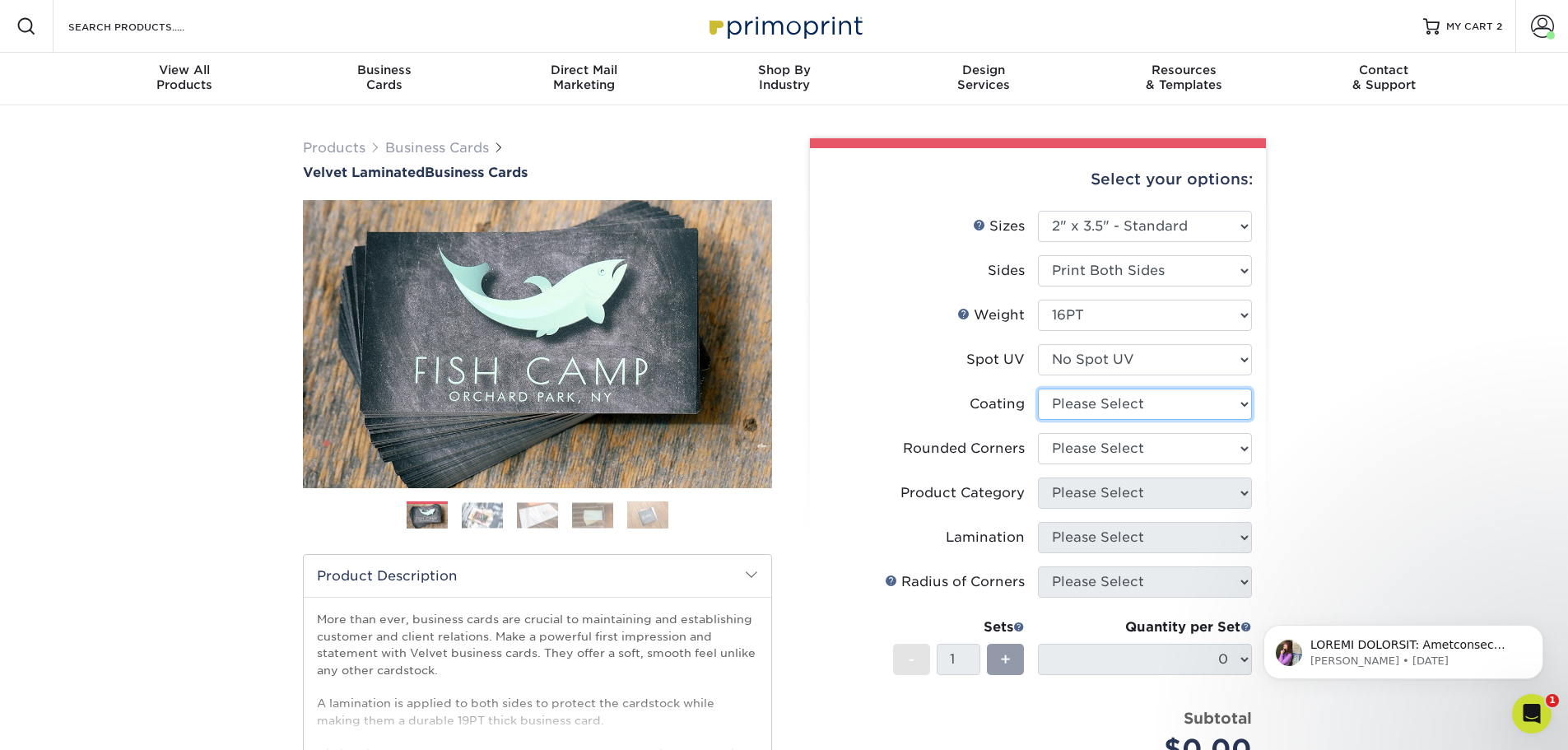
click at [1133, 400] on select at bounding box center [1144, 404] width 214 height 31
select select "3e7618de-abca-4bda-9f97-8b9129e913d8"
click at [1038, 389] on select at bounding box center [1144, 404] width 214 height 31
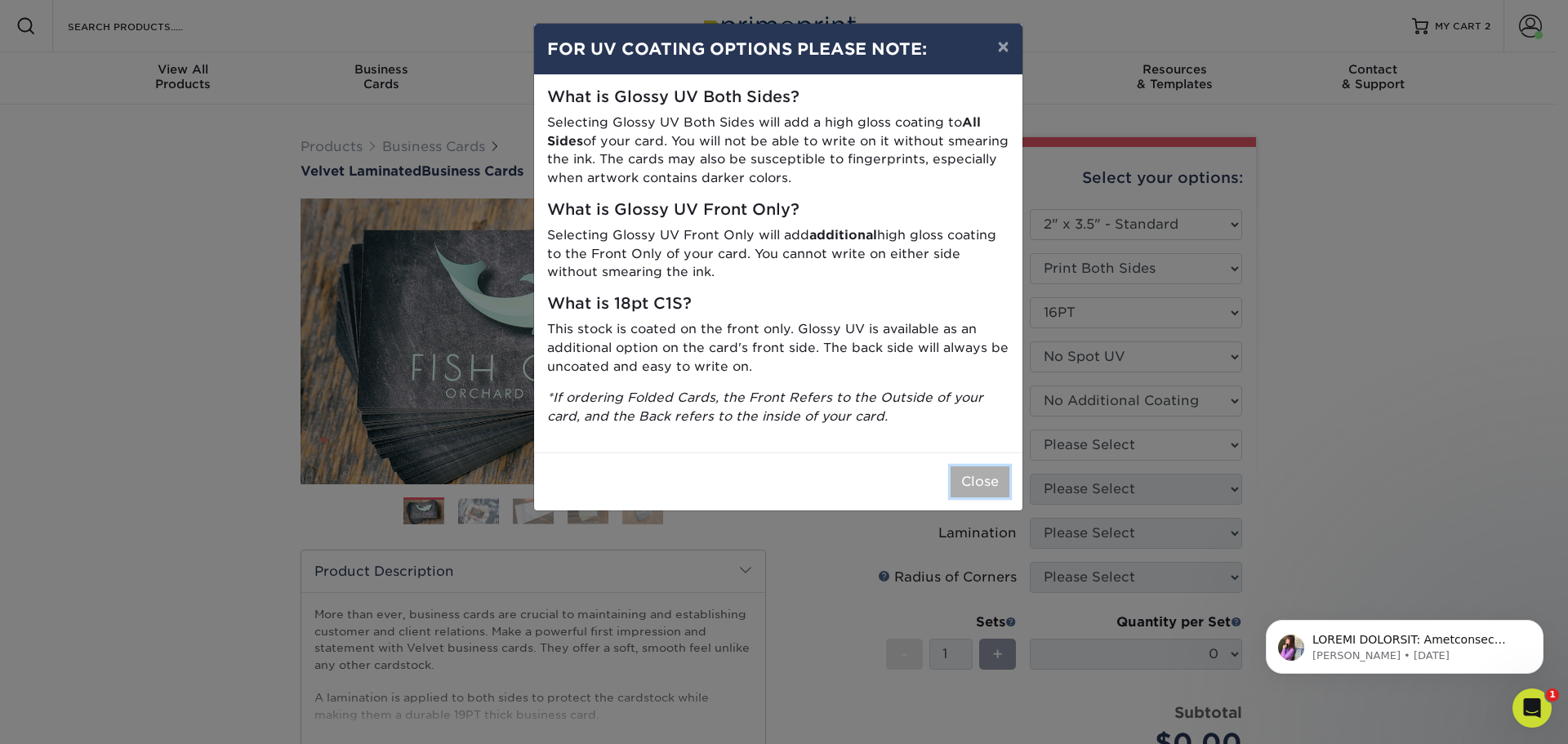
drag, startPoint x: 988, startPoint y: 487, endPoint x: 1068, endPoint y: 471, distance: 81.6
click at [988, 486] on button "Close" at bounding box center [980, 482] width 59 height 31
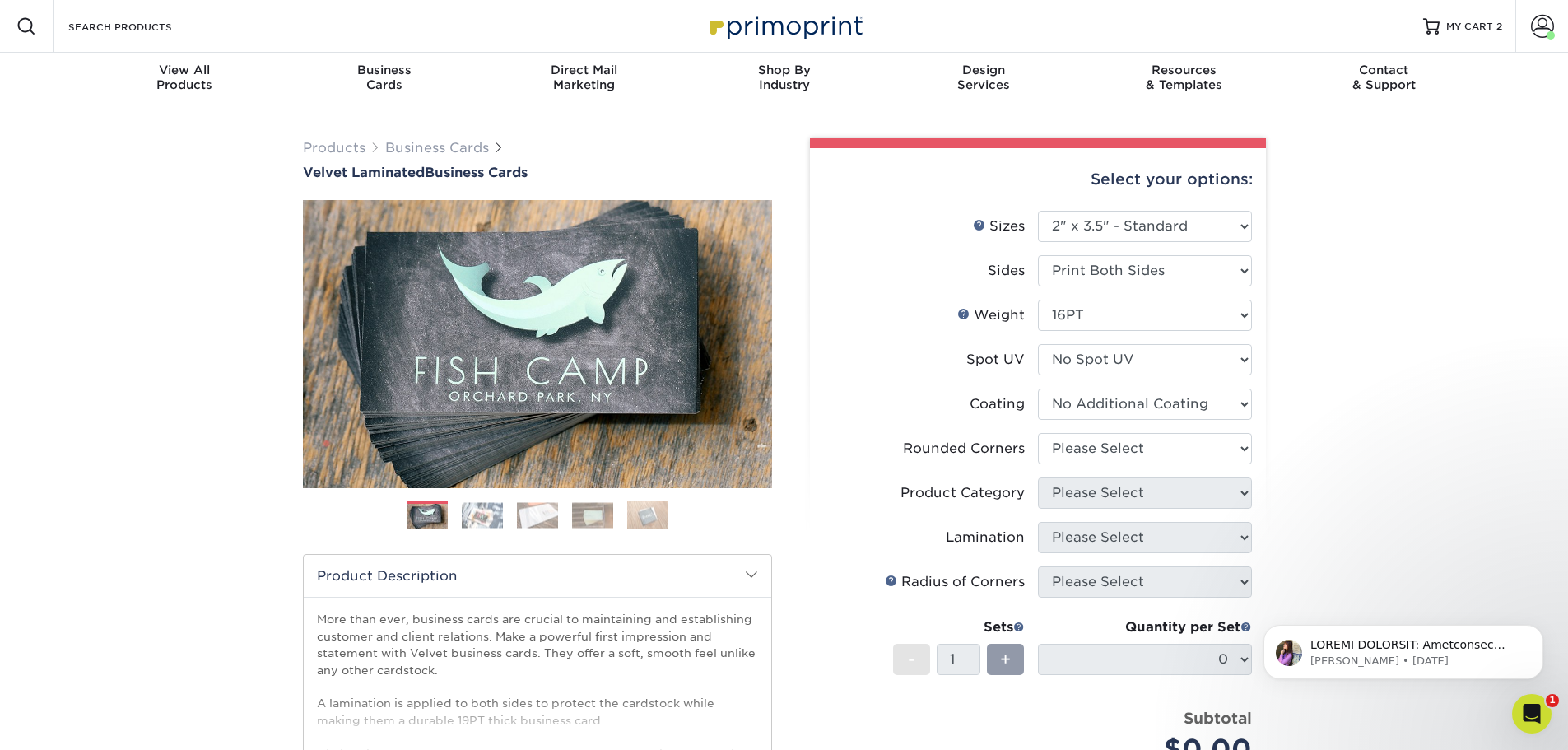
drag, startPoint x: 1106, startPoint y: 466, endPoint x: 1108, endPoint y: 457, distance: 9.2
click at [1106, 463] on li "Rounded Corners Please Select Yes - Round 2 Corners Yes - Round 4 Corners No" at bounding box center [1038, 455] width 428 height 45
click at [1108, 453] on select "Please Select Yes - Round 2 Corners Yes - Round 4 Corners No" at bounding box center [1144, 448] width 214 height 31
select select "0"
click at [1038, 433] on select "Please Select Yes - Round 2 Corners Yes - Round 4 Corners No" at bounding box center [1144, 448] width 214 height 31
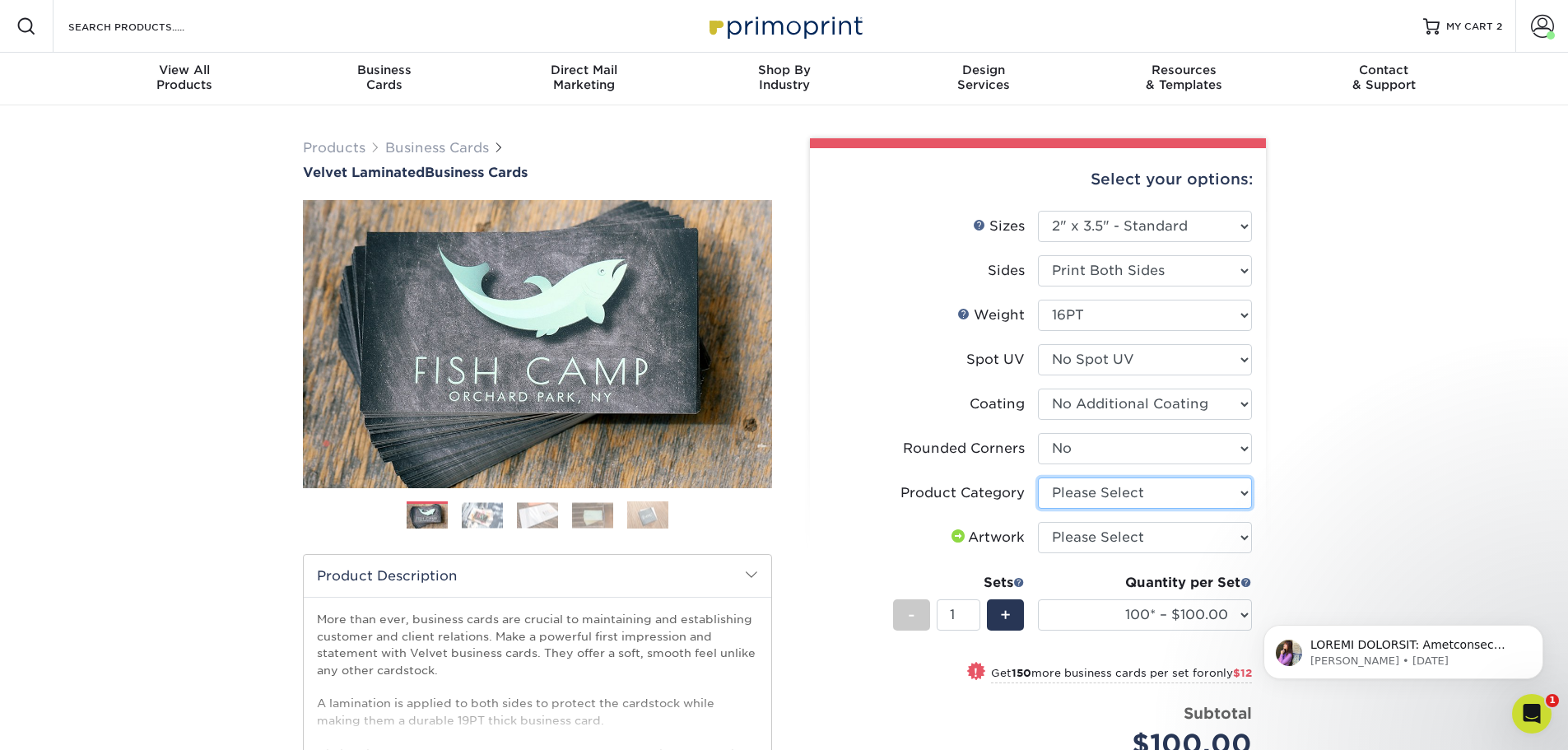
click at [1127, 502] on select "Please Select Business Cards" at bounding box center [1144, 492] width 214 height 31
select select "3b5148f1-0588-4f88-a218-97bcfdce65c1"
click at [1038, 477] on select "Please Select Business Cards" at bounding box center [1144, 492] width 214 height 31
click at [1093, 538] on select "Please Select I will upload files I need a design - $100" at bounding box center [1144, 537] width 214 height 31
select select "upload"
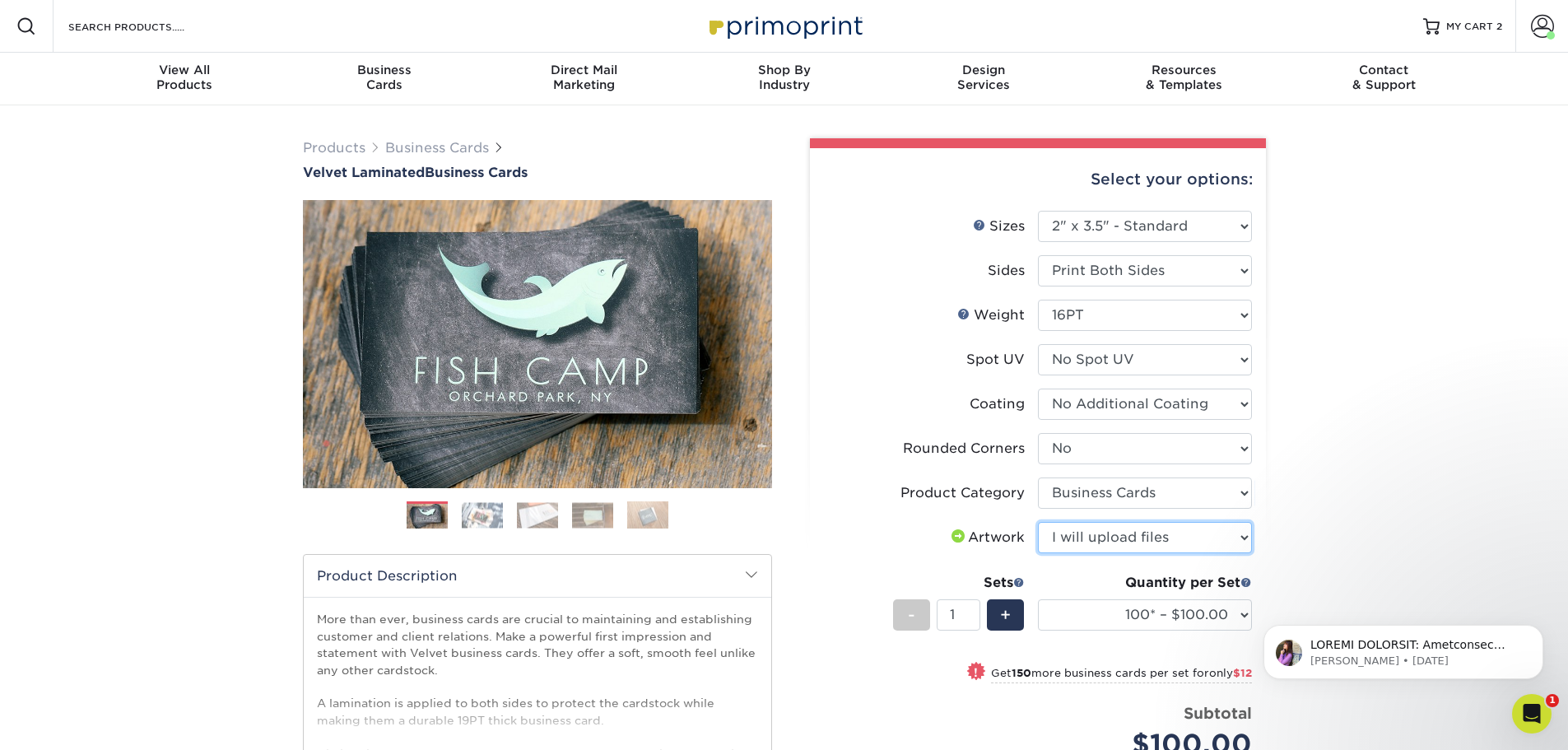
click at [1038, 522] on select "Please Select I will upload files I need a design - $100" at bounding box center [1144, 537] width 214 height 31
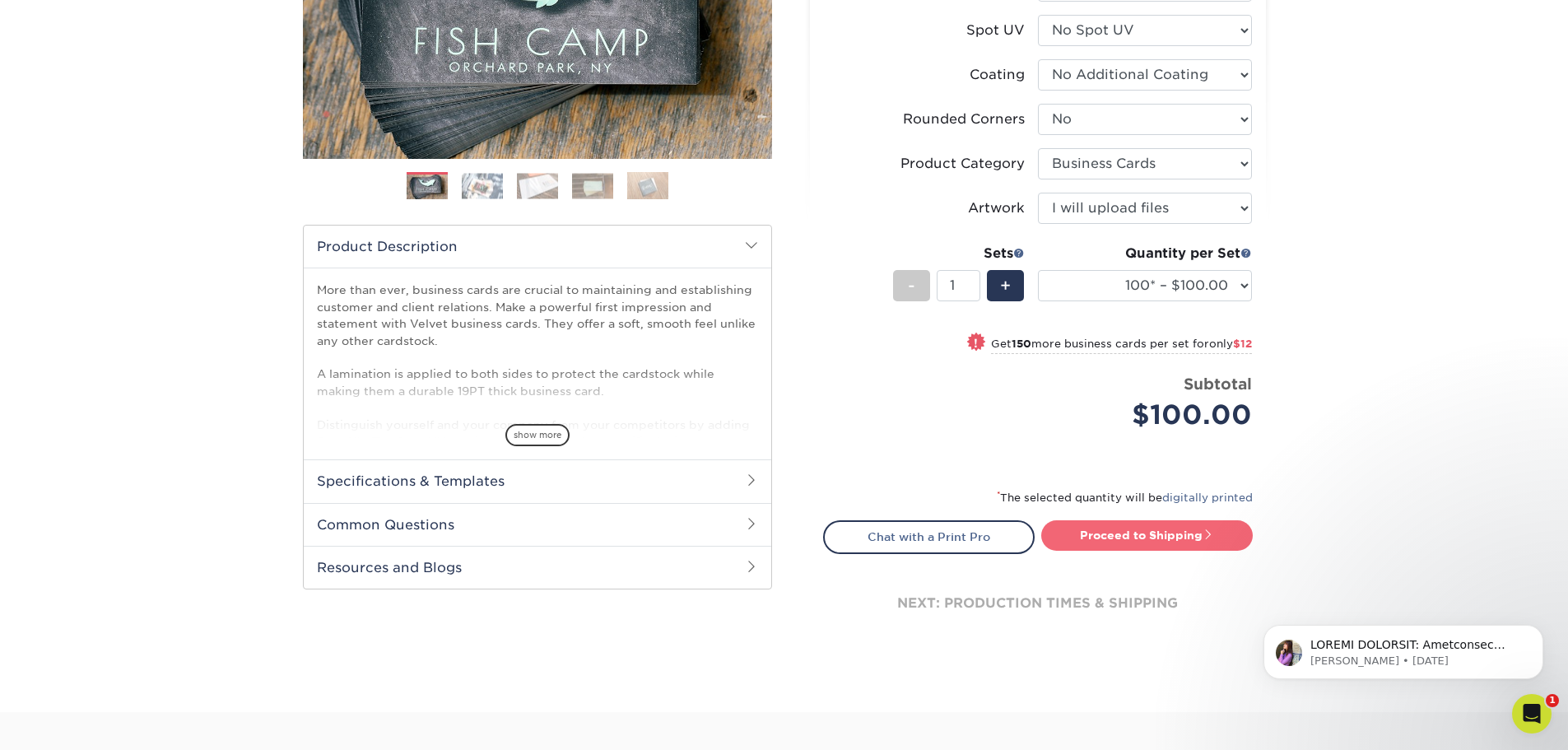
click at [1188, 528] on link "Proceed to Shipping" at bounding box center [1146, 535] width 212 height 30
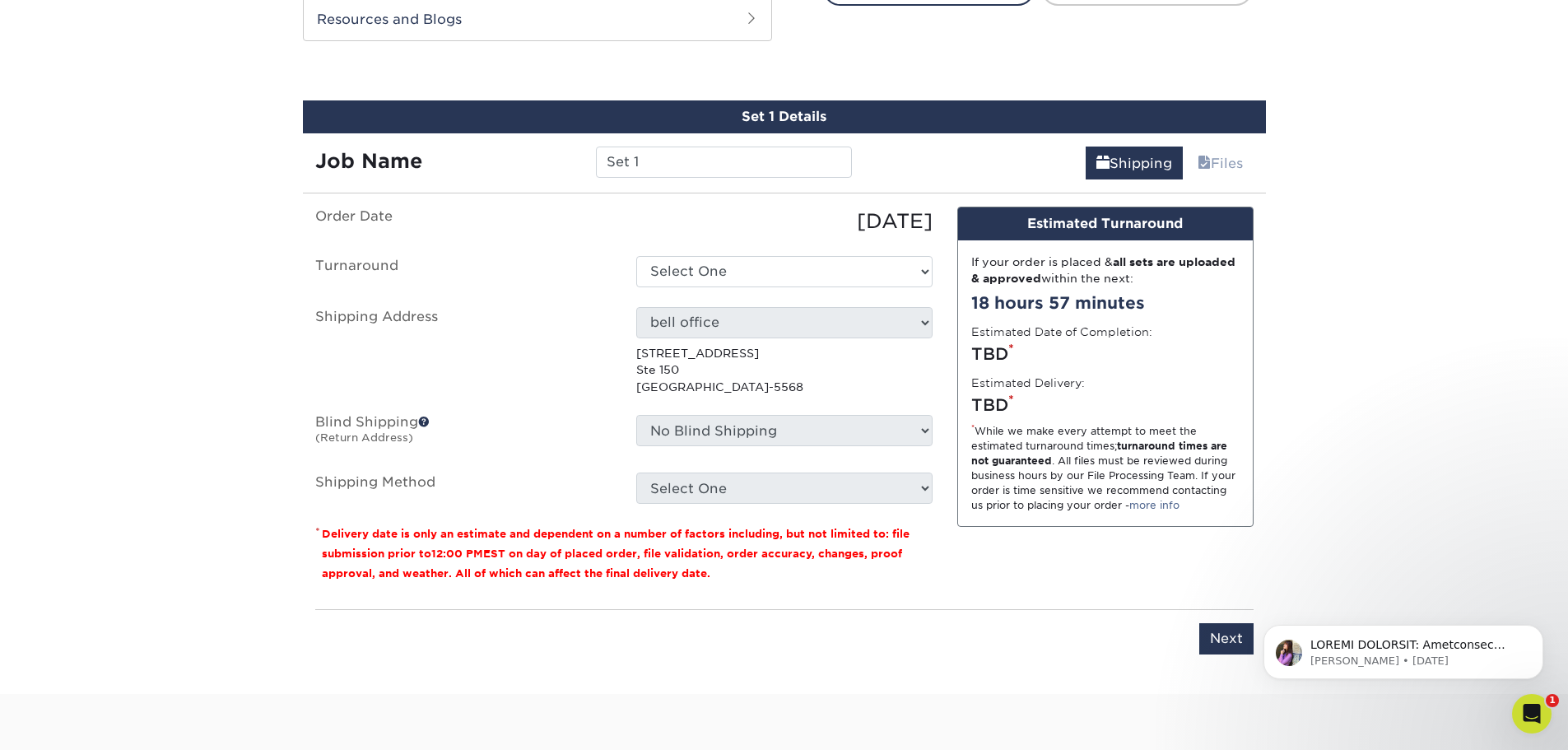
scroll to position [895, 0]
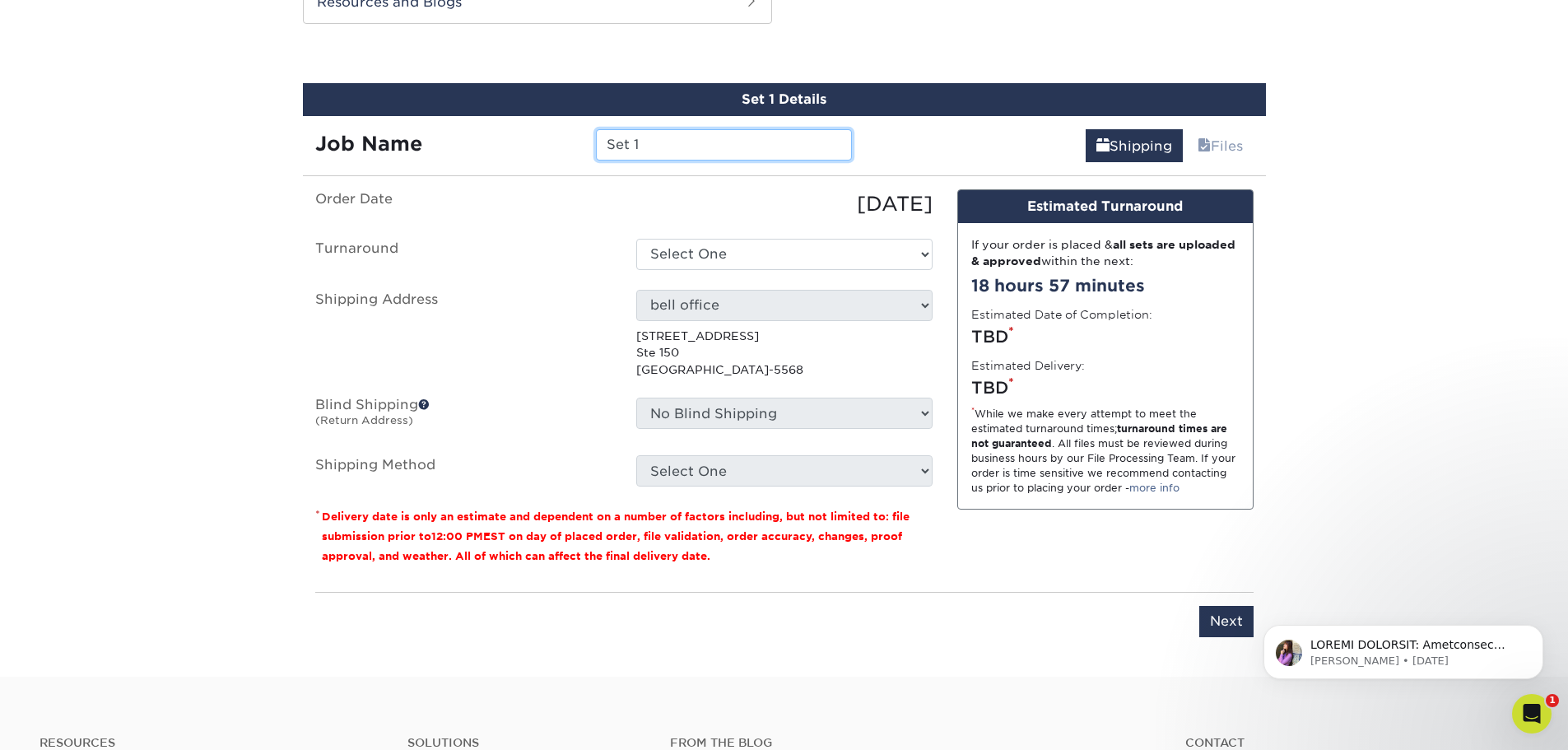
drag, startPoint x: 701, startPoint y: 151, endPoint x: 560, endPoint y: 143, distance: 141.2
click at [560, 143] on div "Job Name Set 1" at bounding box center [584, 144] width 562 height 31
type input "[PERSON_NAME] [PERSON_NAME]"
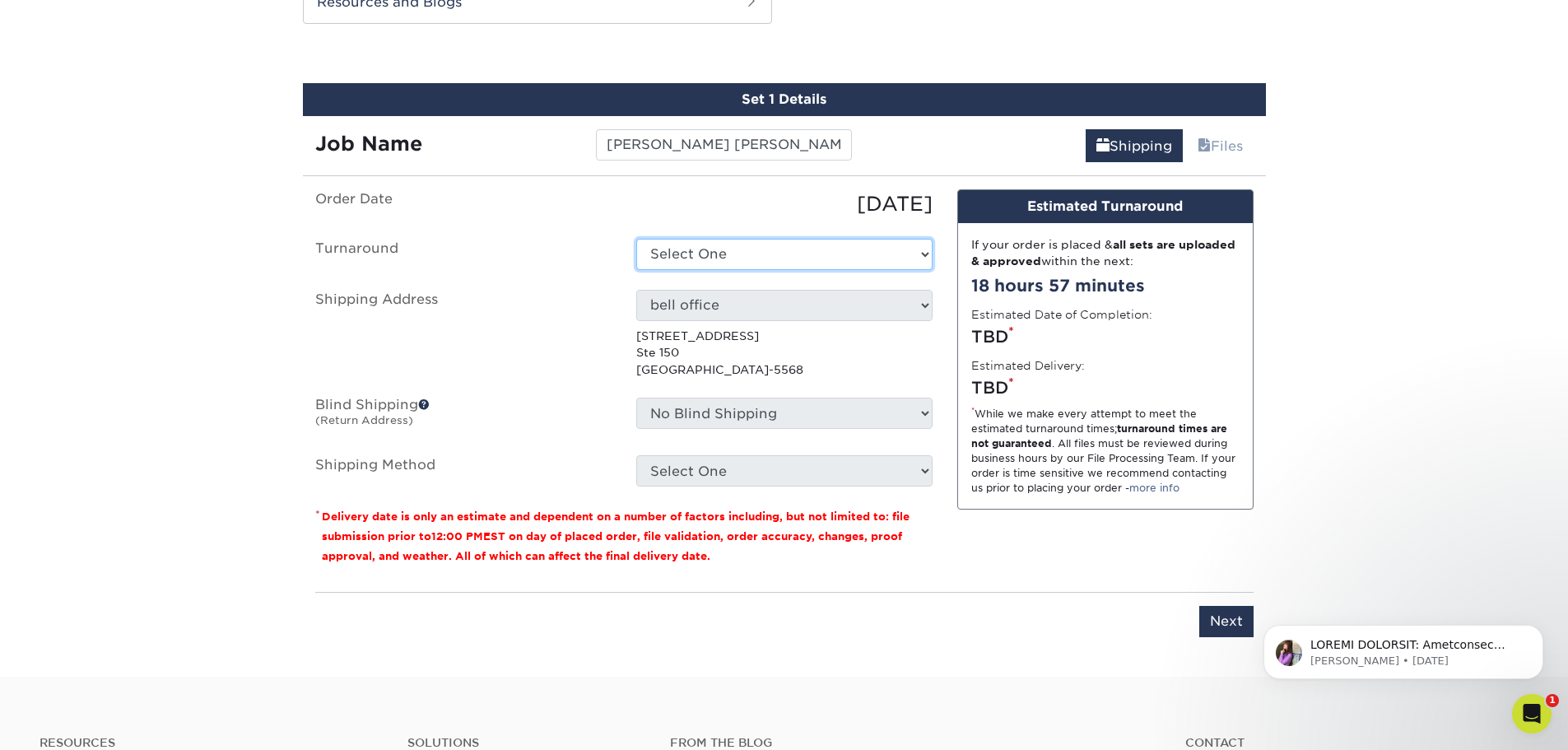
click at [717, 252] on select "Select One 2-4 Business Days 2 Day Next Business Day" at bounding box center [784, 254] width 296 height 31
select select "2ada4704-3e6d-433a-a581-722d89888c56"
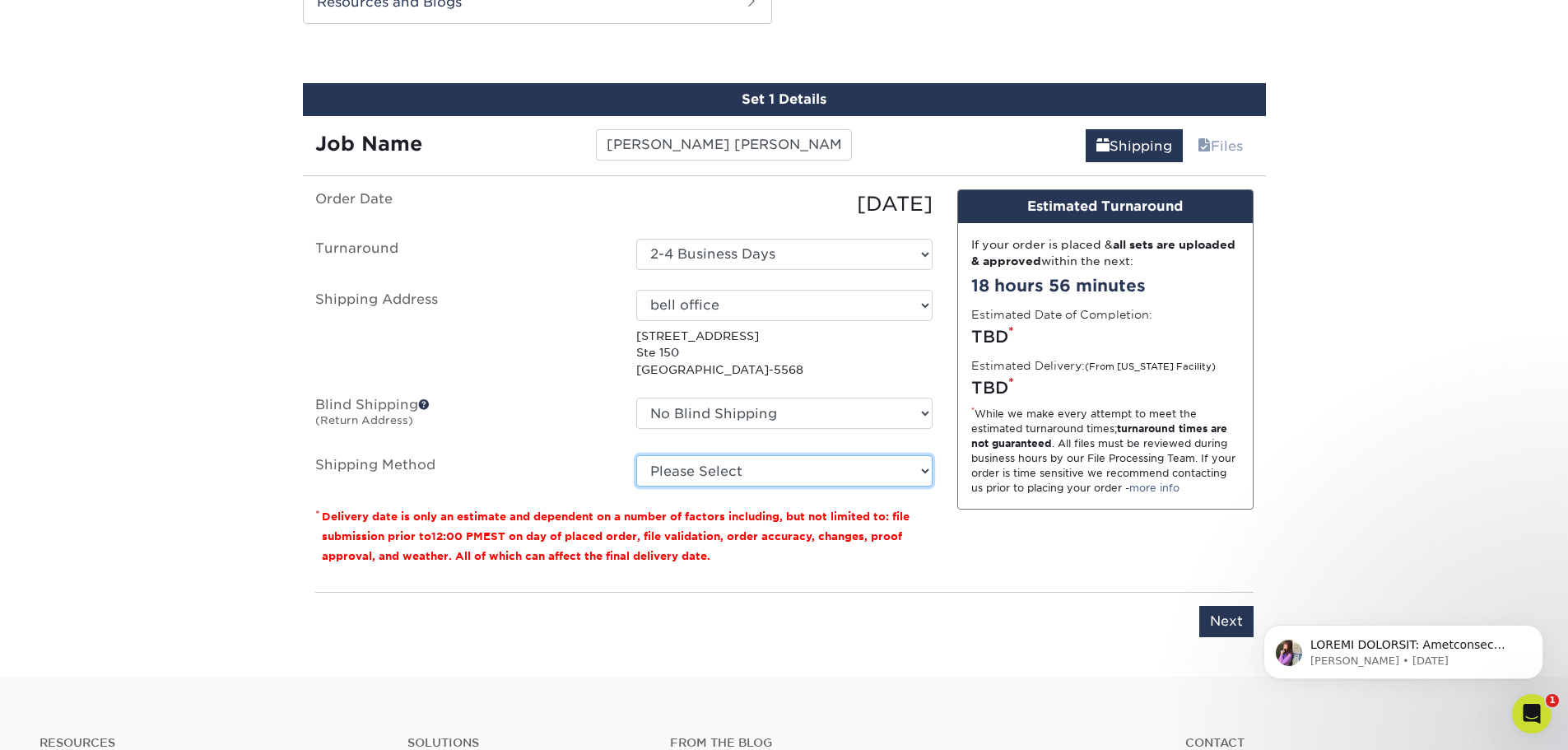
click at [723, 473] on select "Please Select Ground Shipping (+$7.84) 3 Day Shipping Service (+$15.34) 2 Day A…" at bounding box center [784, 470] width 296 height 31
select select "03"
click at [636, 456] on select "Please Select Ground Shipping (+$7.84) 3 Day Shipping Service (+$15.34) 2 Day A…" at bounding box center [784, 470] width 296 height 31
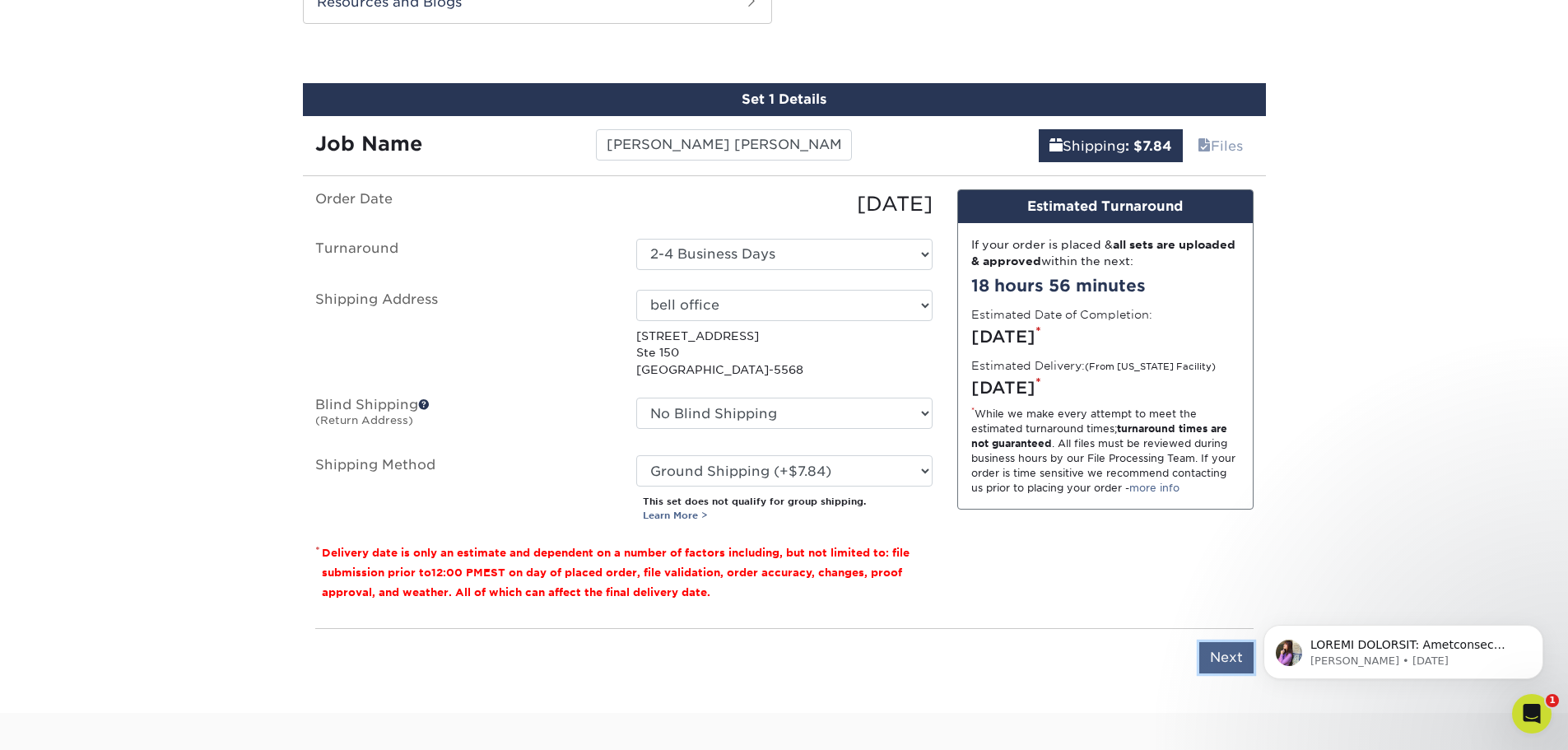
click at [1227, 646] on input "Next" at bounding box center [1226, 657] width 55 height 31
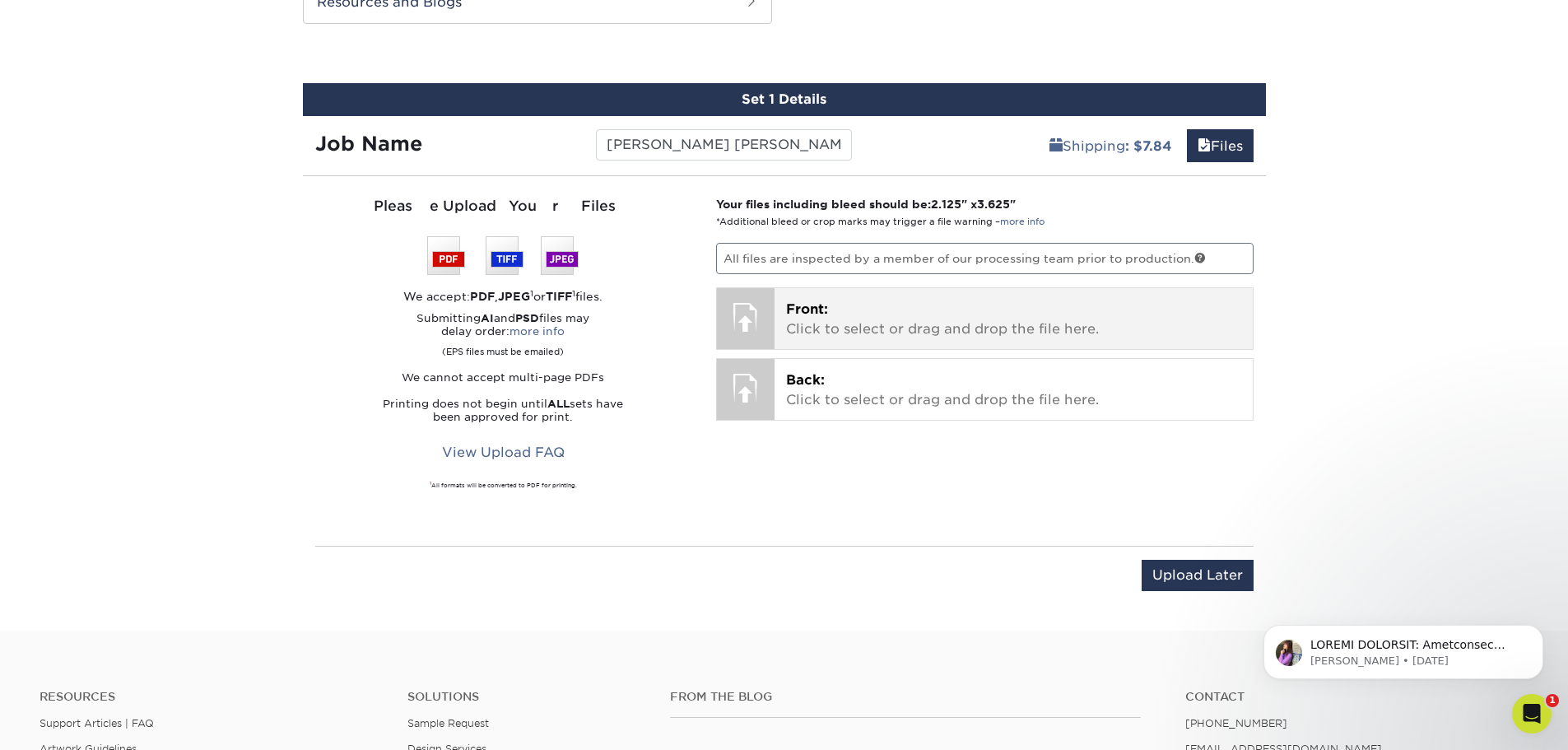
click at [924, 329] on p "Front: Click to select or drag and drop the file here." at bounding box center [1014, 319] width 455 height 40
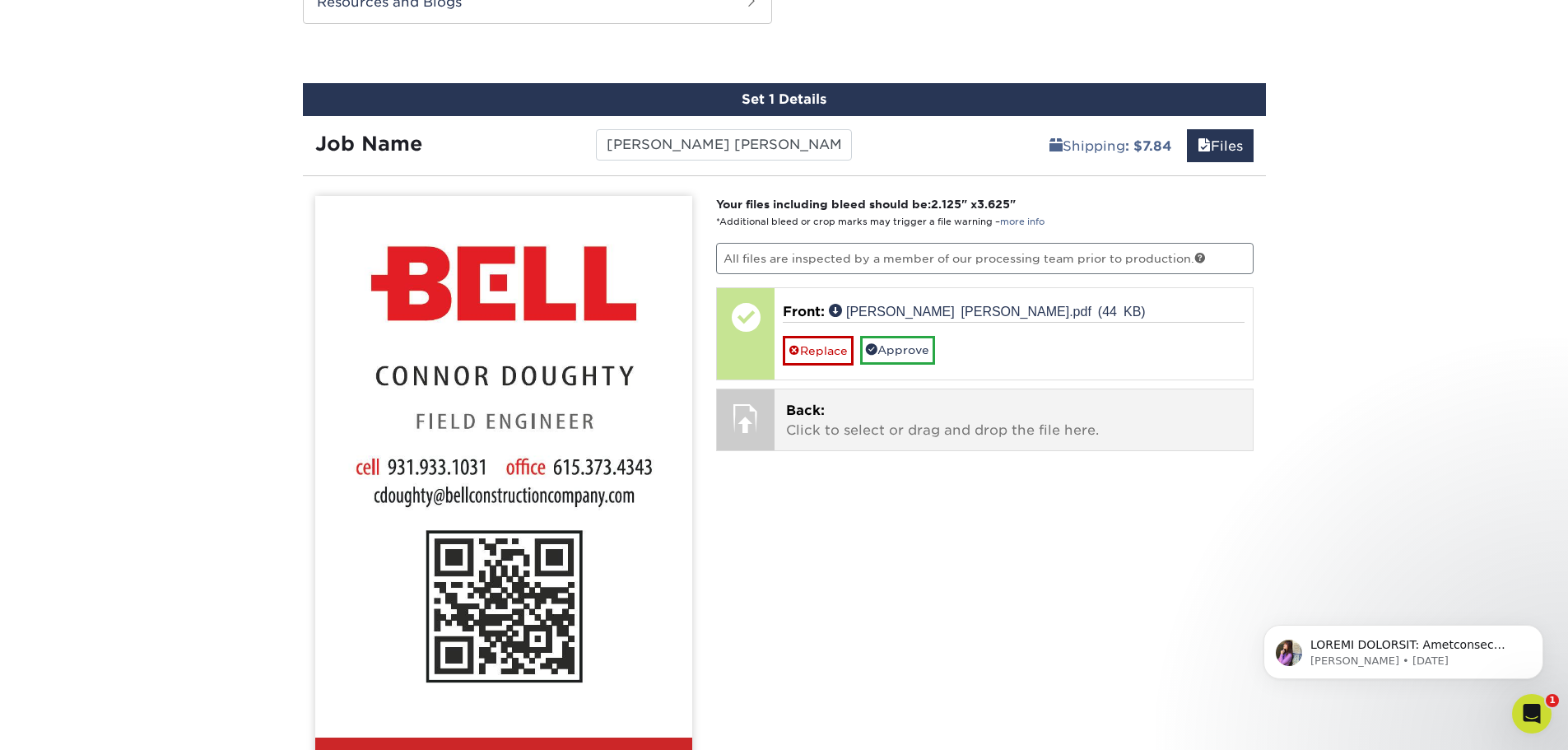
click at [869, 420] on p "Back: Click to select or drag and drop the file here." at bounding box center [1014, 421] width 455 height 40
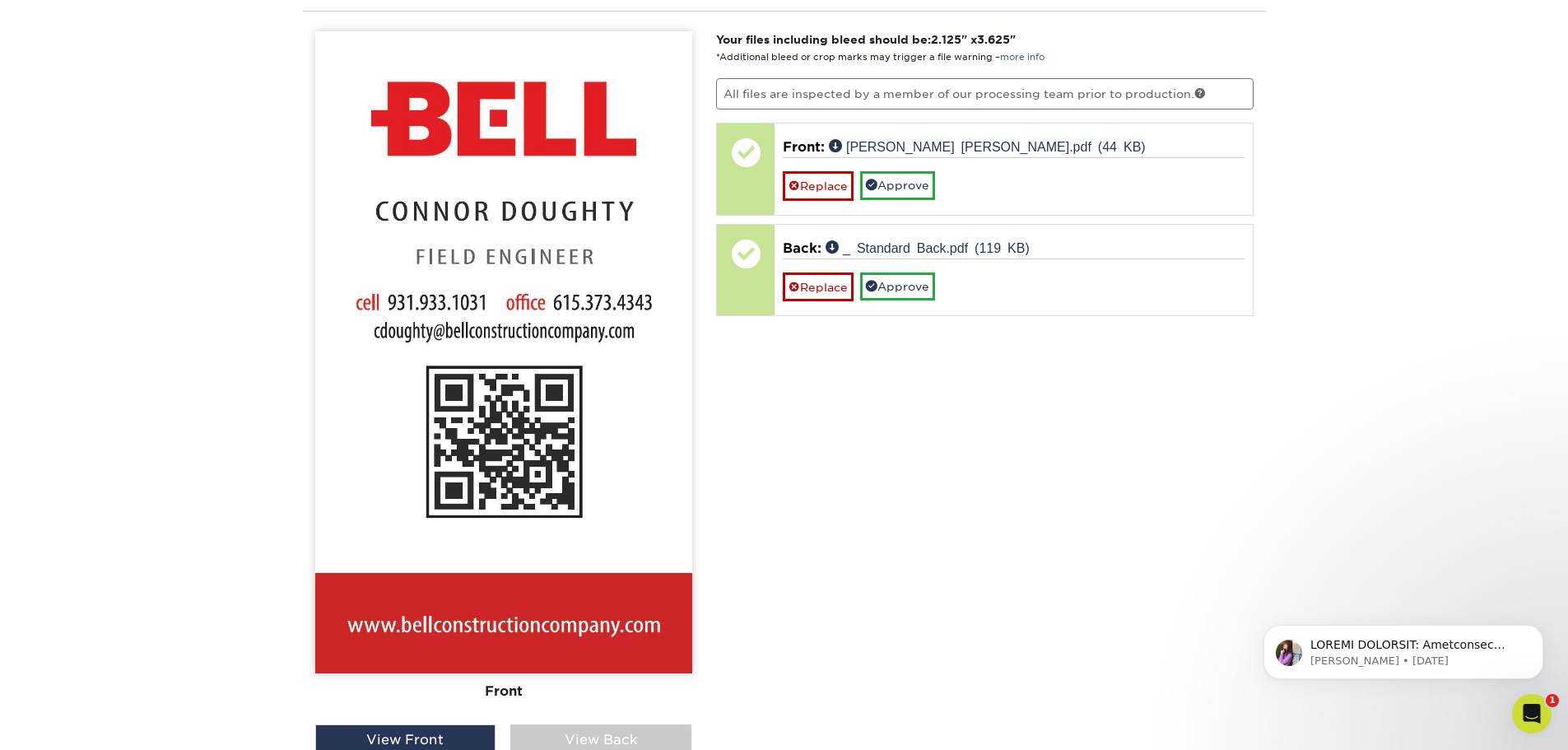
scroll to position [1142, 0]
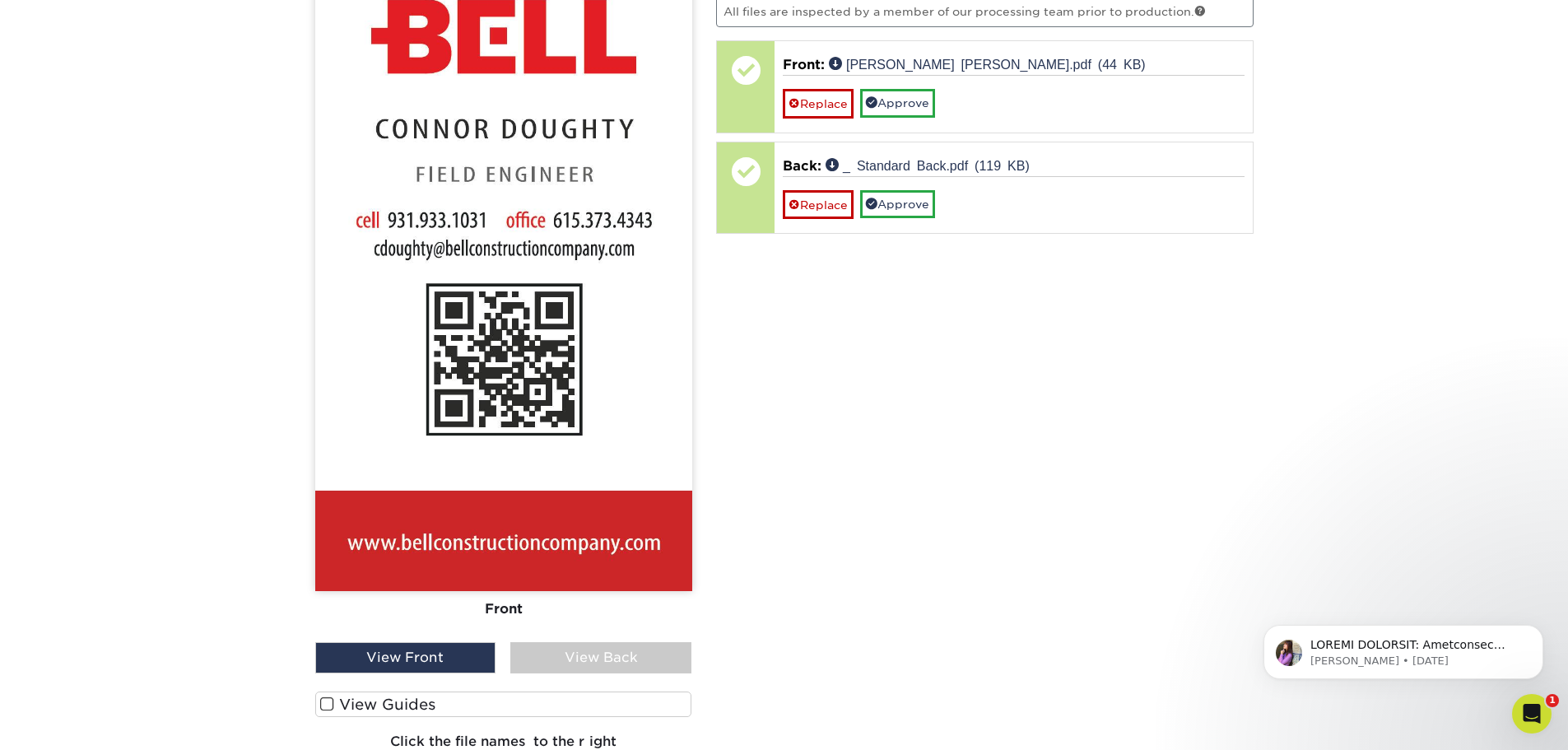
click at [654, 661] on div "View Back" at bounding box center [601, 657] width 181 height 31
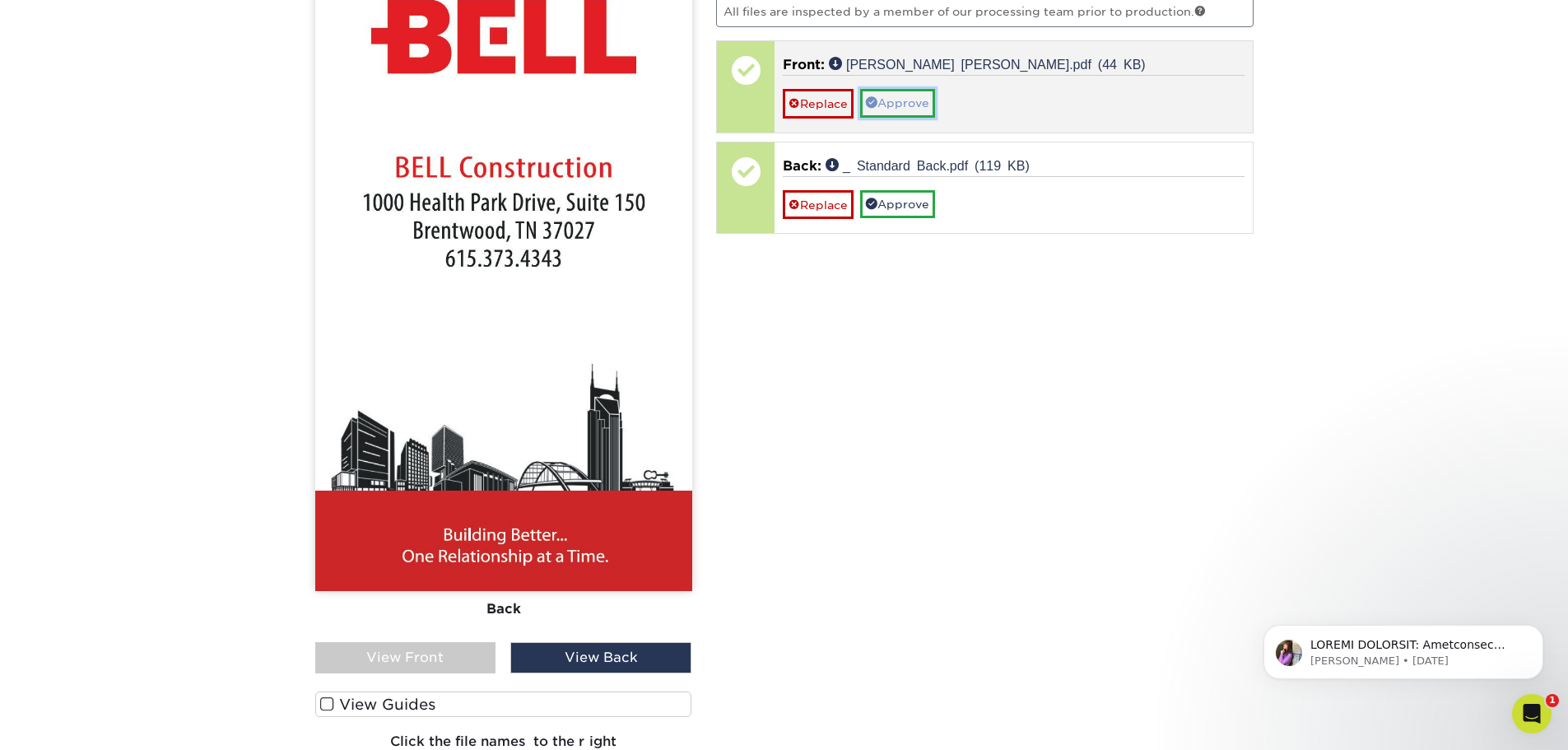
click at [902, 104] on link "Approve" at bounding box center [897, 102] width 75 height 28
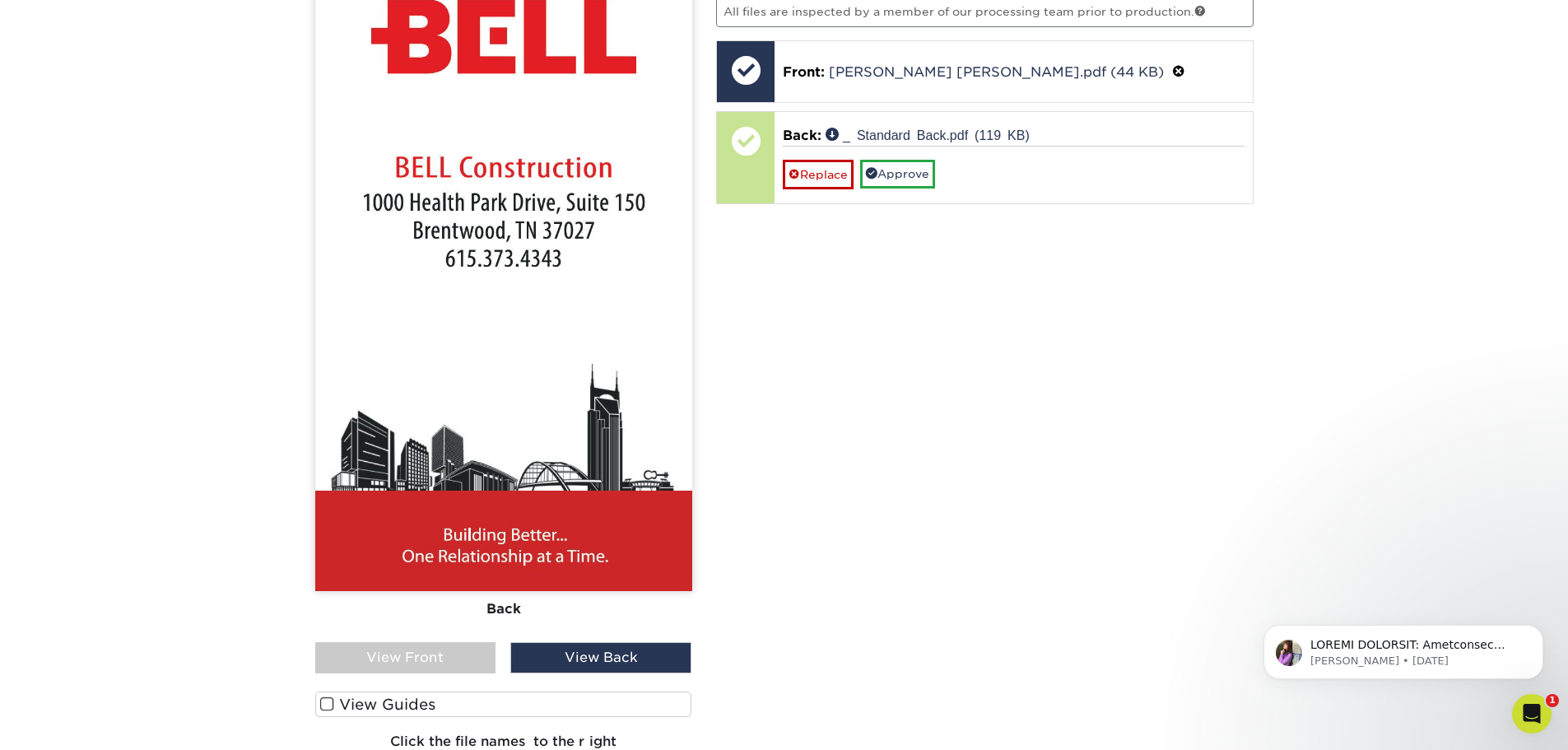
click at [467, 657] on div "View Front" at bounding box center [406, 657] width 181 height 31
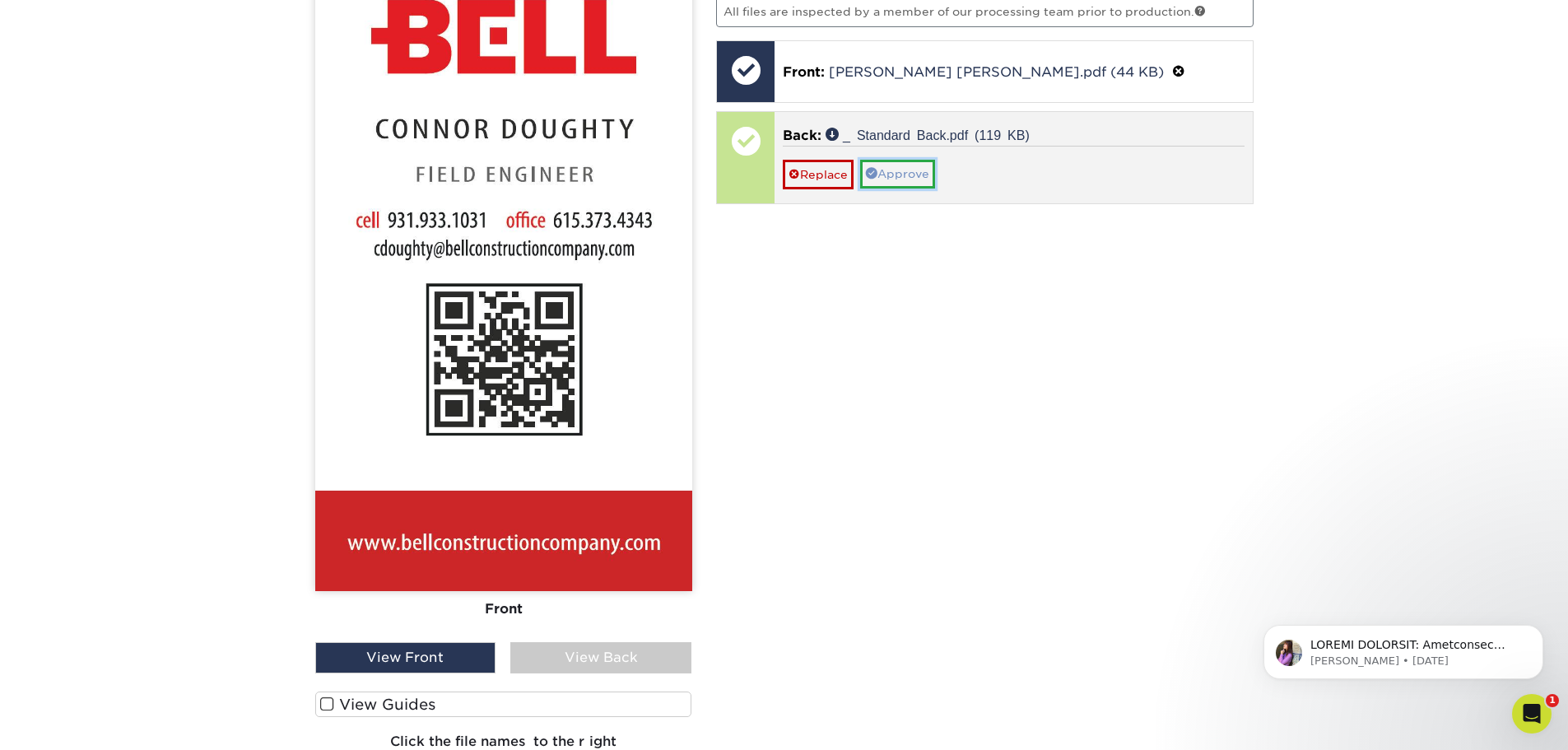
click at [915, 178] on link "Approve" at bounding box center [897, 174] width 75 height 28
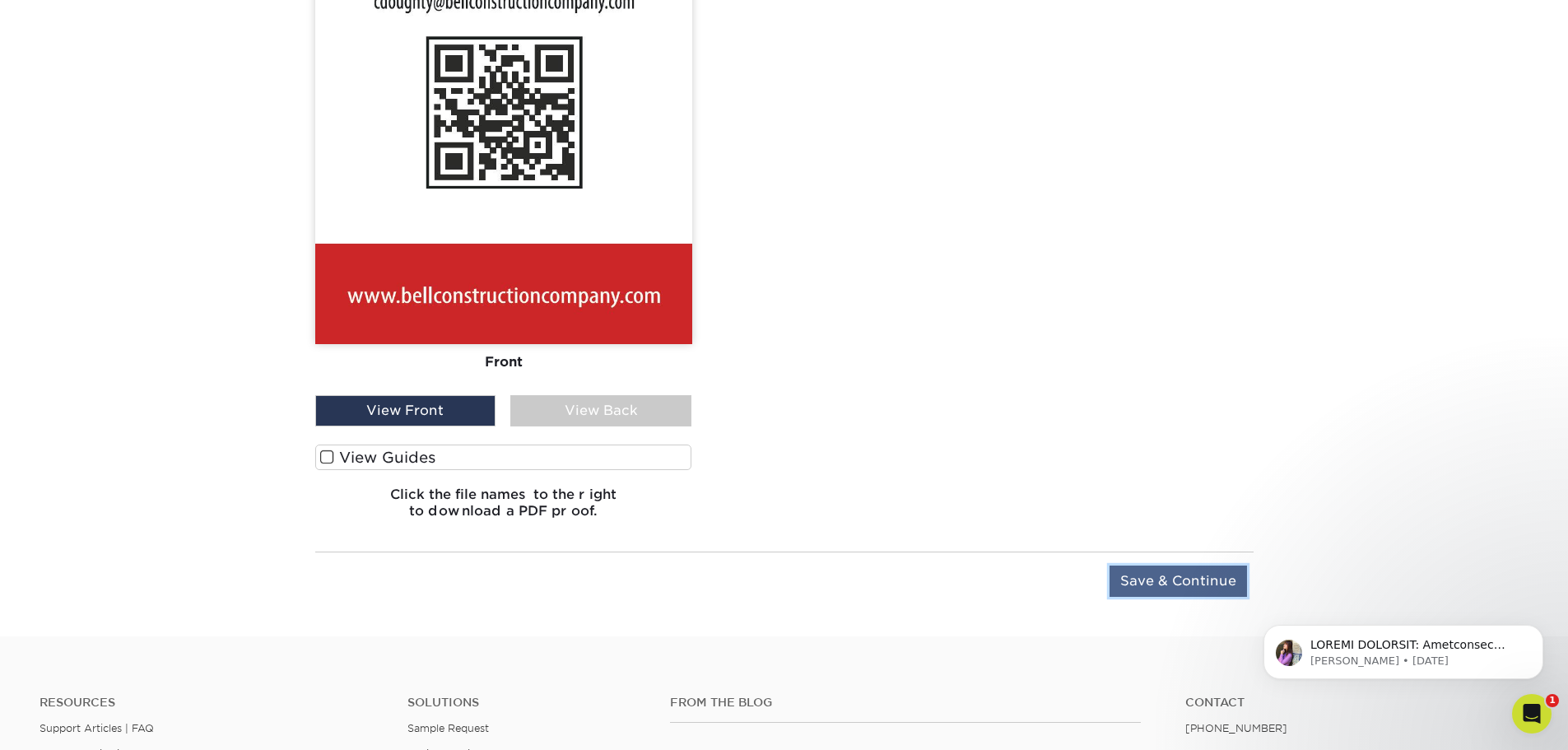
click at [1203, 571] on input "Save & Continue" at bounding box center [1178, 581] width 137 height 31
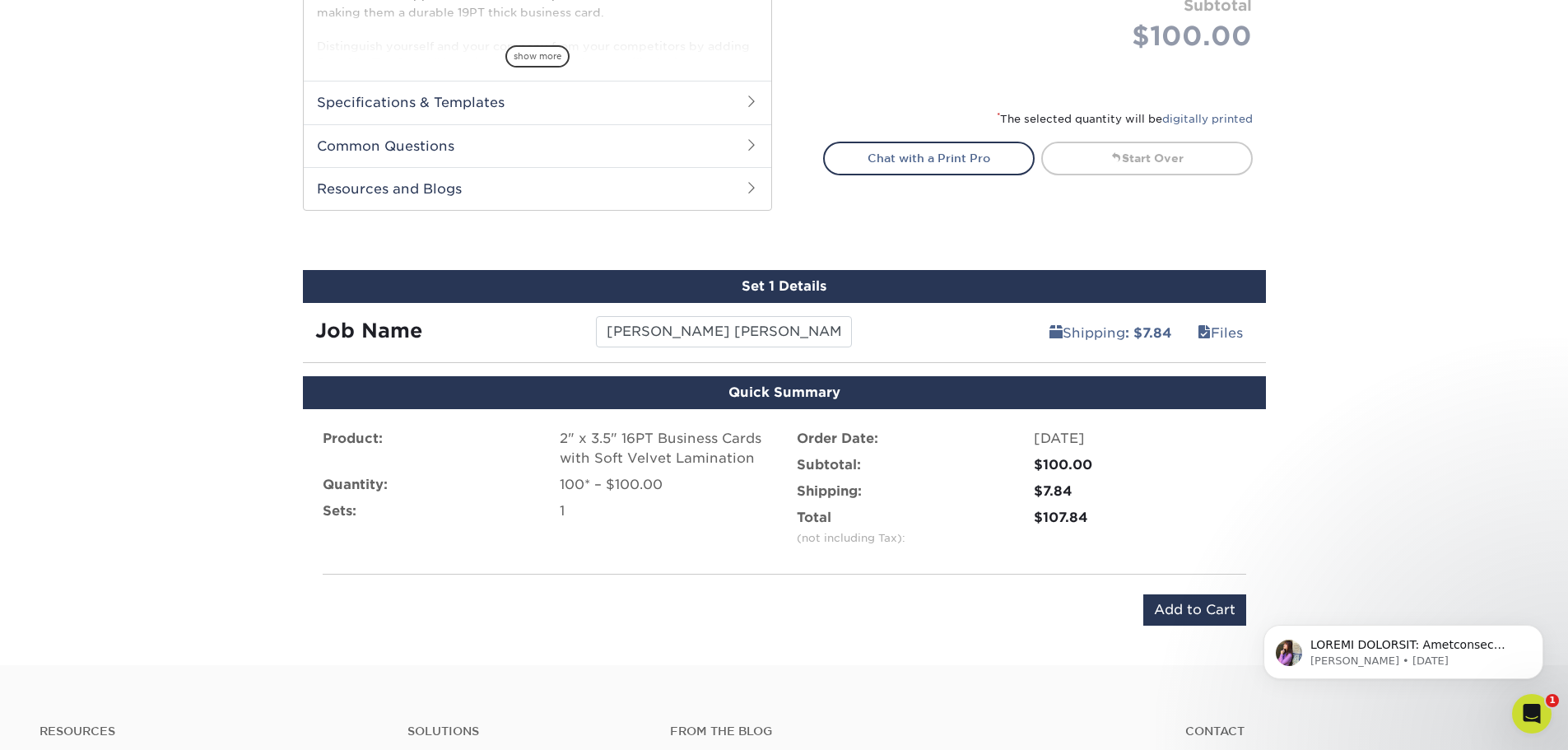
scroll to position [693, 0]
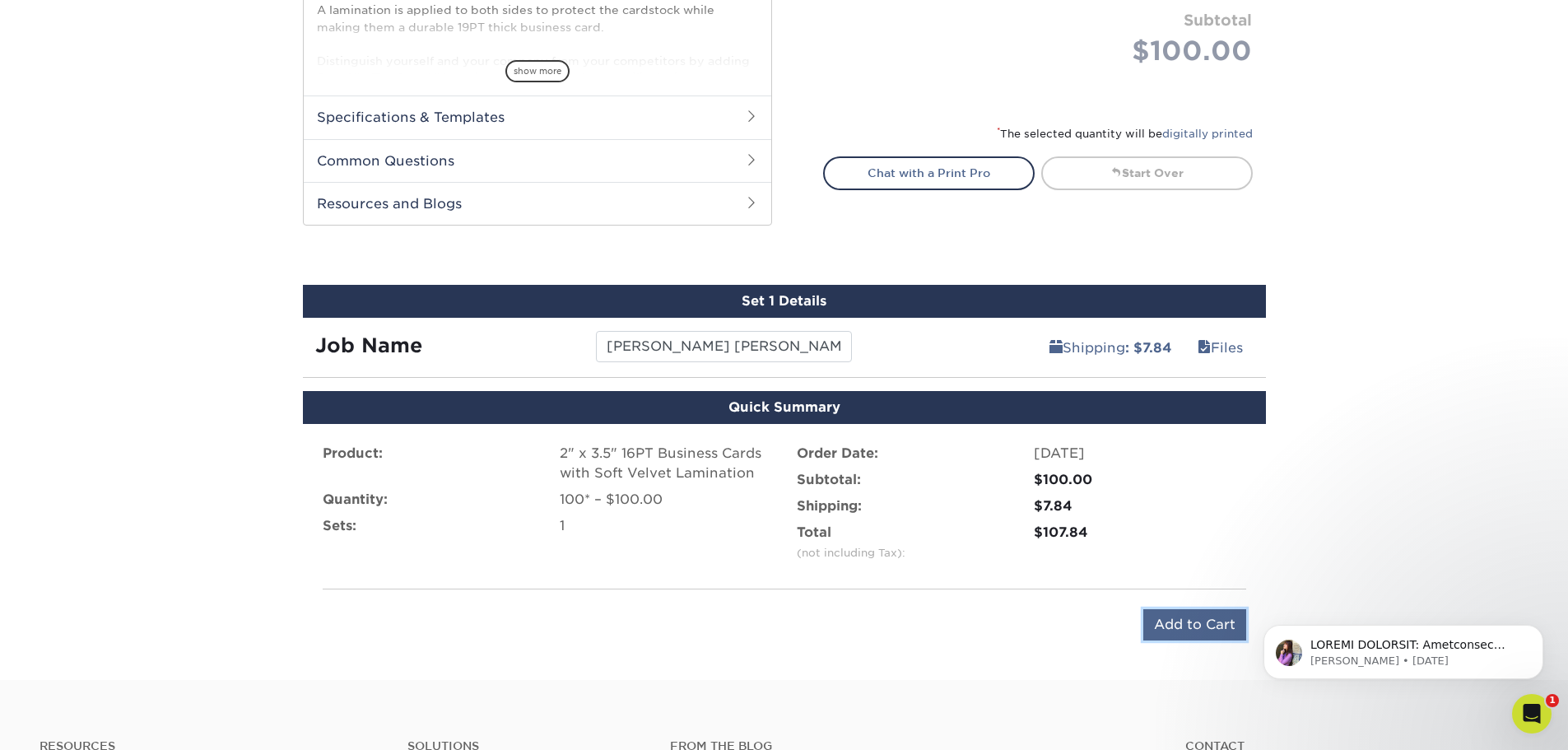
click at [1186, 628] on input "Add to Cart" at bounding box center [1194, 625] width 102 height 31
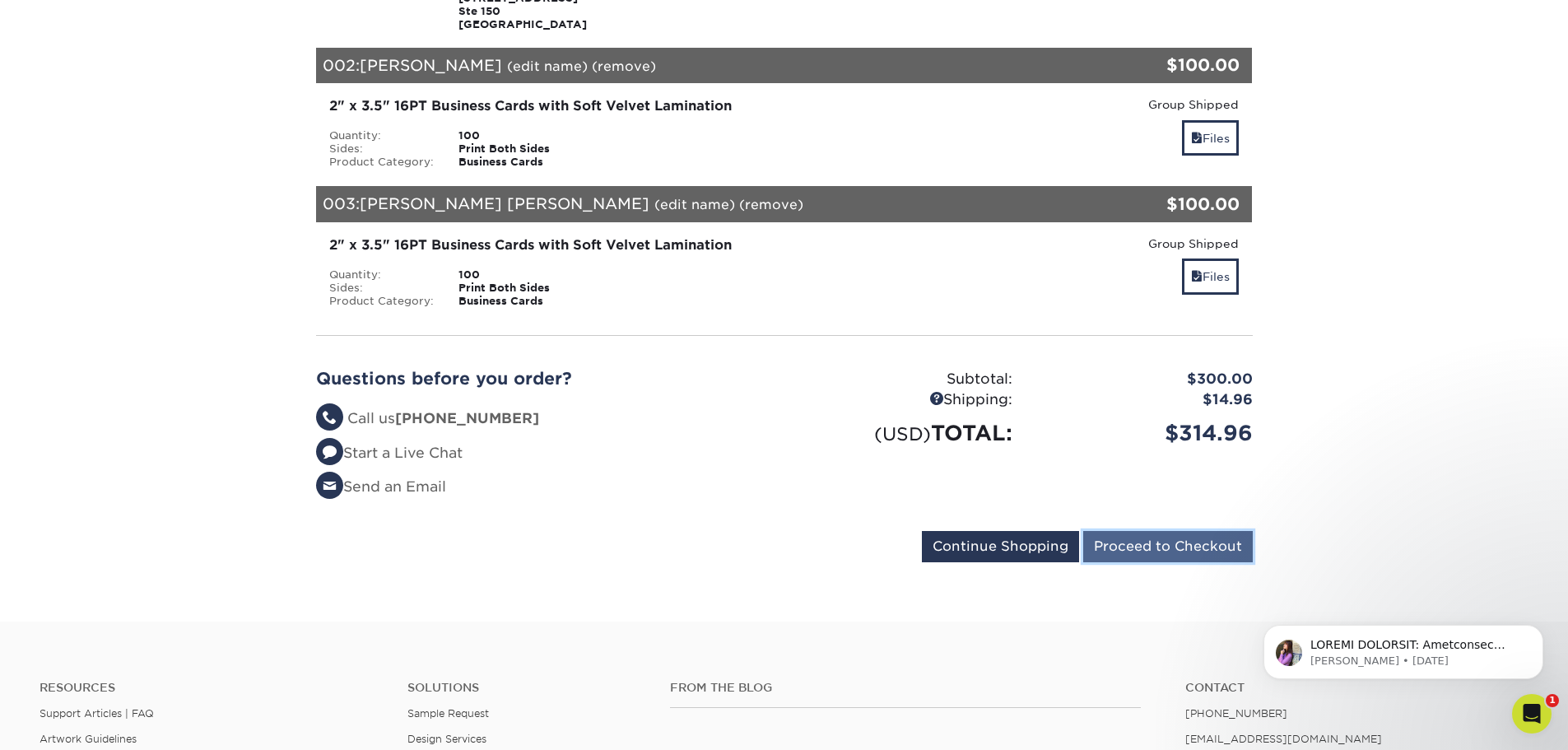
click at [1150, 548] on input "Proceed to Checkout" at bounding box center [1167, 546] width 170 height 31
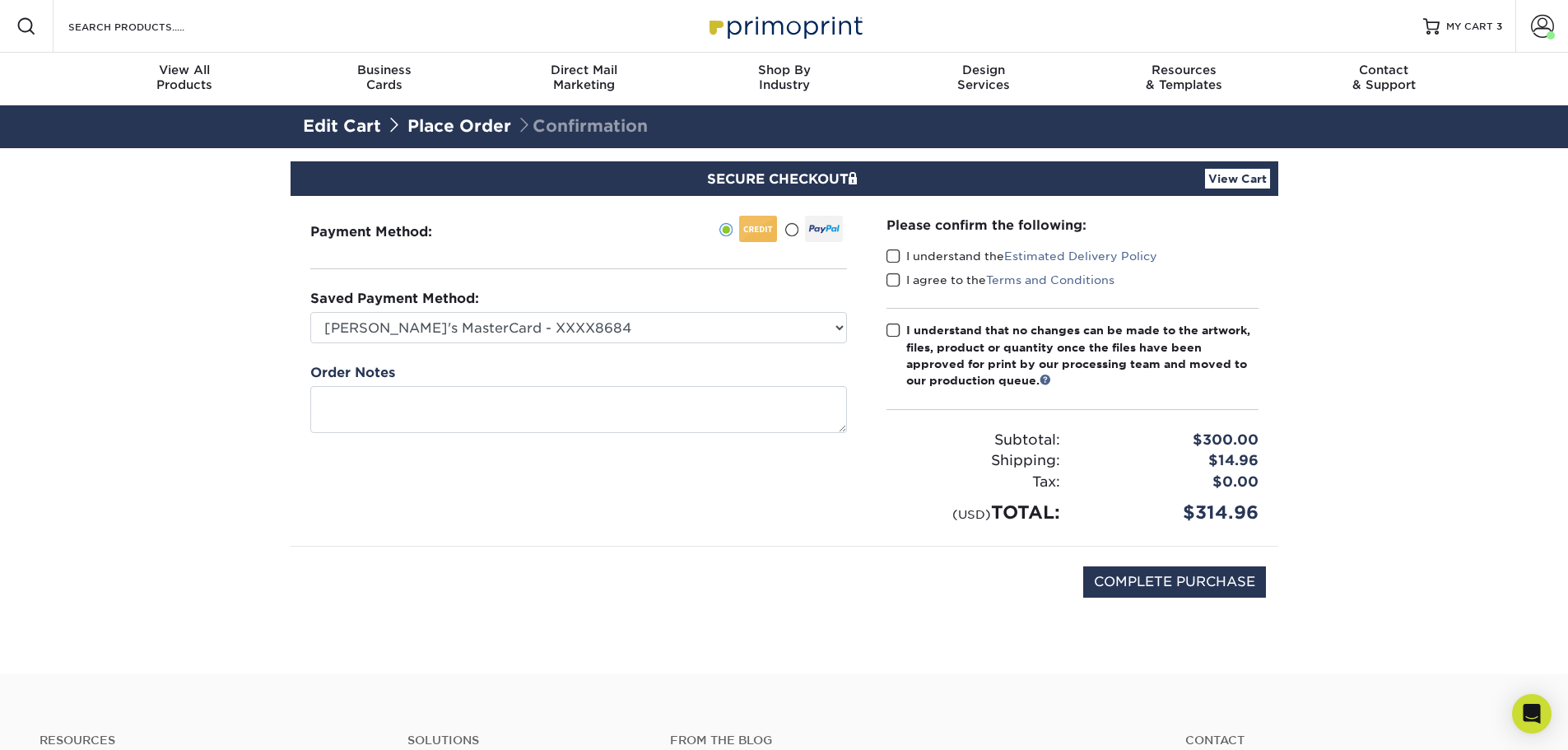
click at [895, 256] on span at bounding box center [894, 257] width 14 height 16
click at [0, 0] on input "I understand the Estimated Delivery Policy" at bounding box center [0, 0] width 0 height 0
click at [892, 283] on span at bounding box center [894, 281] width 14 height 16
click at [0, 0] on input "I agree to the Terms and Conditions" at bounding box center [0, 0] width 0 height 0
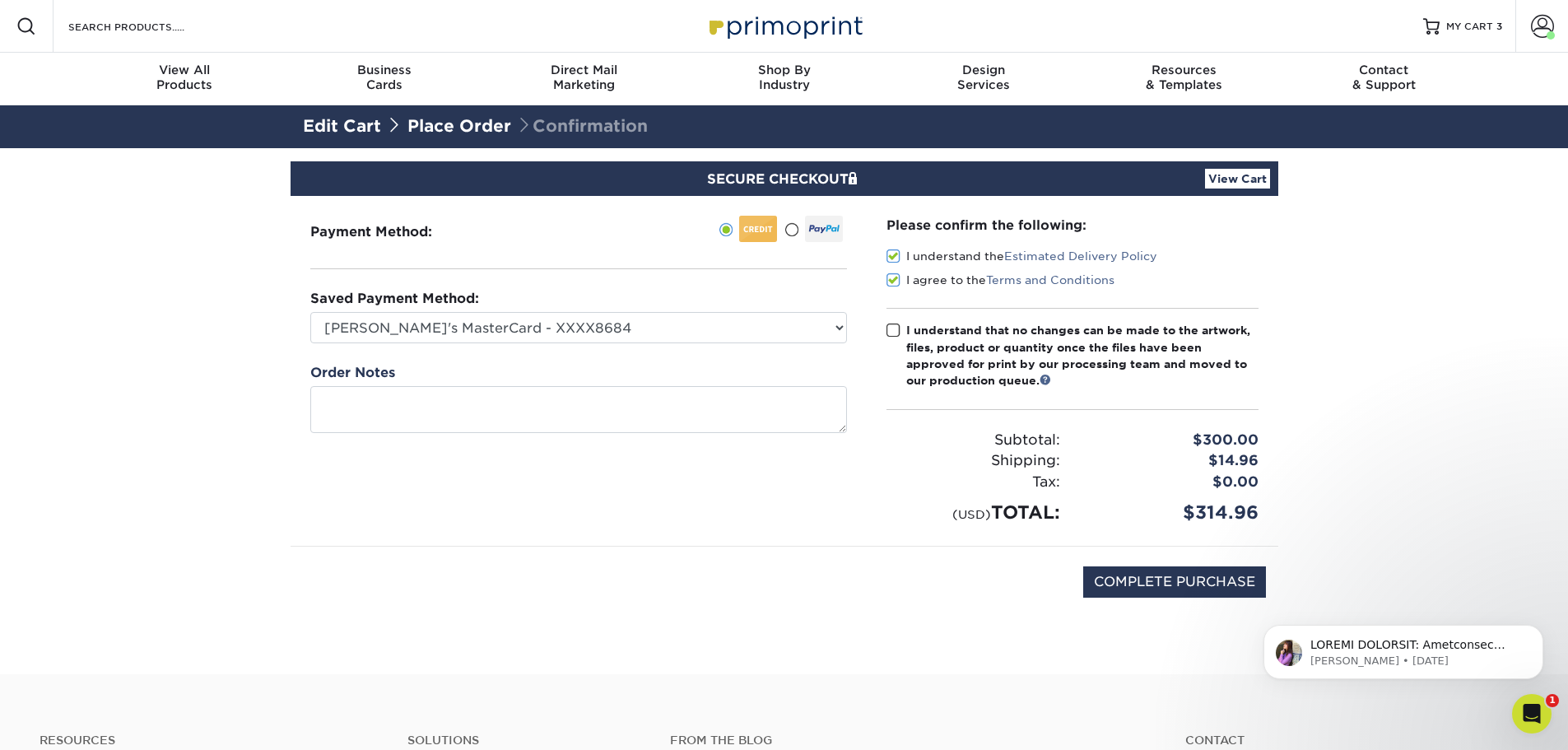
click at [891, 337] on span at bounding box center [894, 331] width 14 height 16
click at [0, 0] on input "I understand that no changes can be made to the artwork, files, product or quan…" at bounding box center [0, 0] width 0 height 0
click at [1132, 590] on input "COMPLETE PURCHASE" at bounding box center [1174, 582] width 183 height 31
type input "PROCESSING, PLEASE WAIT..."
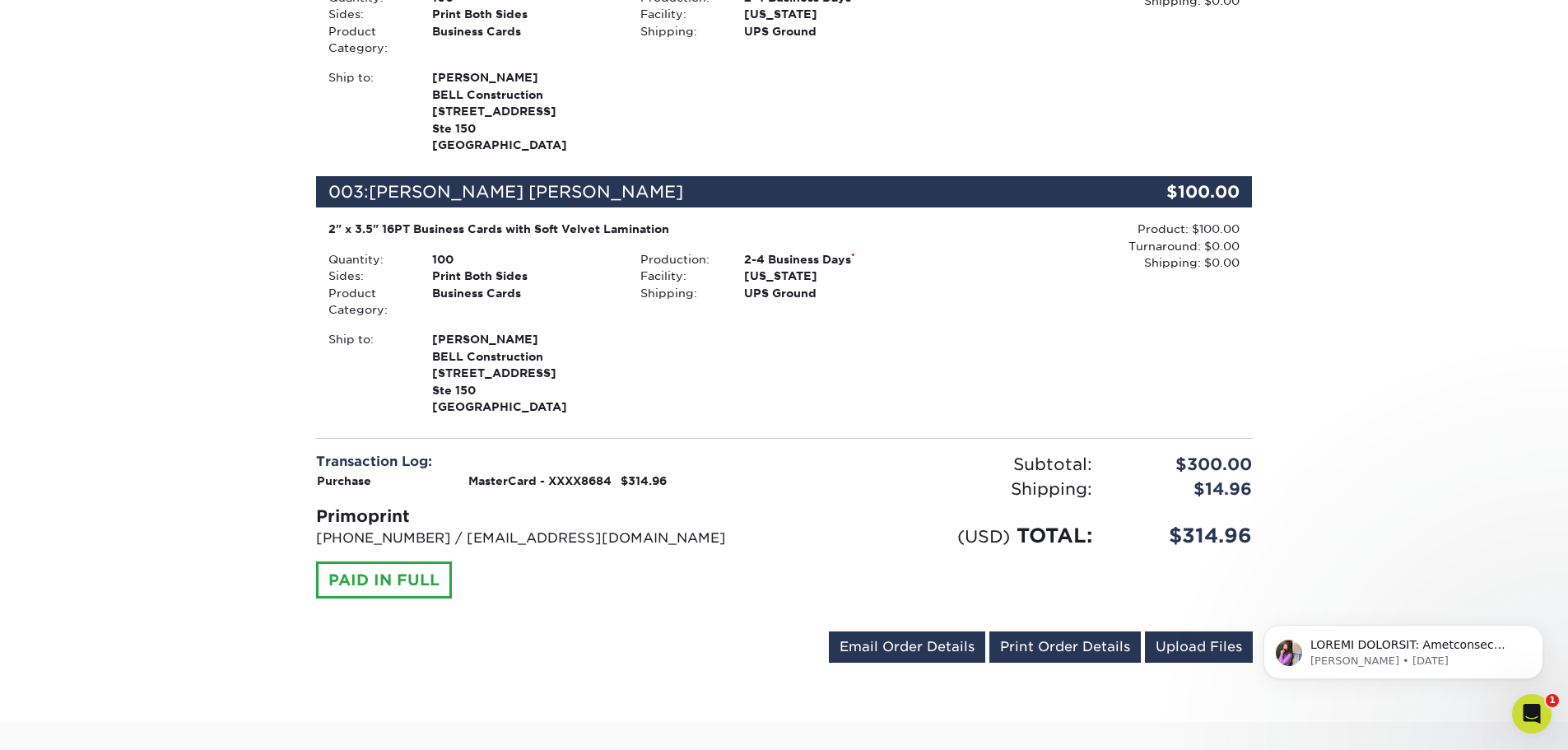
scroll to position [906, 0]
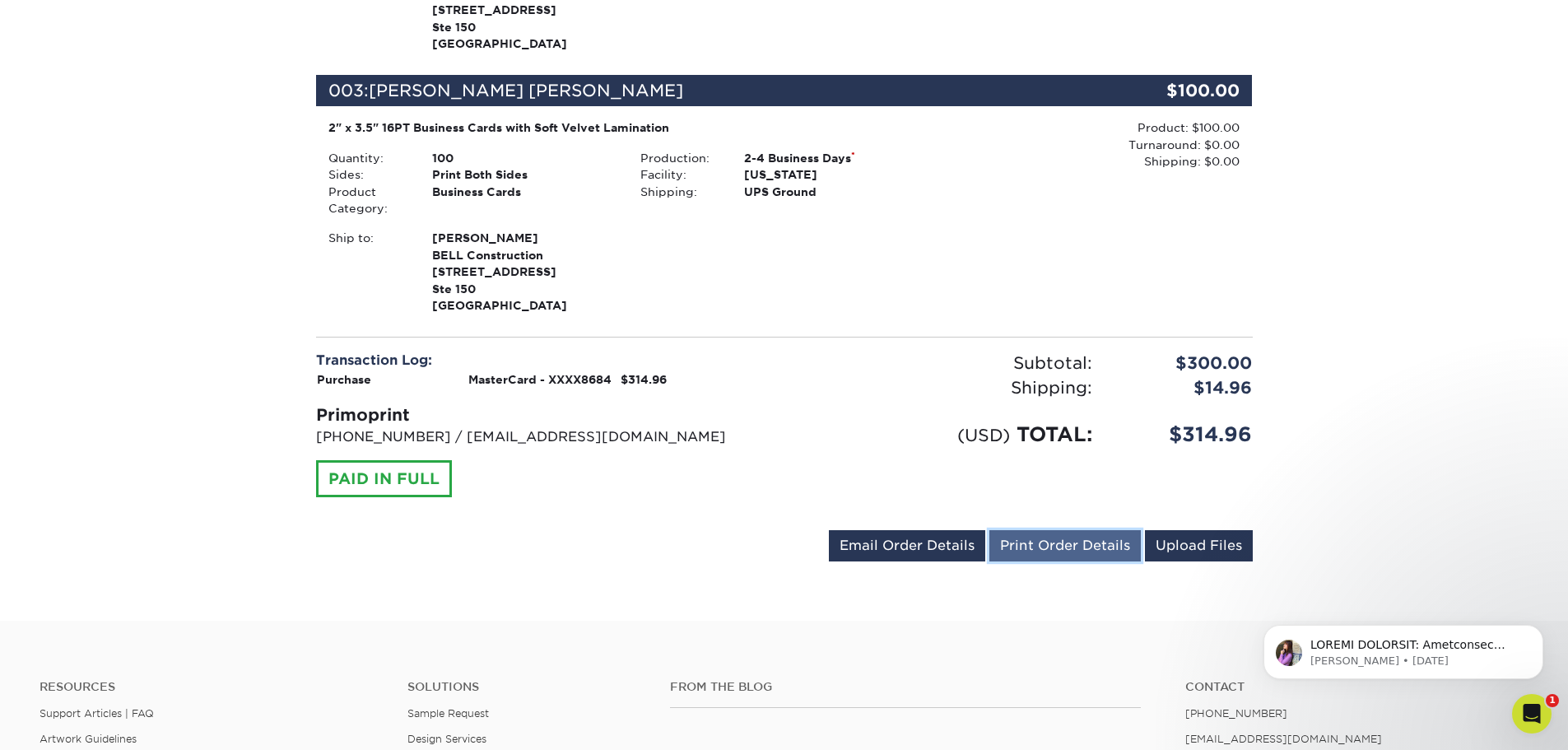
click at [1060, 552] on link "Print Order Details" at bounding box center [1065, 545] width 151 height 31
